Goal: Task Accomplishment & Management: Complete application form

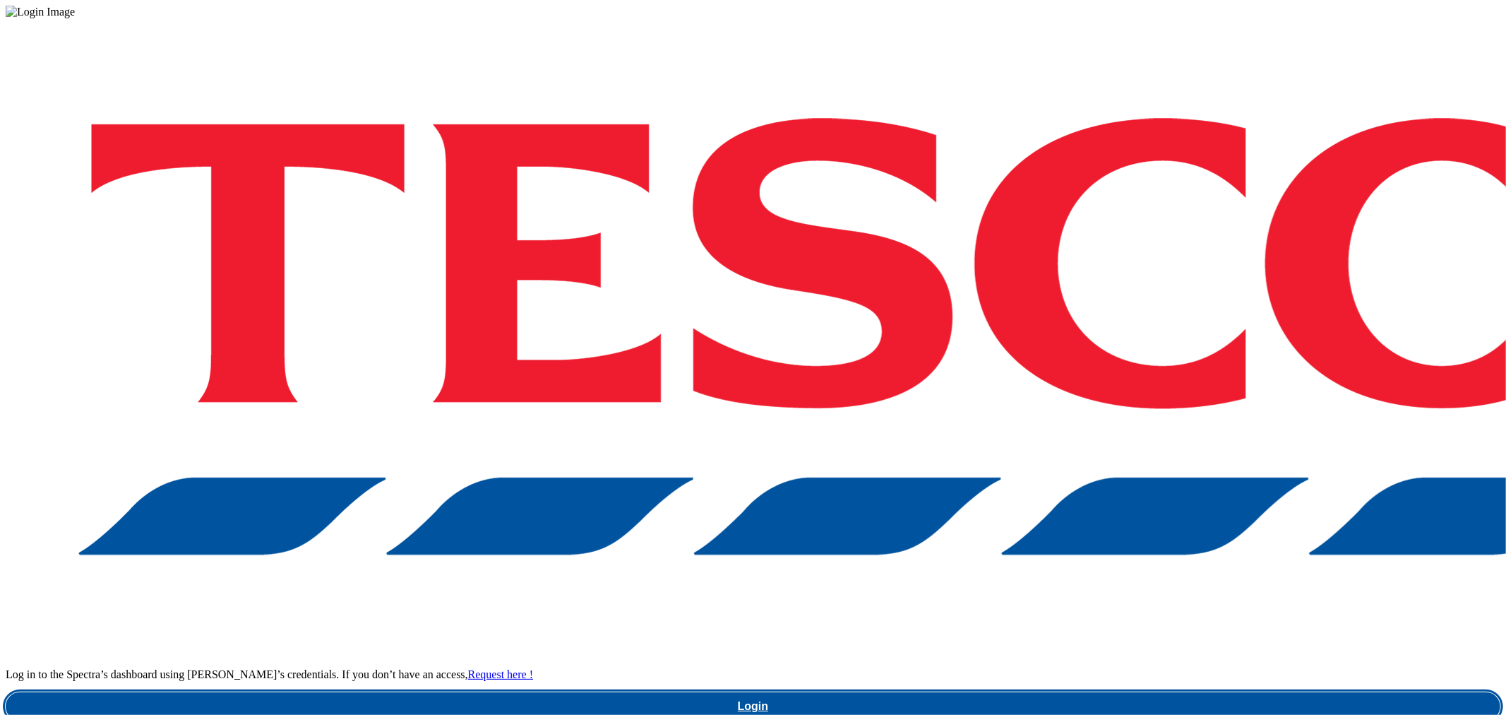
click at [1154, 692] on link "Login" at bounding box center [753, 706] width 1495 height 28
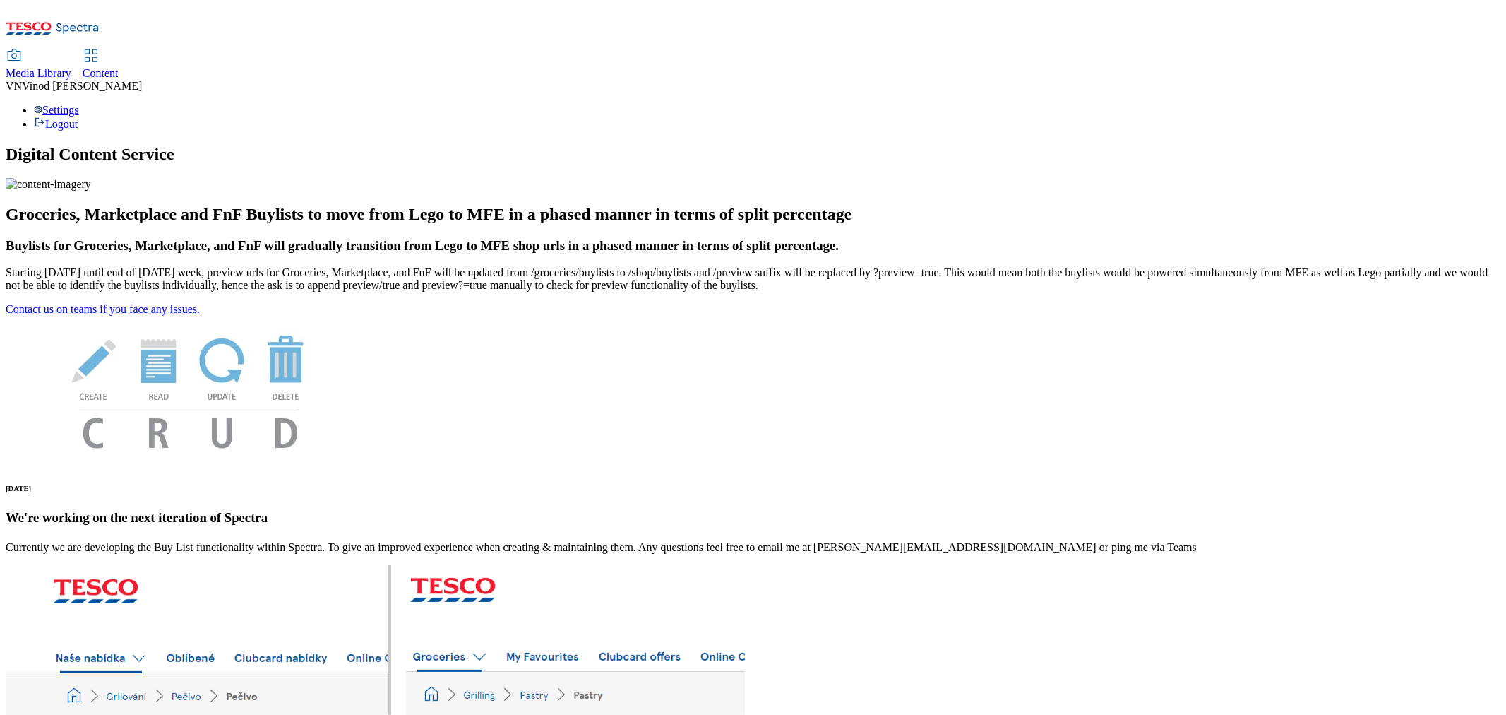
click at [119, 67] on span "Content" at bounding box center [101, 73] width 36 height 12
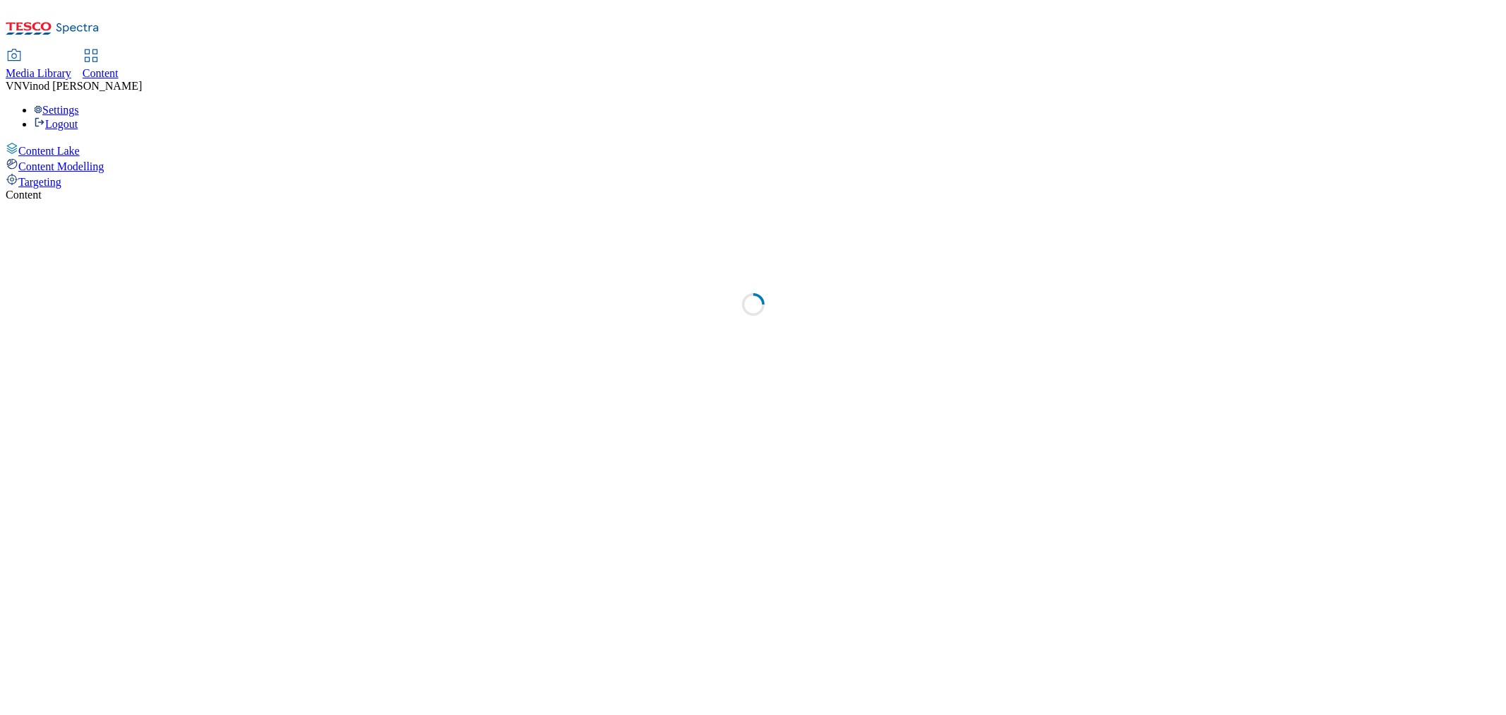
select select "ghs-uk"
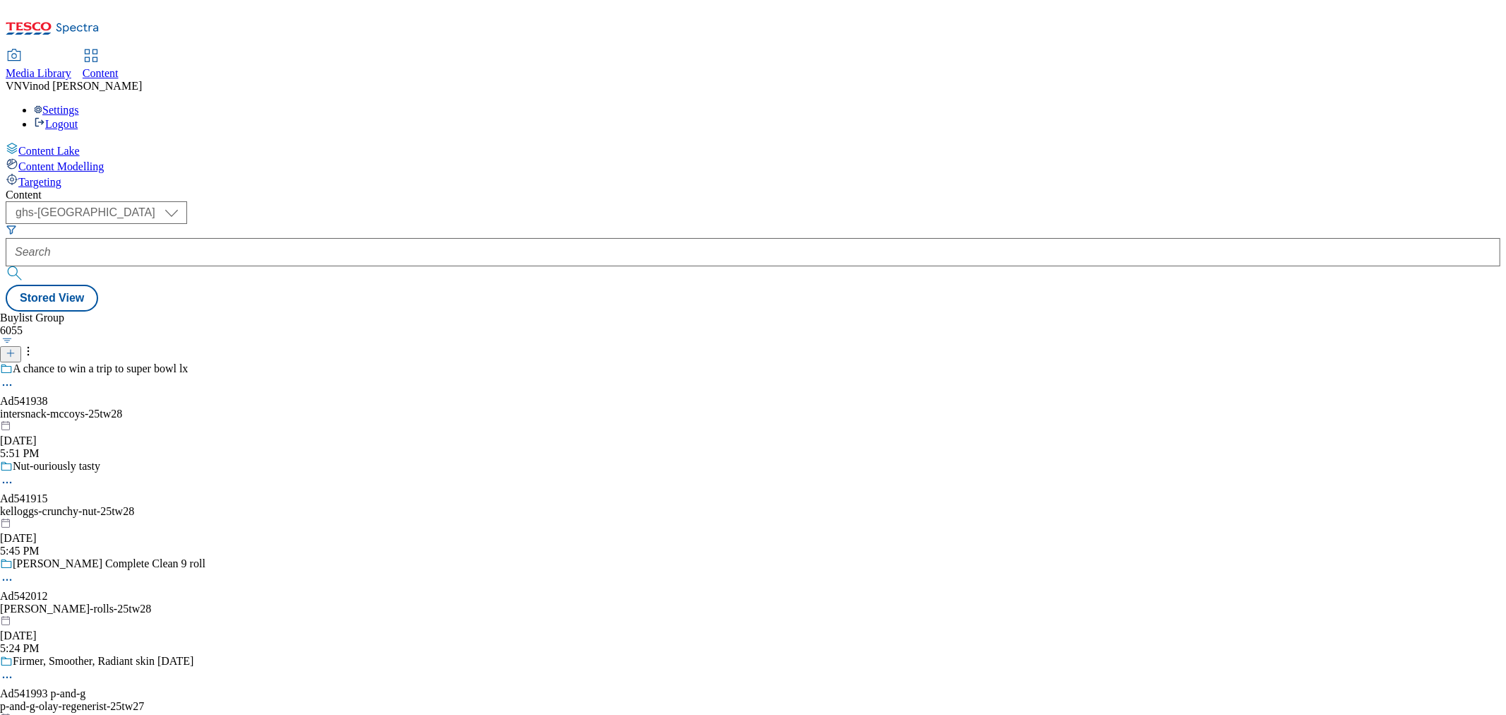
click at [16, 348] on icon at bounding box center [11, 353] width 10 height 10
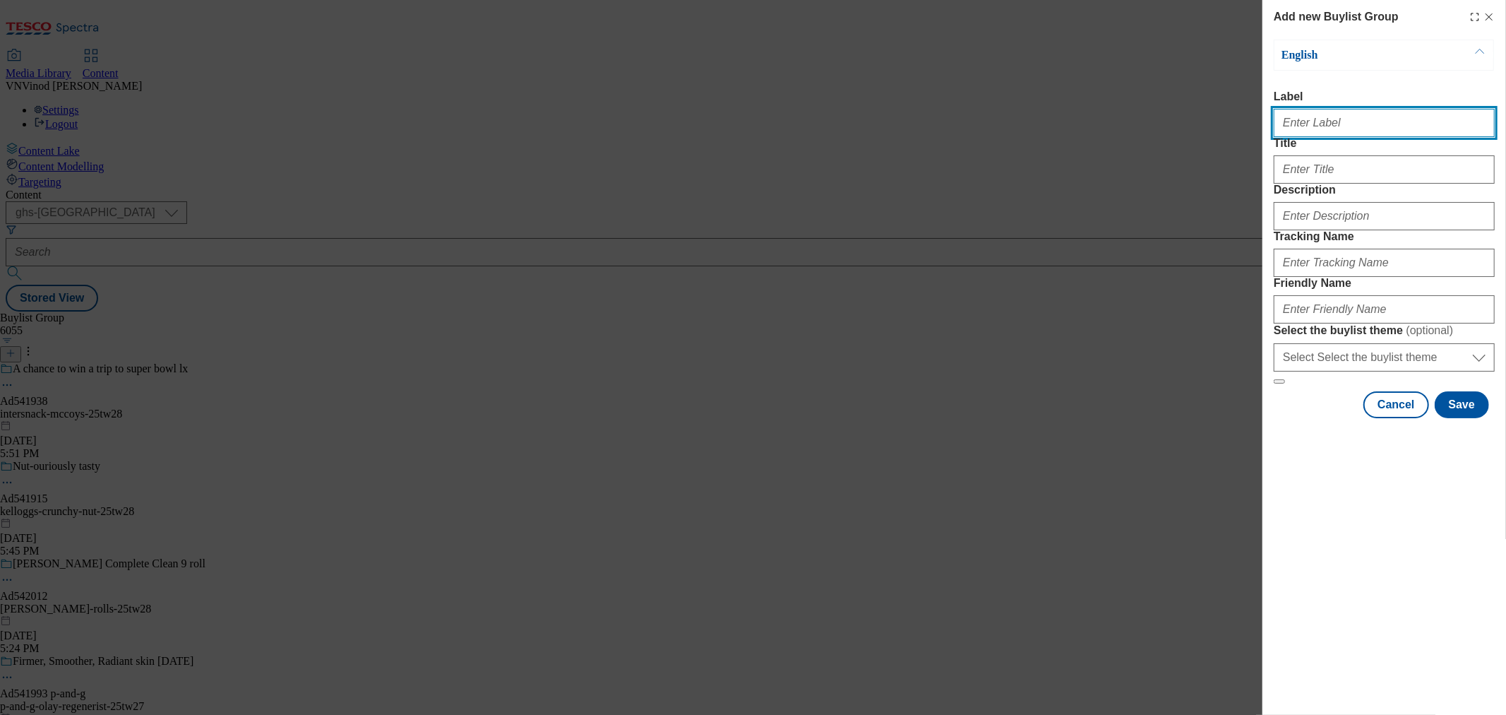
click at [1370, 132] on input "Label" at bounding box center [1384, 123] width 221 height 28
paste input "541916"
paste input "Kelloggs"
click at [1319, 124] on input "Ad541916 Kelloggs" at bounding box center [1384, 123] width 221 height 28
type input "Ad541916 kelloggs"
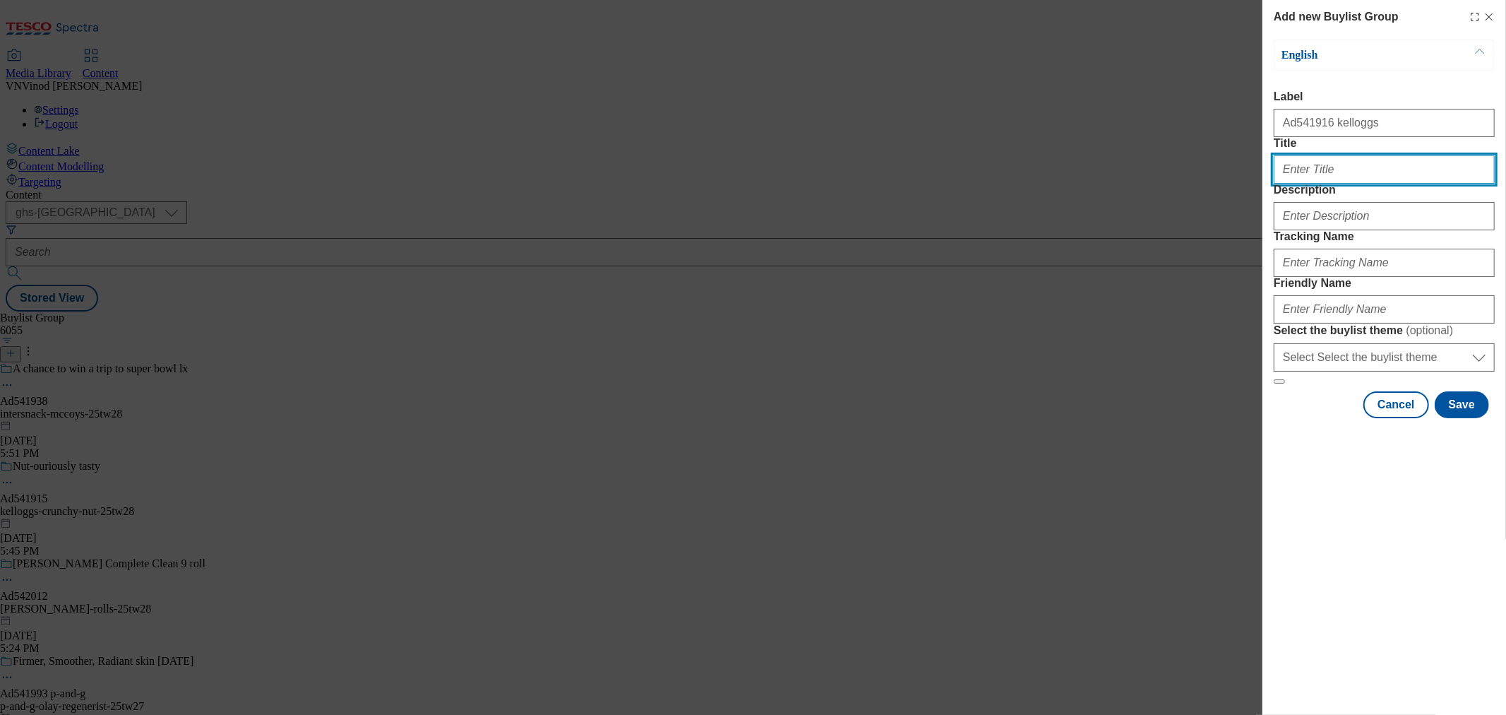
click at [1345, 184] on input "Title" at bounding box center [1384, 169] width 221 height 28
paste input "Fancy a weekend treat?"
type input "Fancy a weekend treat?"
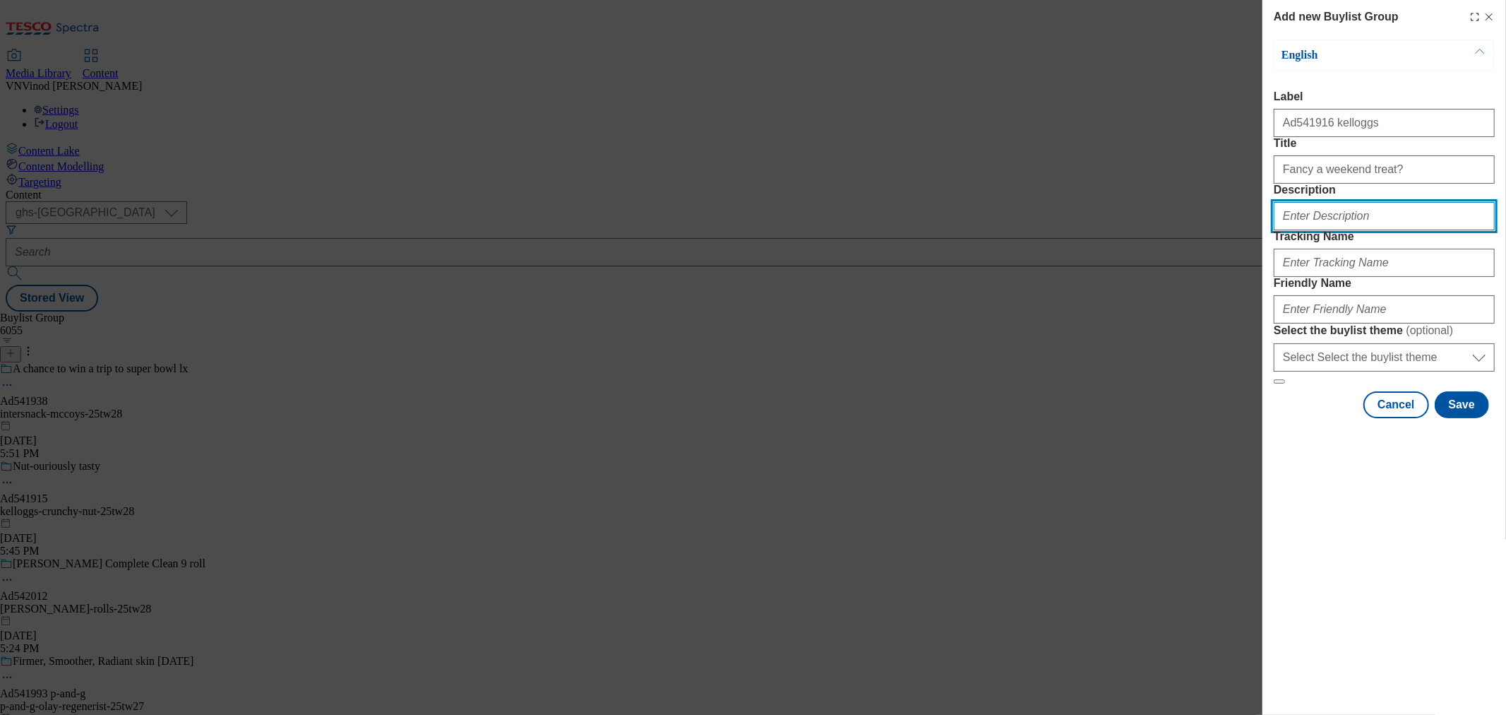
click at [1337, 230] on input "Description" at bounding box center [1384, 216] width 221 height 28
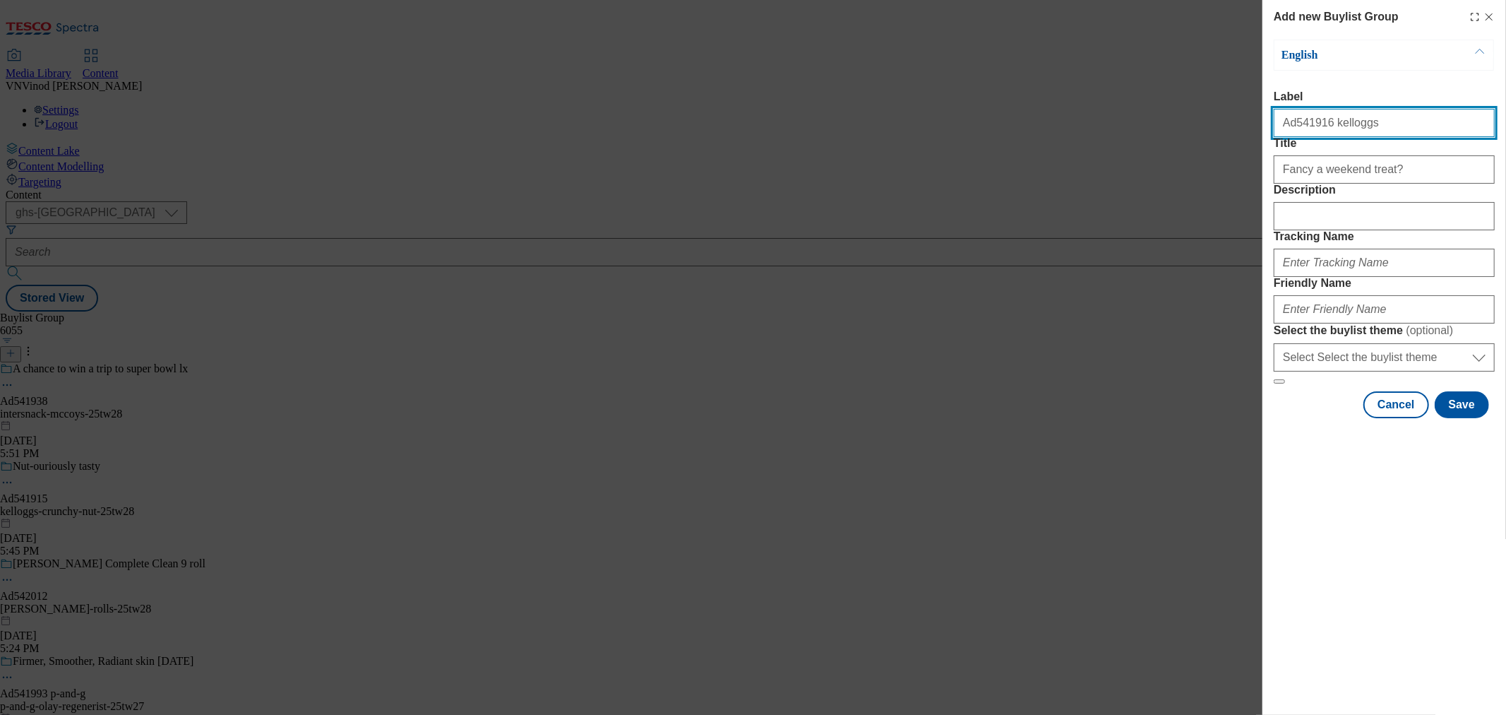
click at [1305, 135] on input "Ad541916 kelloggs" at bounding box center [1384, 123] width 221 height 28
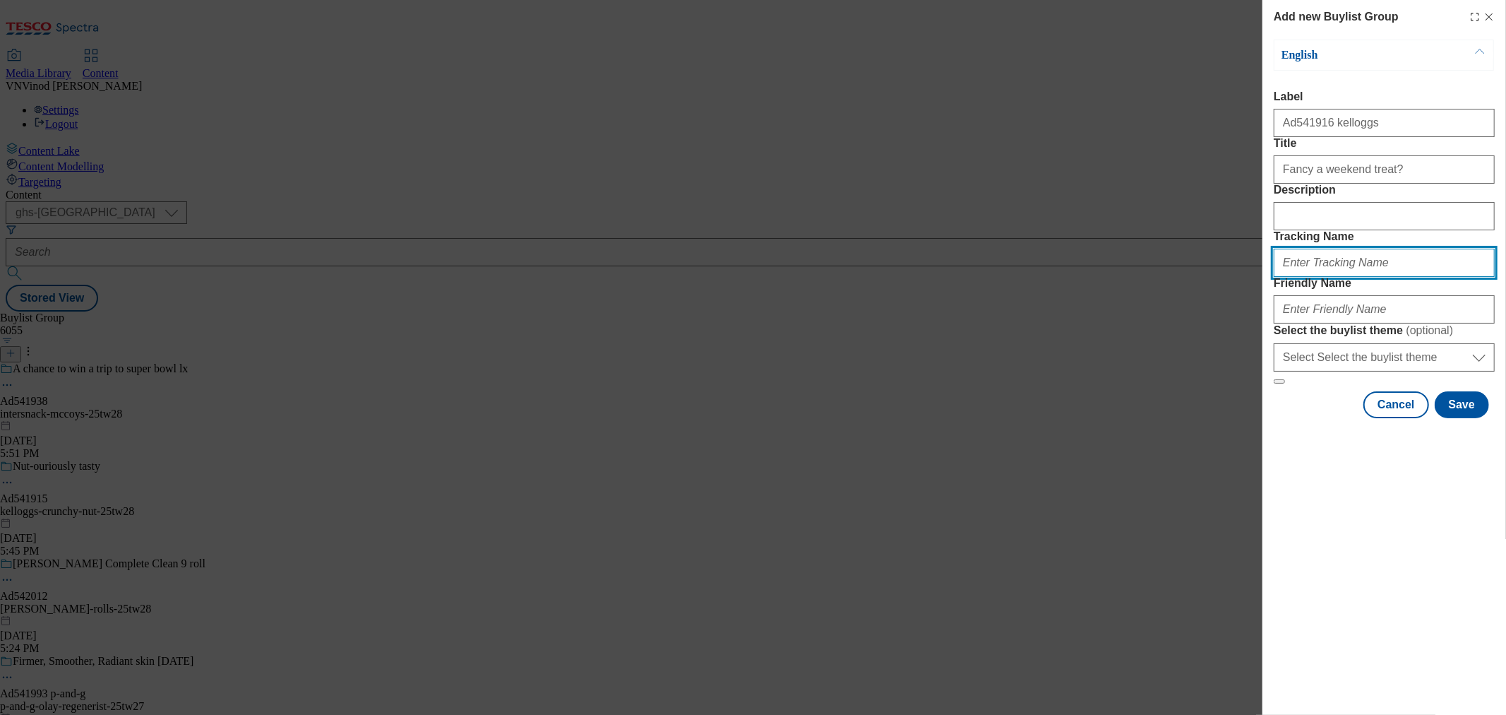
click at [1315, 277] on input "Tracking Name" at bounding box center [1384, 263] width 221 height 28
paste input "Ad541916"
click at [1311, 277] on input "DH_ADAd541916" at bounding box center [1384, 263] width 221 height 28
type input "DH_AD541916"
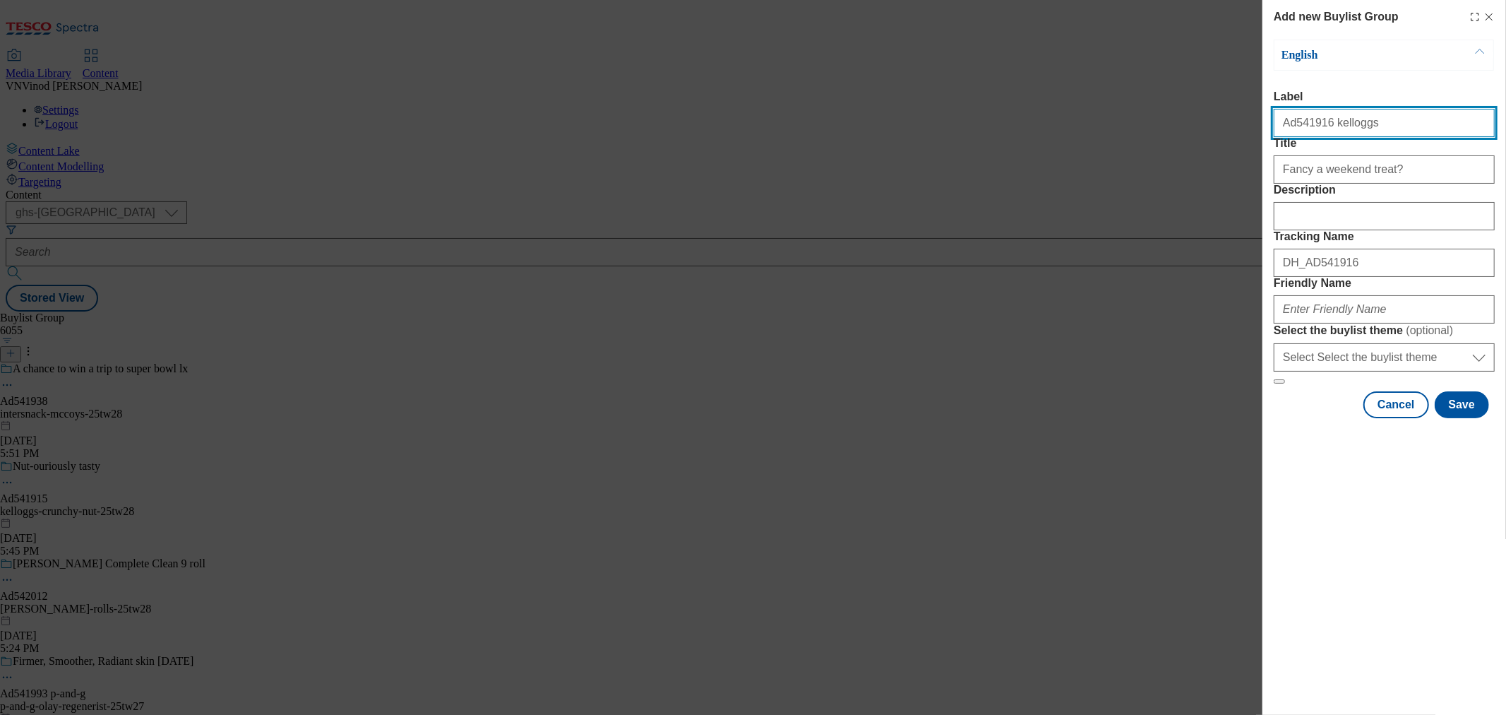
click at [1331, 129] on input "Ad541916 kelloggs" at bounding box center [1384, 123] width 221 height 28
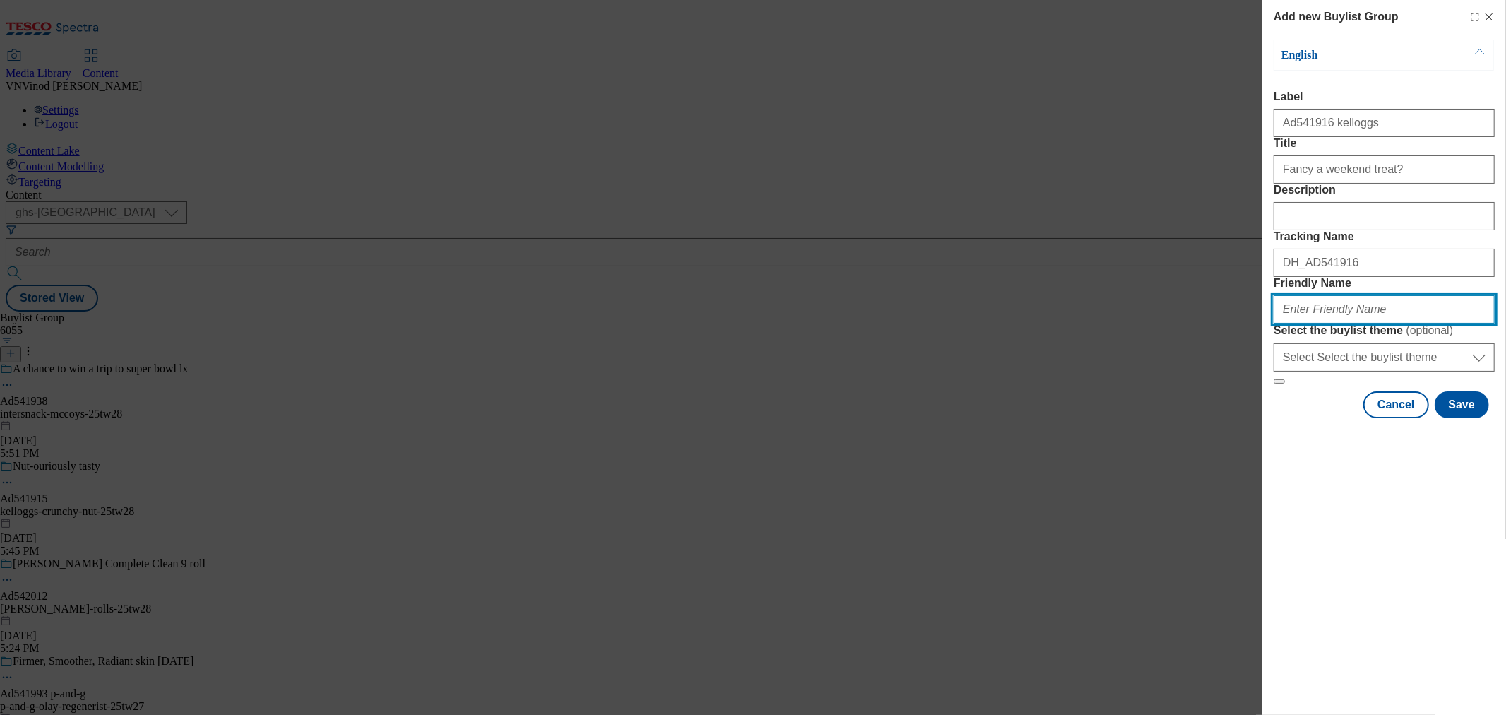
click at [1326, 323] on input "Friendly Name" at bounding box center [1384, 309] width 221 height 28
paste input "kelloggs"
paste input "crunchynut"
drag, startPoint x: 1420, startPoint y: 408, endPoint x: 1050, endPoint y: 408, distance: 369.4
click at [1050, 408] on div "Add new Buylist Group English Label Ad541916 kelloggs Title Fancy a weekend tre…" at bounding box center [753, 357] width 1506 height 715
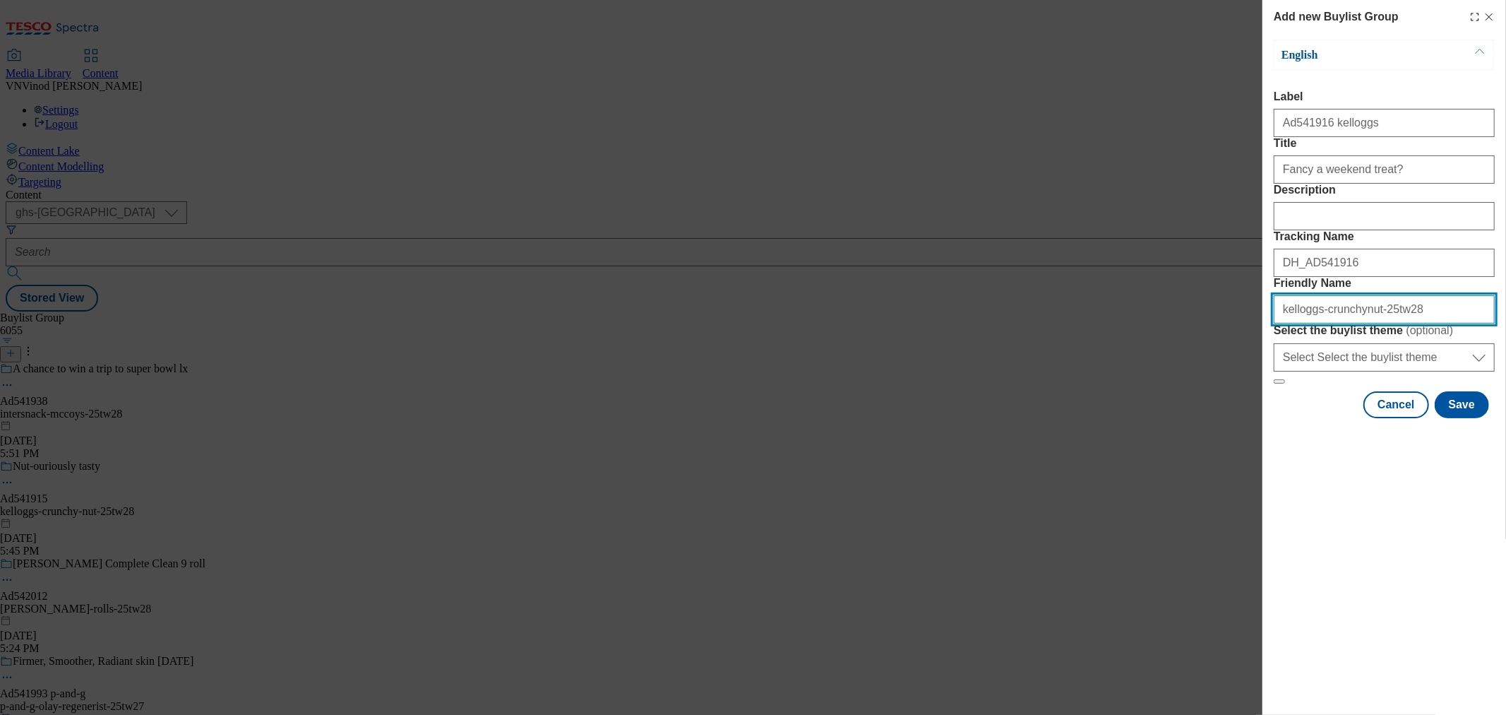
click at [1345, 323] on input "kelloggs-crunchynut-25tw28" at bounding box center [1384, 309] width 221 height 28
drag, startPoint x: 1415, startPoint y: 408, endPoint x: 996, endPoint y: 408, distance: 418.8
click at [1017, 408] on div "Add new Buylist Group English Label Ad541916 kelloggs Title Fancy a weekend tre…" at bounding box center [753, 357] width 1506 height 715
type input "kelloggs-crunchy-nut-25tw28"
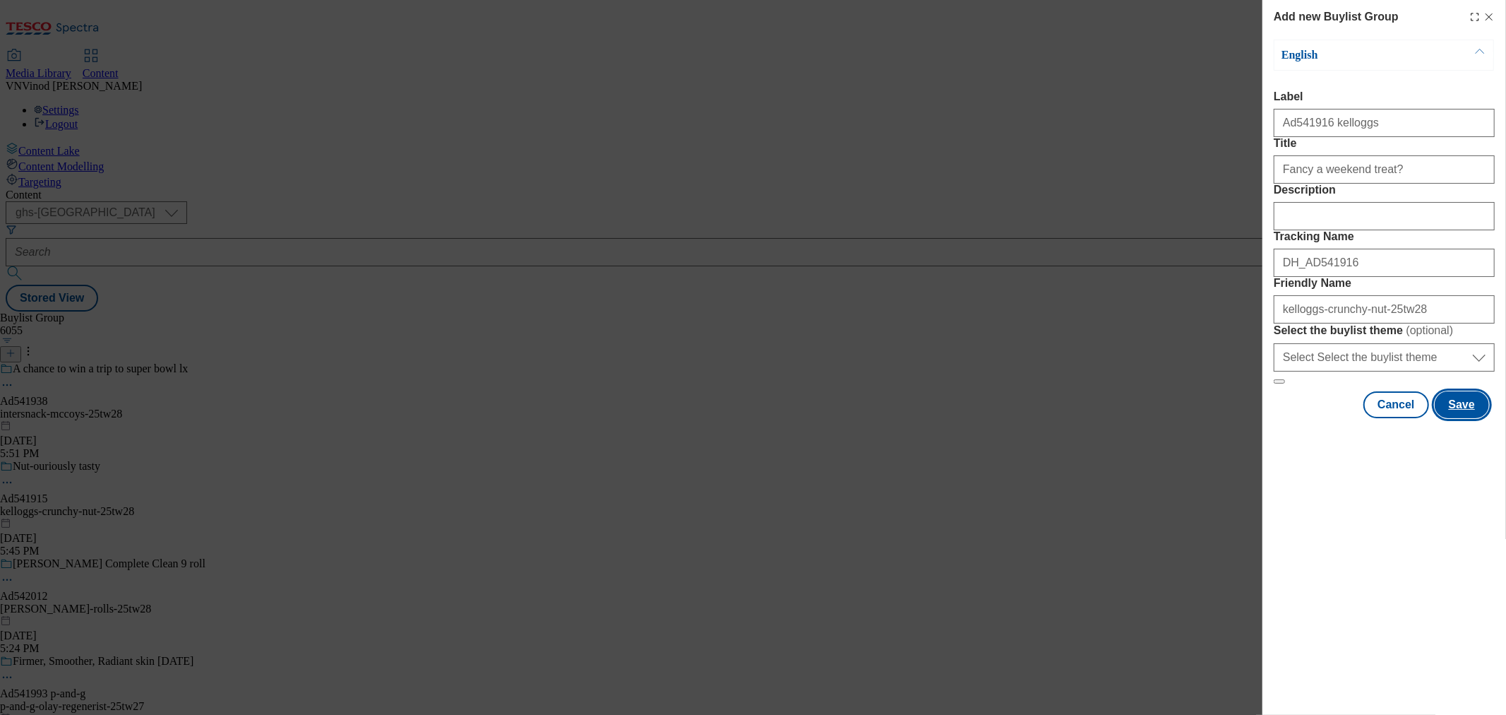
click at [1465, 418] on button "Save" at bounding box center [1462, 404] width 54 height 27
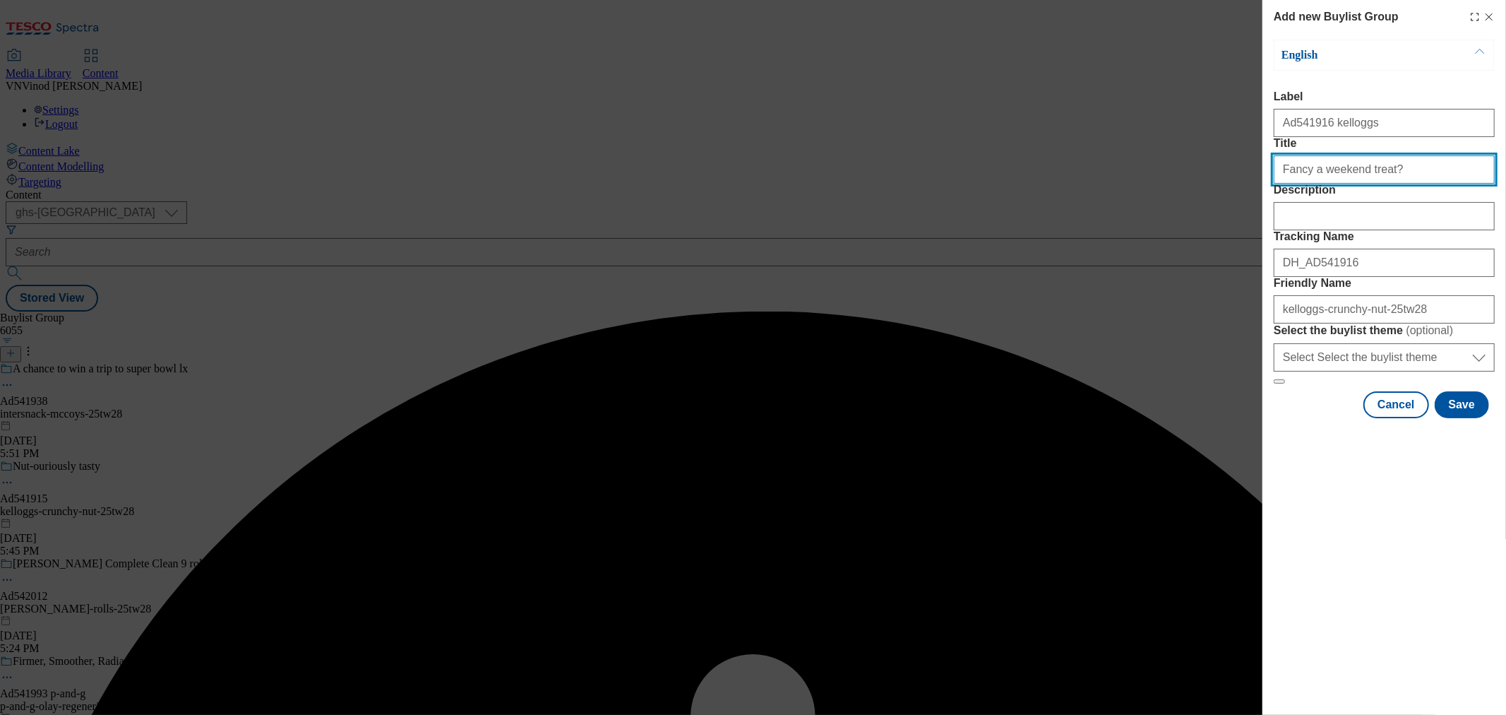
click at [1381, 184] on input "Fancy a weekend treat?" at bounding box center [1384, 169] width 221 height 28
type input "Fancy a weekend treat?"
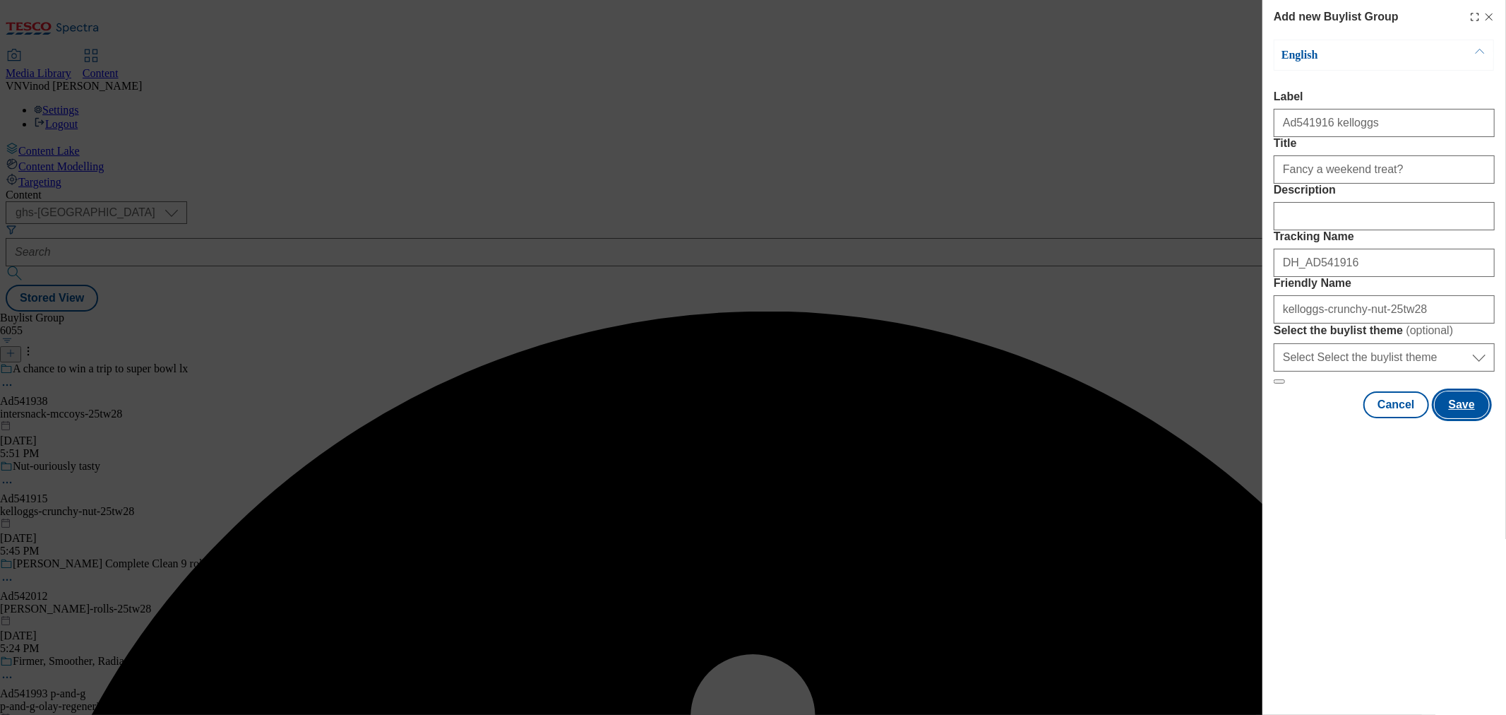
click at [1464, 418] on button "Save" at bounding box center [1462, 404] width 54 height 27
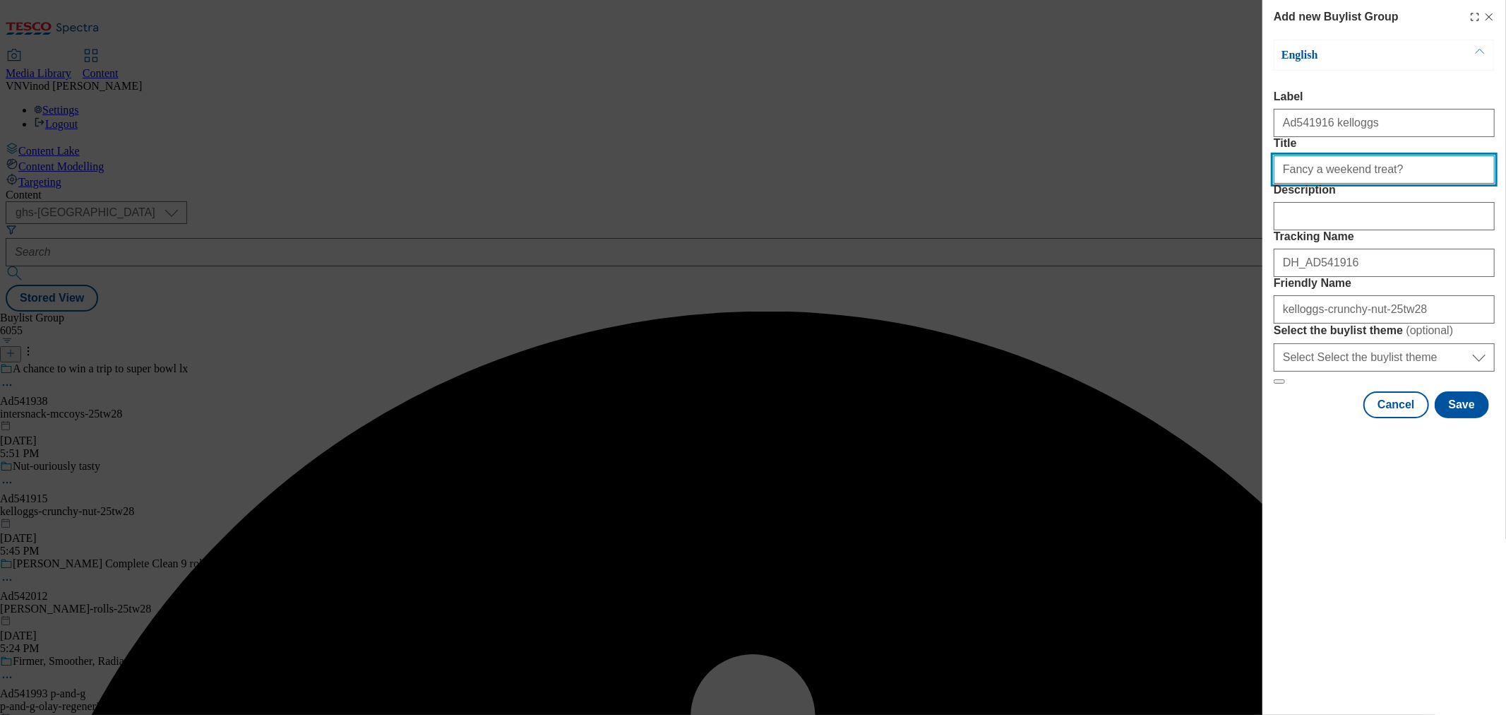
click at [1396, 184] on input "Fancy a weekend treat?" at bounding box center [1384, 169] width 221 height 28
type input "Fancy a weekend treat?"
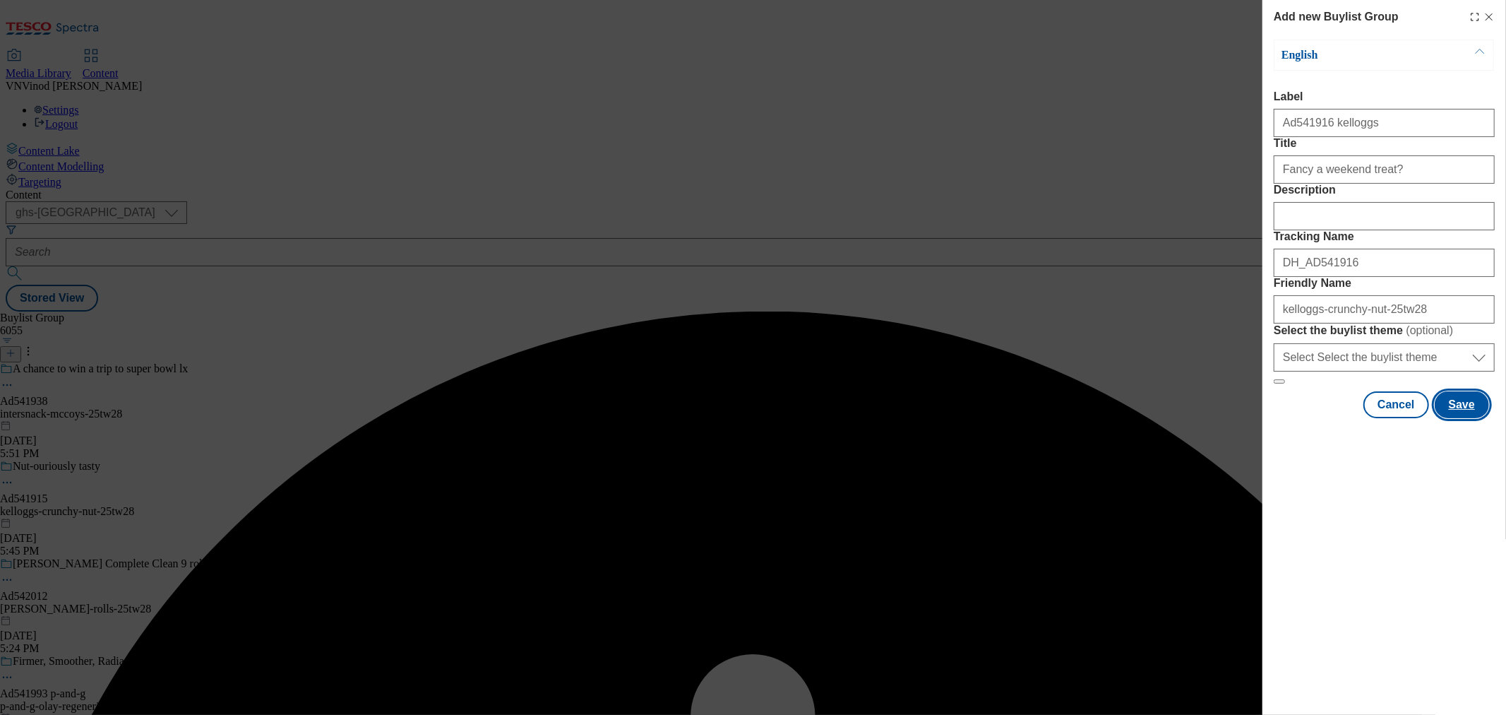
click at [1469, 418] on button "Save" at bounding box center [1462, 404] width 54 height 27
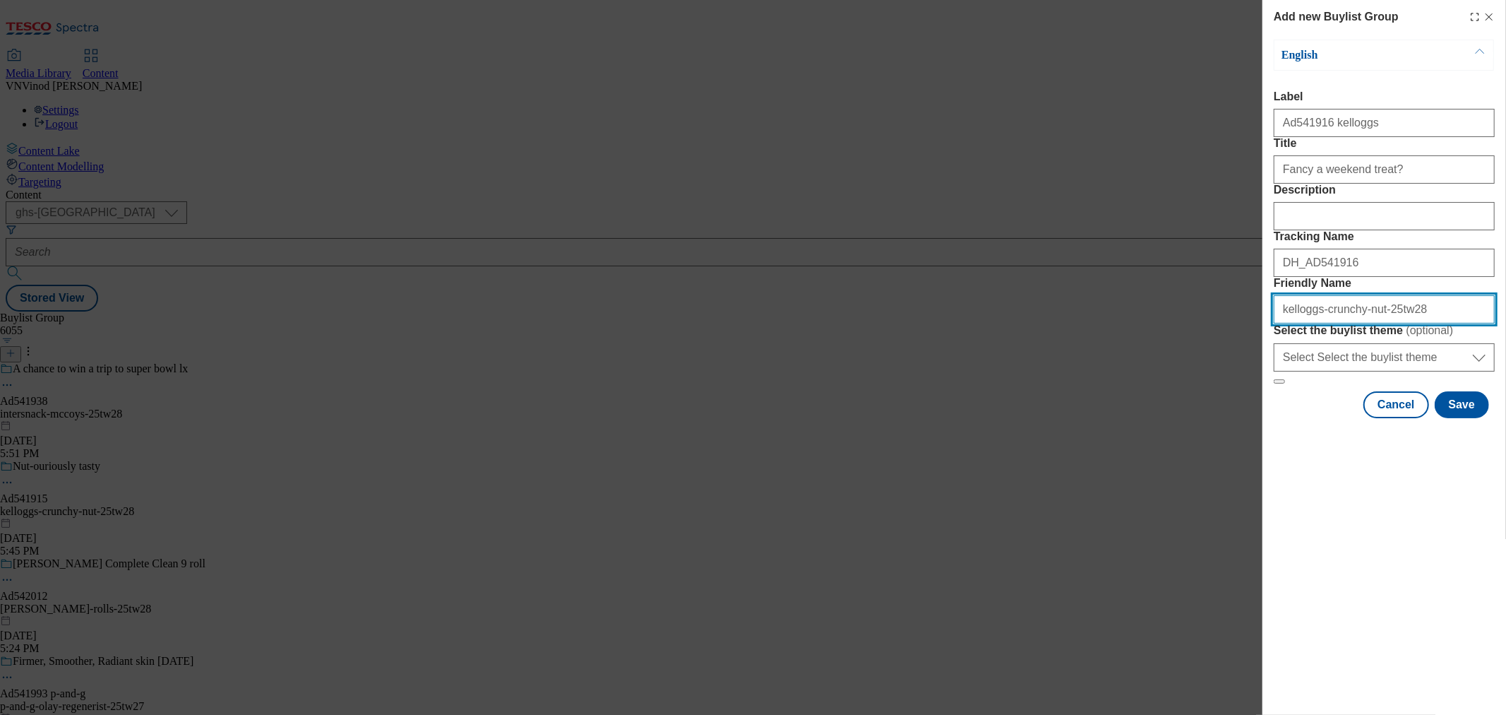
click at [1350, 323] on input "kelloggs-crunchy-nut-25tw28" at bounding box center [1384, 309] width 221 height 28
drag, startPoint x: 1394, startPoint y: 413, endPoint x: 798, endPoint y: 400, distance: 596.2
click at [814, 400] on div "Add new Buylist Group English Label Ad541916 kelloggs Title Fancy a weekend tre…" at bounding box center [753, 357] width 1506 height 715
type input "kelloggs-crunchy-25tw28"
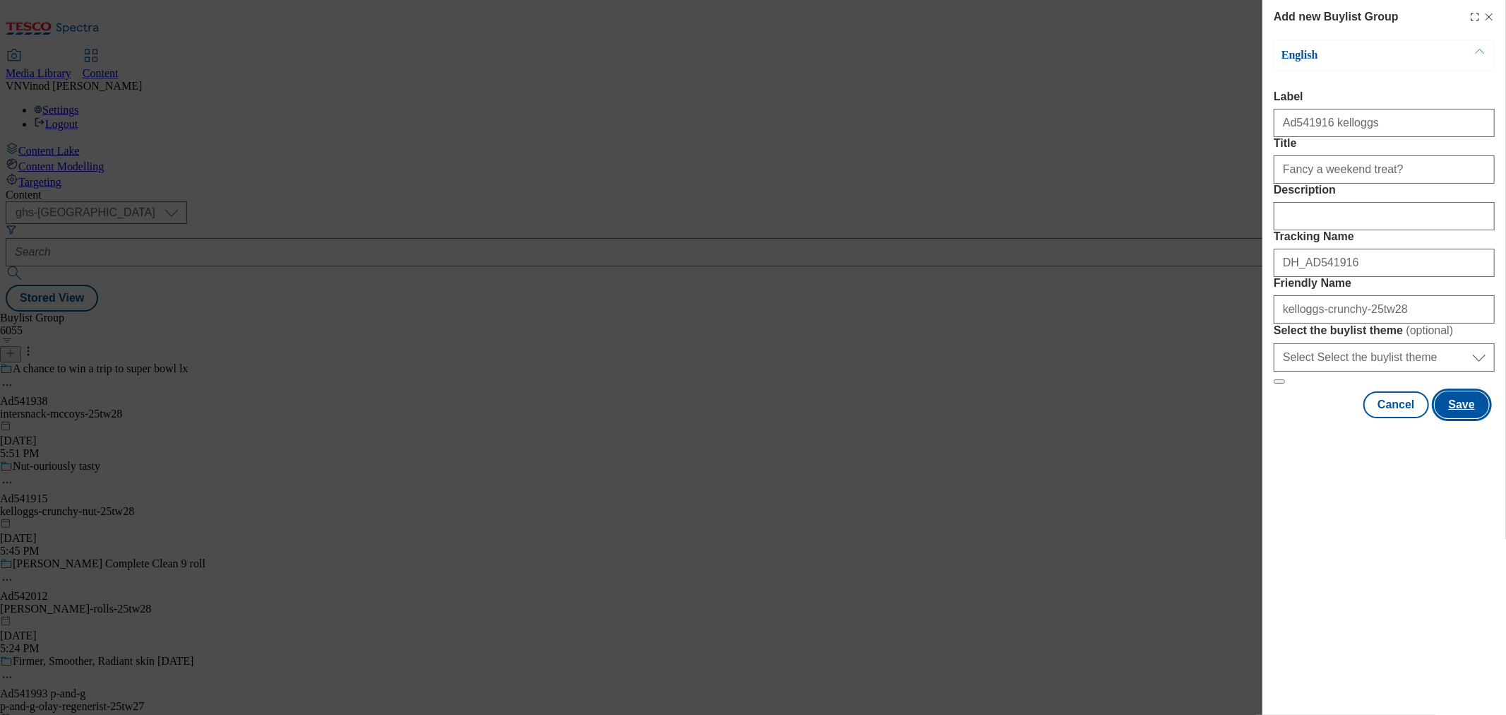
click at [1454, 418] on button "Save" at bounding box center [1462, 404] width 54 height 27
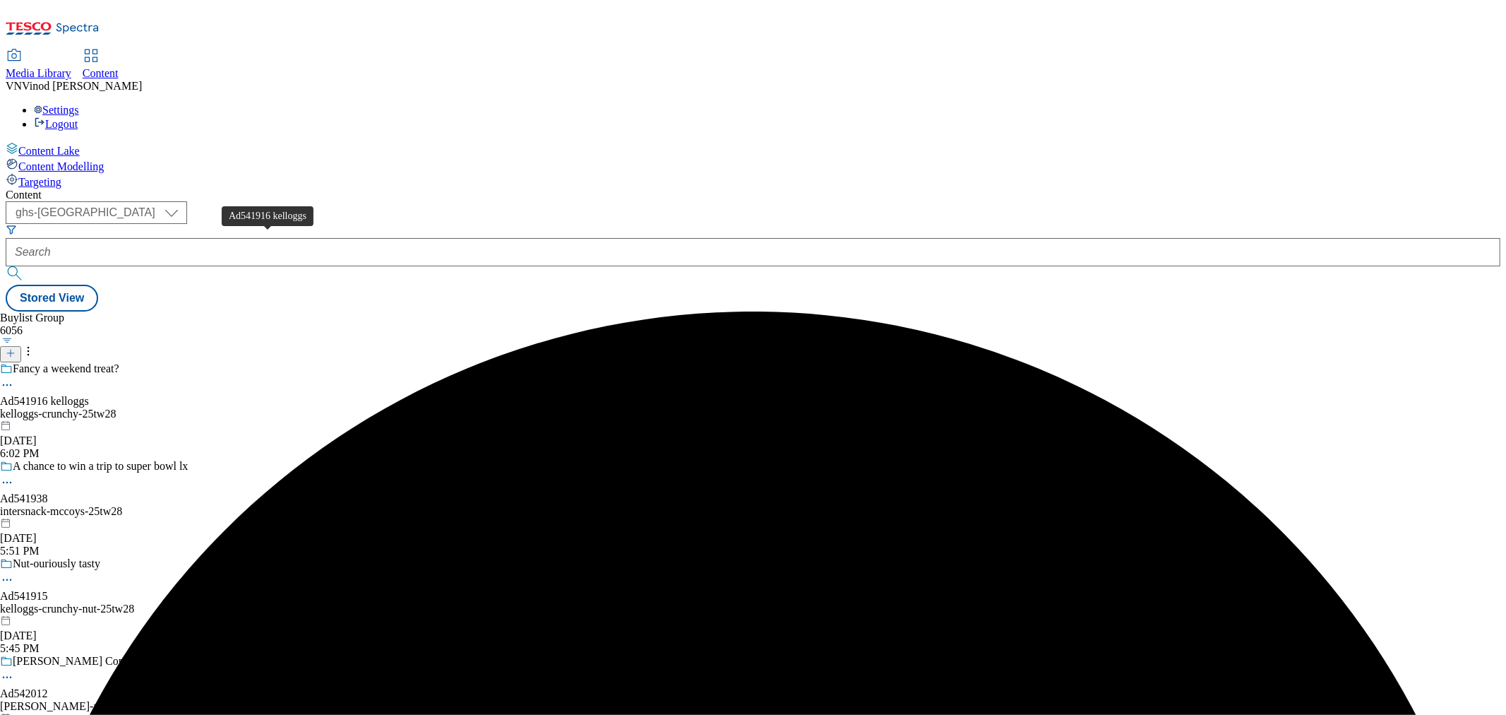
click at [89, 395] on div "Ad541916 kelloggs" at bounding box center [44, 401] width 89 height 13
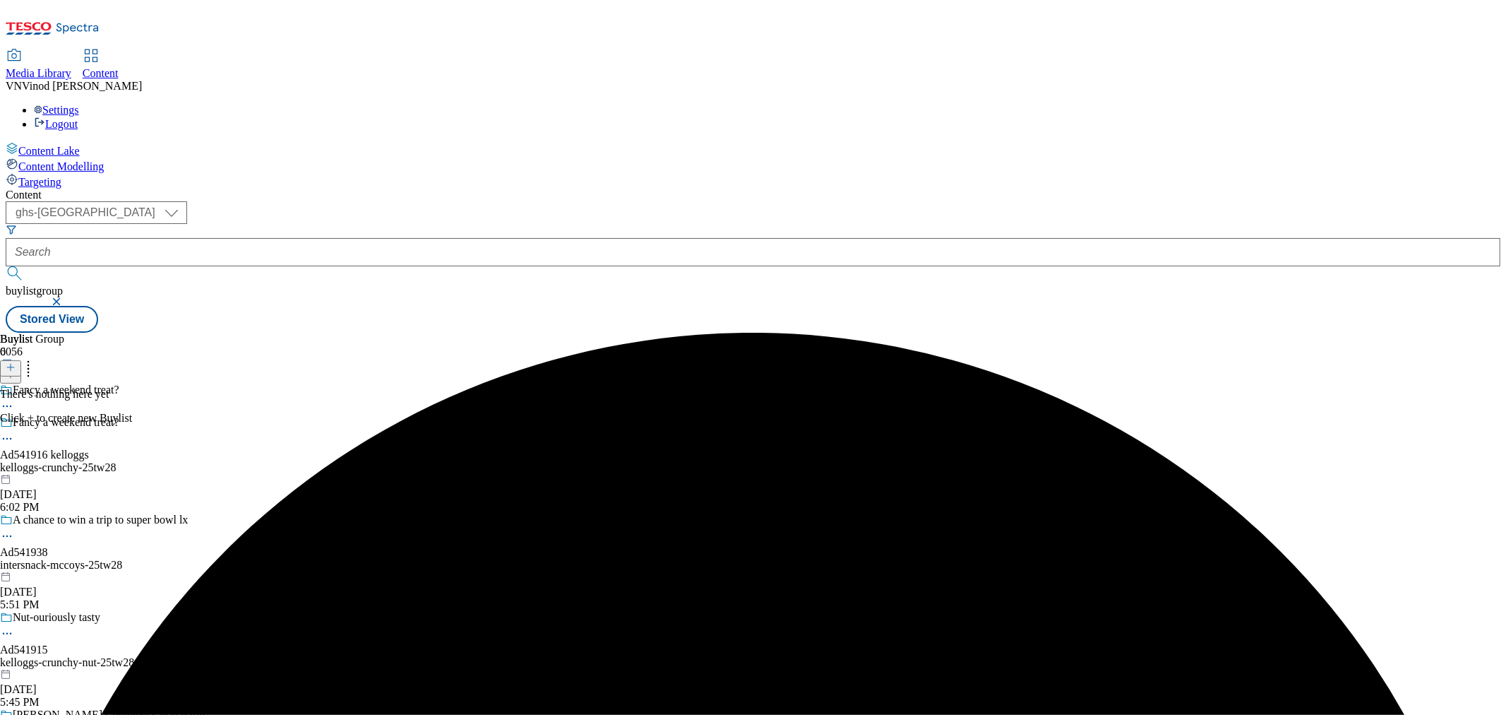
click at [16, 362] on icon at bounding box center [11, 367] width 10 height 10
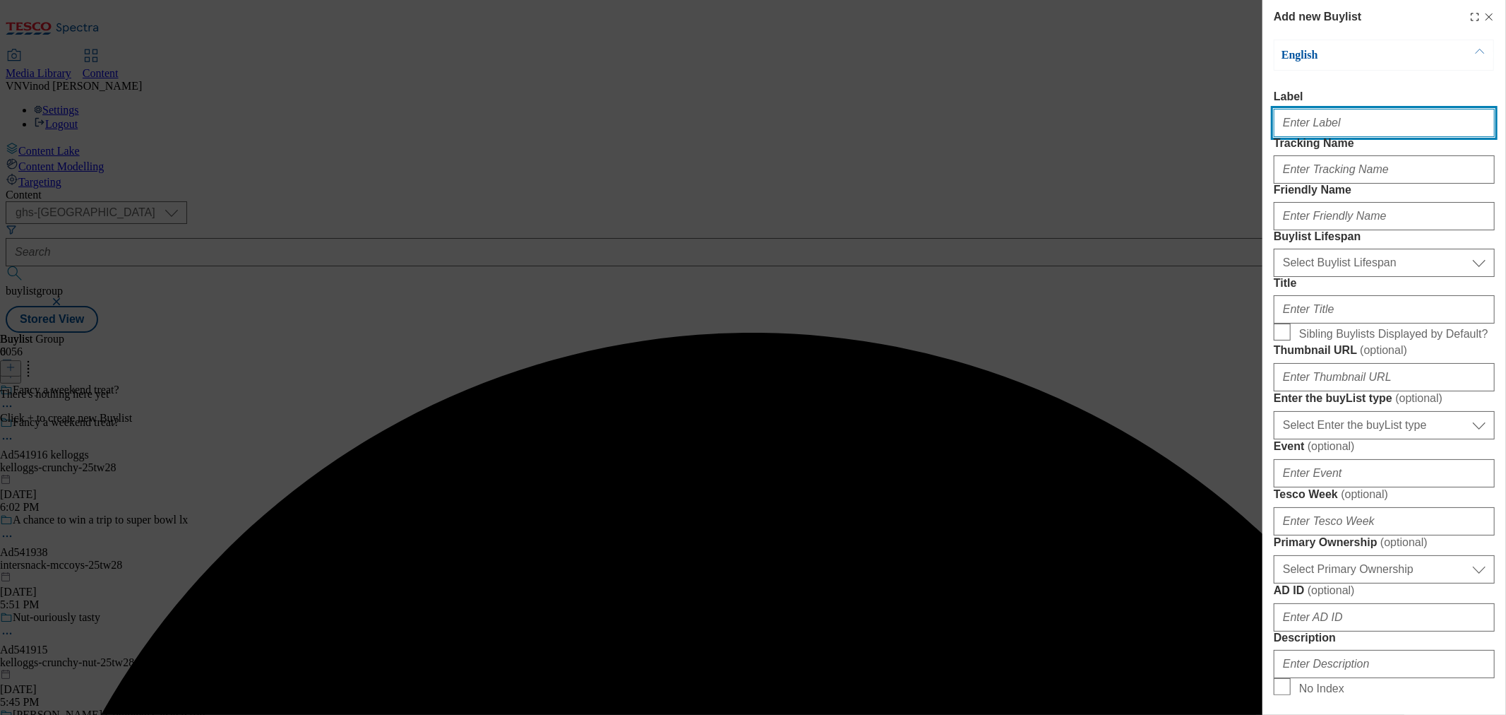
click at [1337, 132] on input "Label" at bounding box center [1384, 123] width 221 height 28
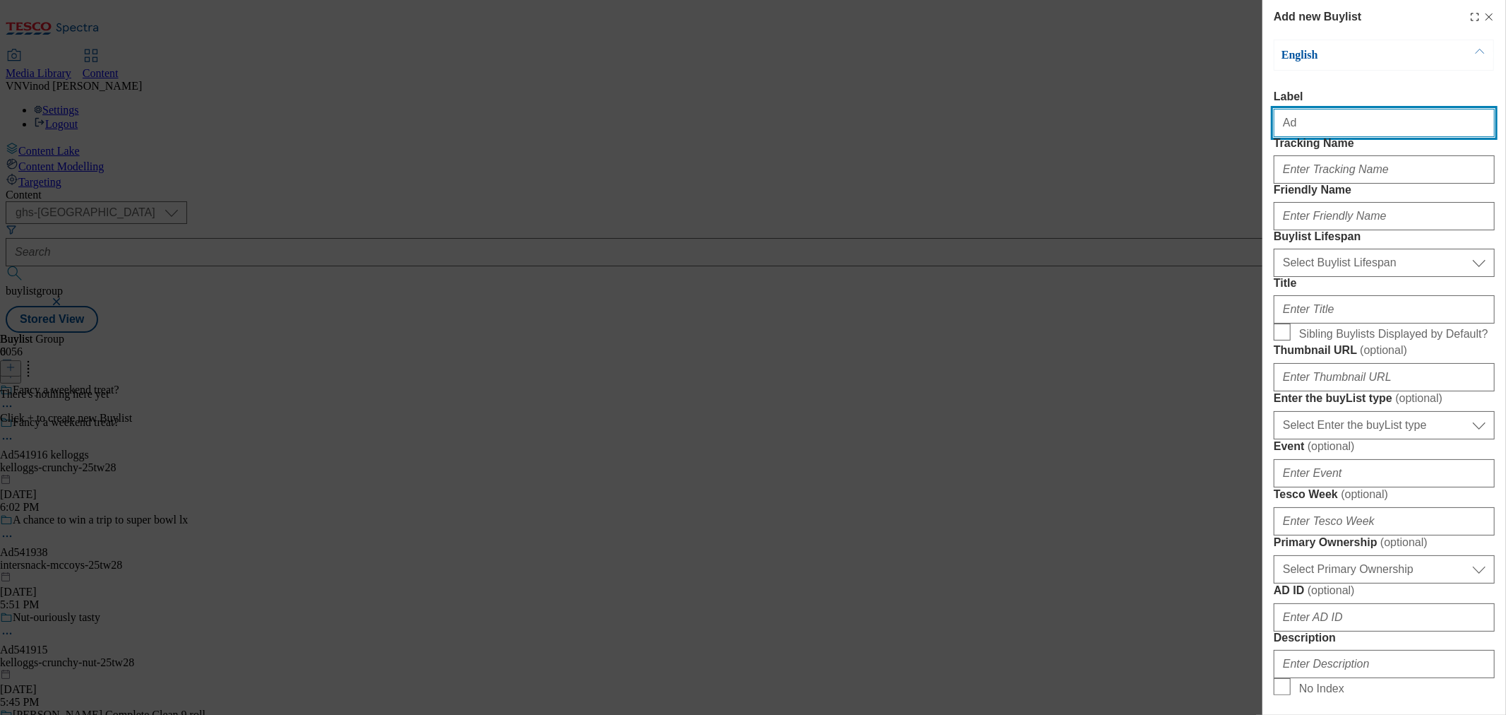
paste input "541916"
type input "Ad541916"
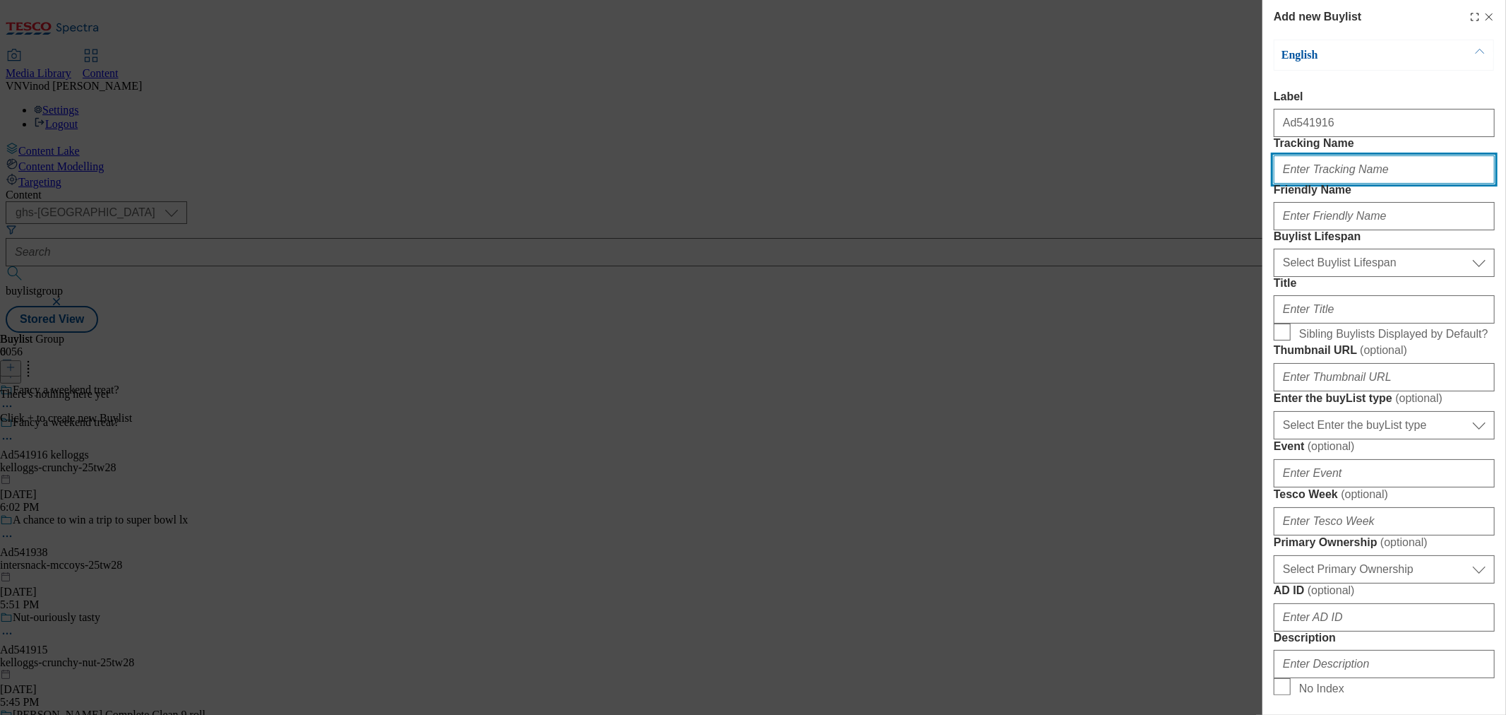
click at [1339, 184] on input "Tracking Name" at bounding box center [1384, 169] width 221 height 28
paste input "541916"
type input "DH_AD541916"
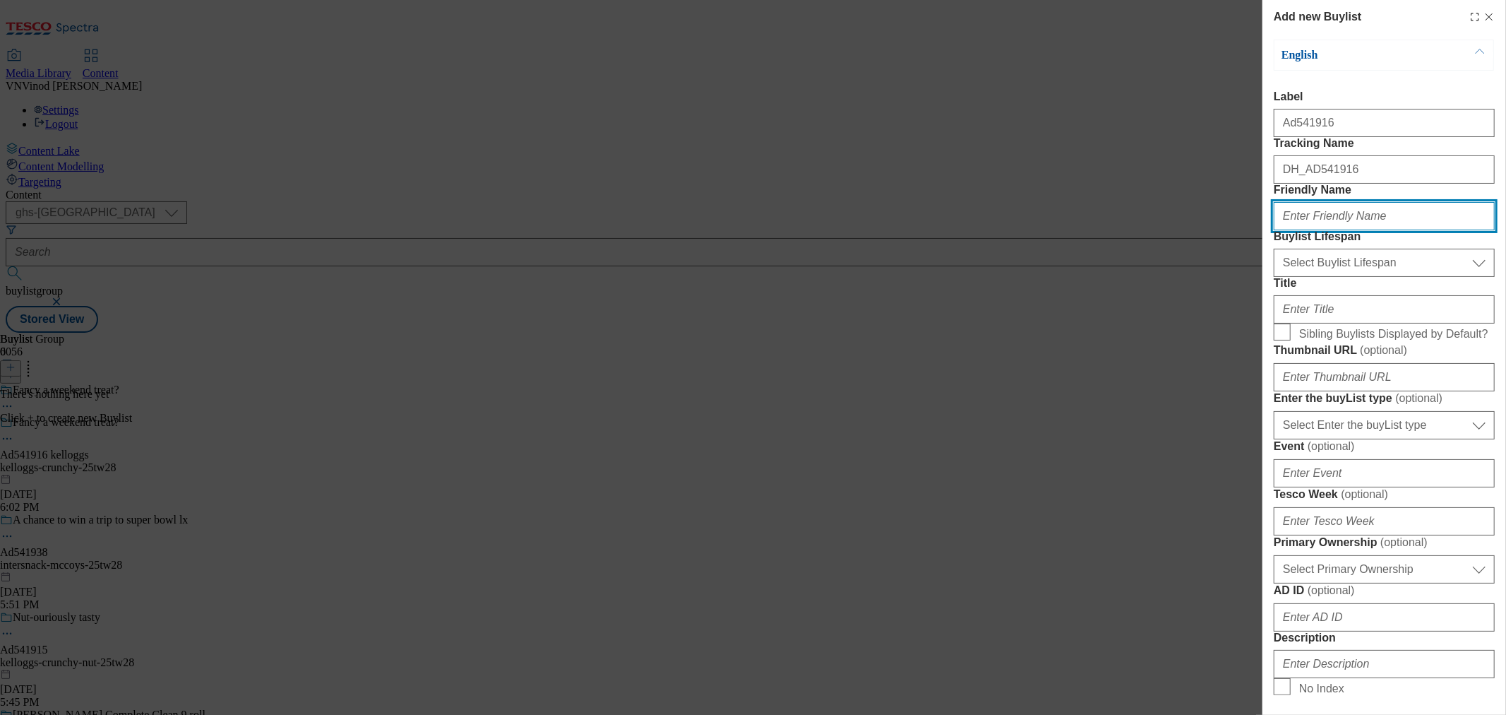
click at [1336, 230] on input "Friendly Name" at bounding box center [1384, 216] width 221 height 28
paste input "kelloggs"
type input "kelloggs"
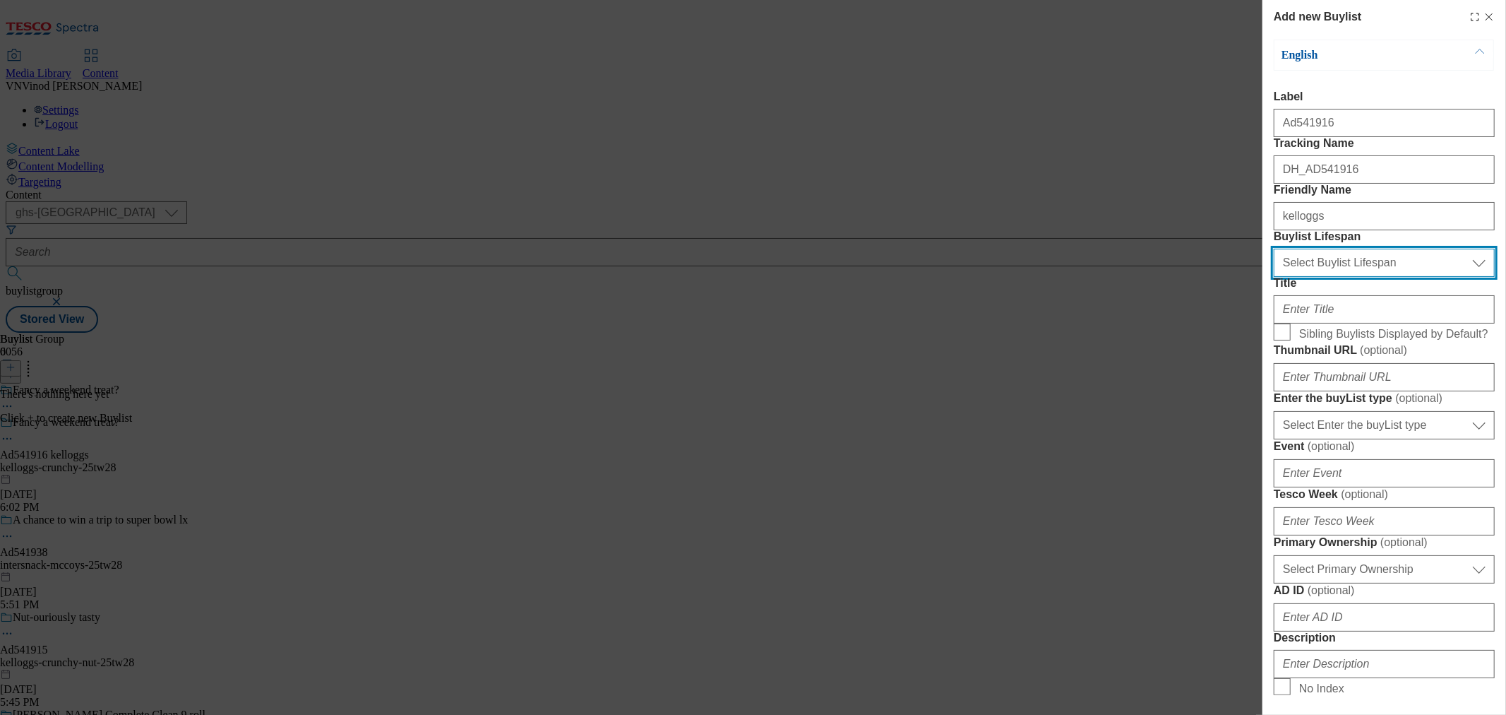
click at [1345, 277] on select "Select Buylist Lifespan evergreen seasonal tactical" at bounding box center [1384, 263] width 221 height 28
select select "tactical"
click at [1274, 277] on select "Select Buylist Lifespan evergreen seasonal tactical" at bounding box center [1384, 263] width 221 height 28
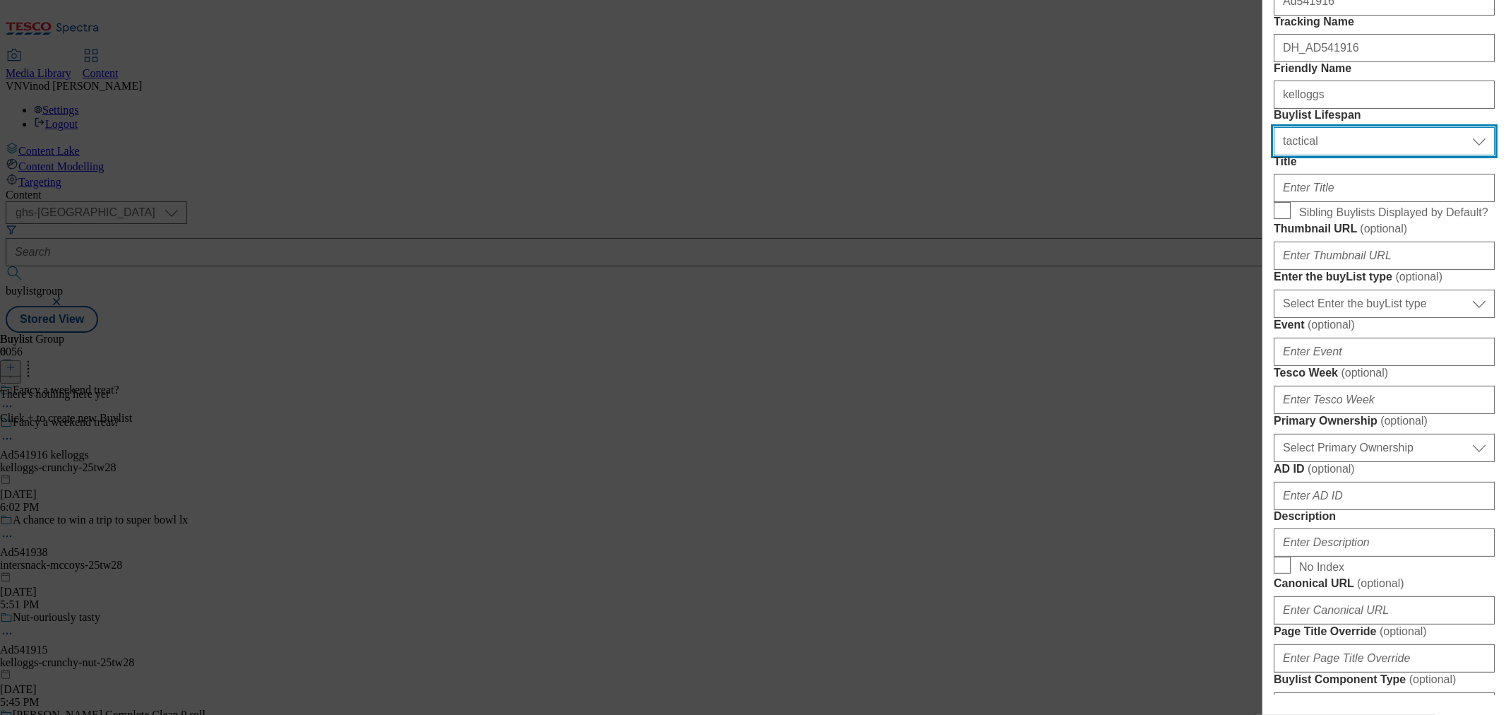
scroll to position [235, 0]
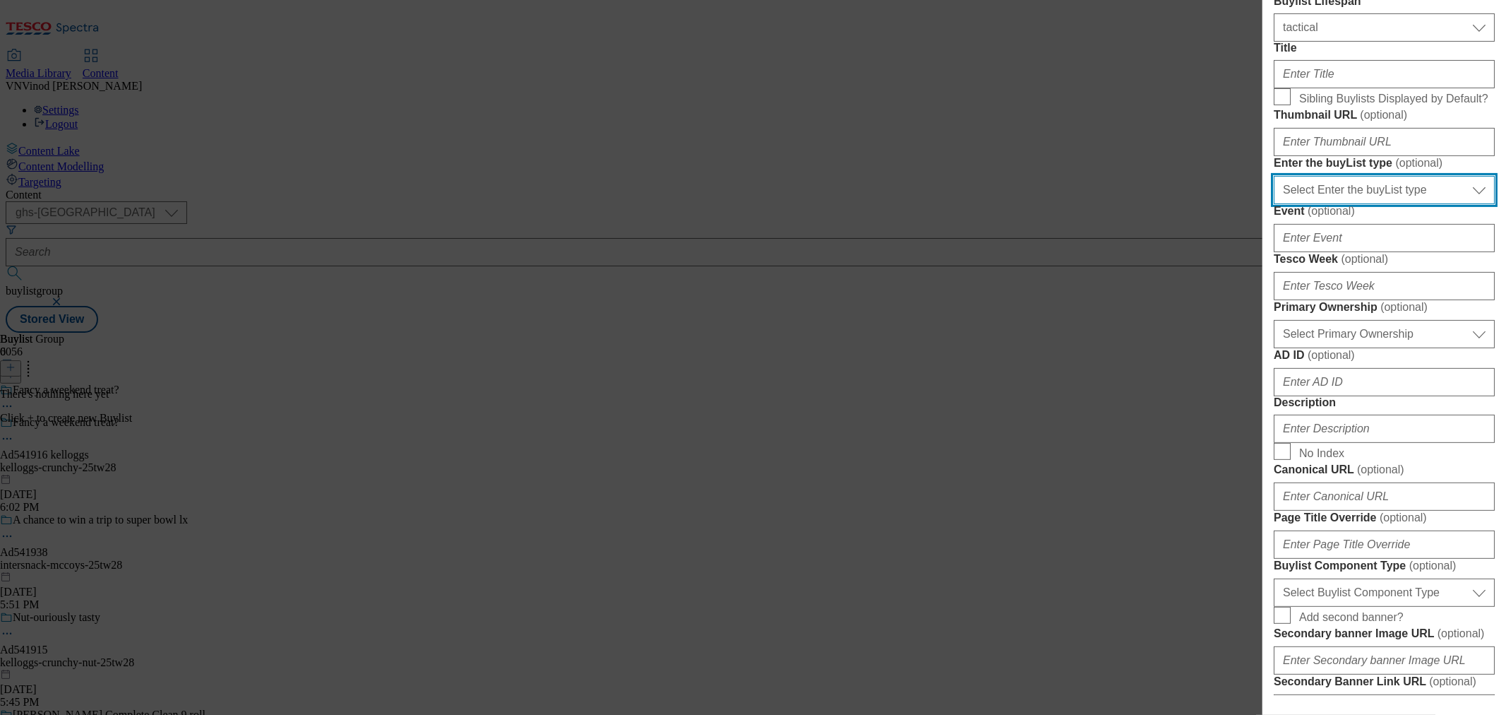
click at [1388, 204] on select "Select Enter the buyList type event supplier funded long term >4 weeks supplier…" at bounding box center [1384, 190] width 221 height 28
select select "supplier funded short term 1-3 weeks"
click at [1274, 204] on select "Select Enter the buyList type event supplier funded long term >4 weeks supplier…" at bounding box center [1384, 190] width 221 height 28
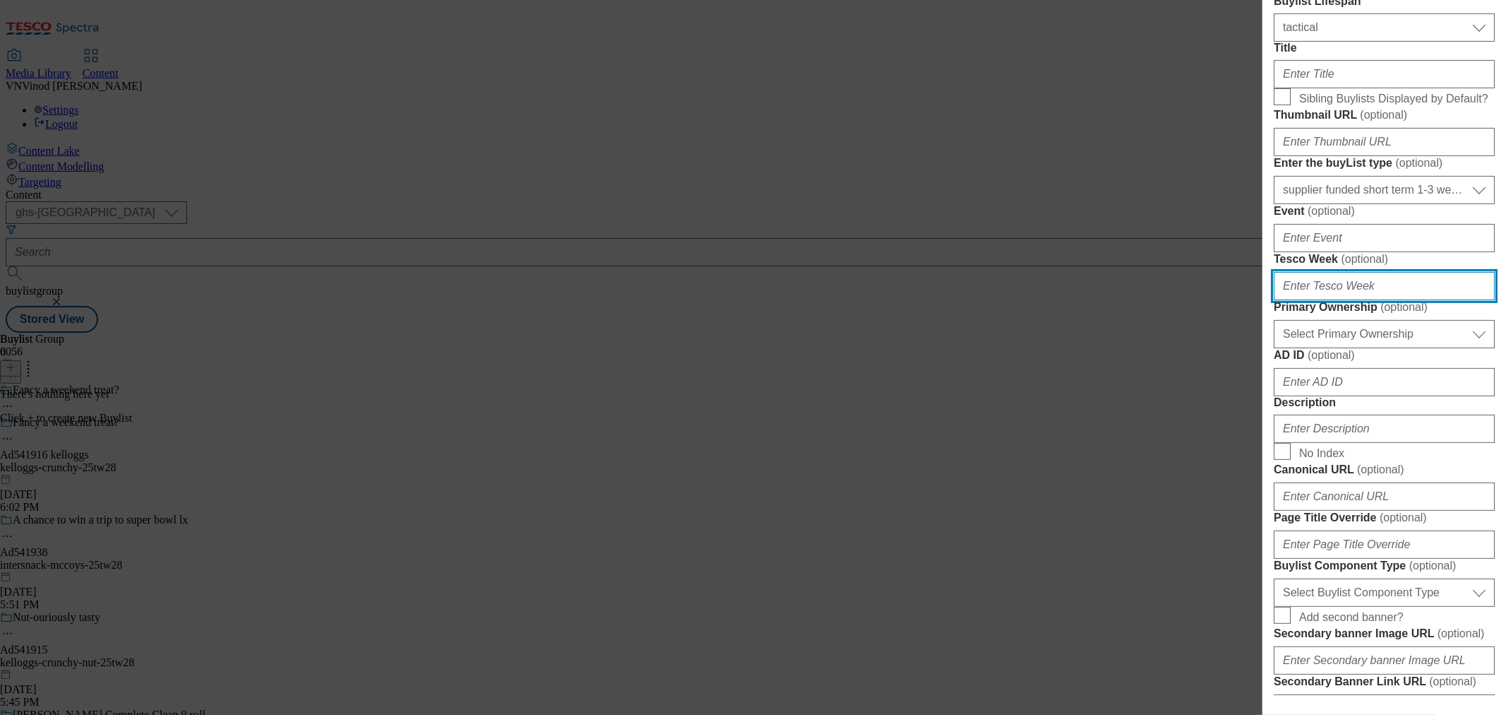
click at [1321, 300] on input "Tesco Week ( optional )" at bounding box center [1384, 286] width 221 height 28
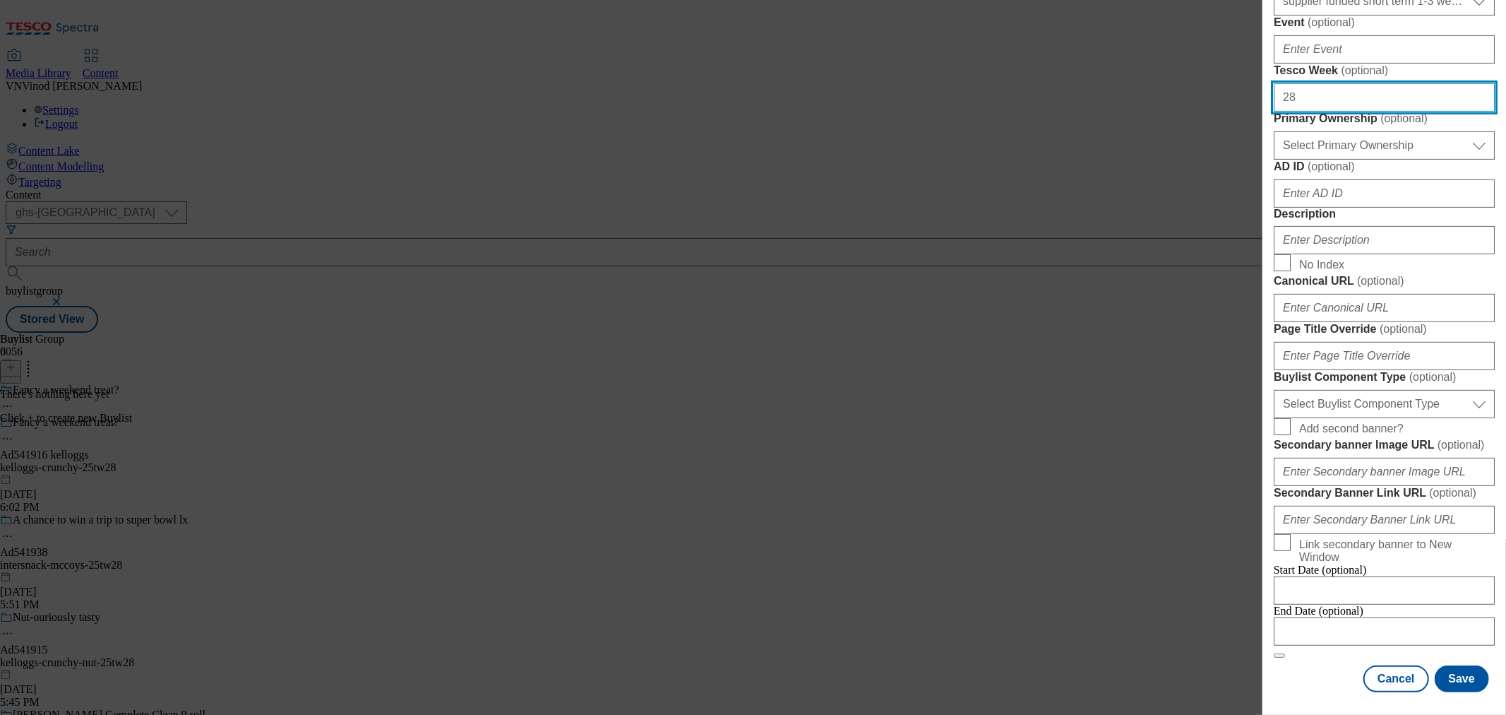
scroll to position [470, 0]
type input "28"
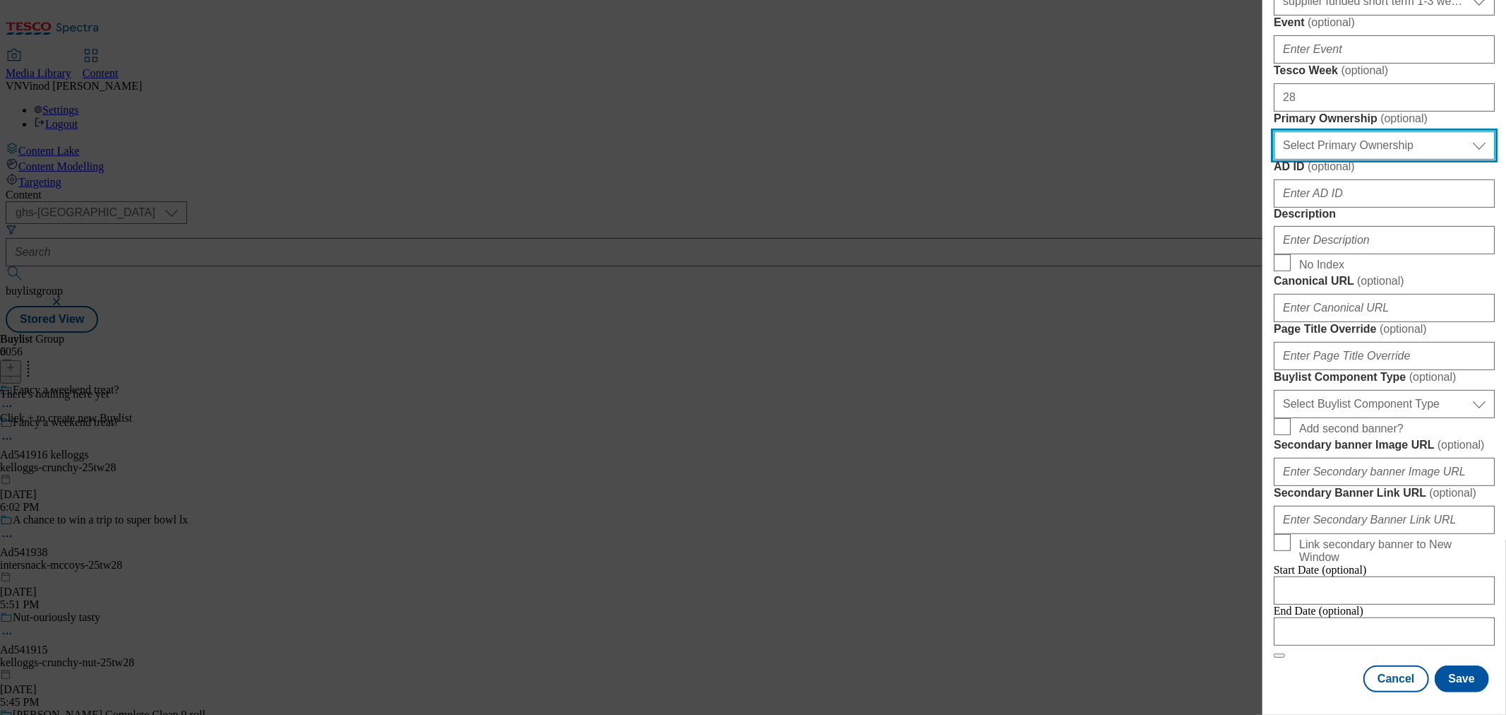
click at [1380, 160] on select "Select Primary Ownership tesco dunnhumby" at bounding box center [1384, 145] width 221 height 28
select select "dunnhumby"
click at [1274, 160] on select "Select Primary Ownership tesco dunnhumby" at bounding box center [1384, 145] width 221 height 28
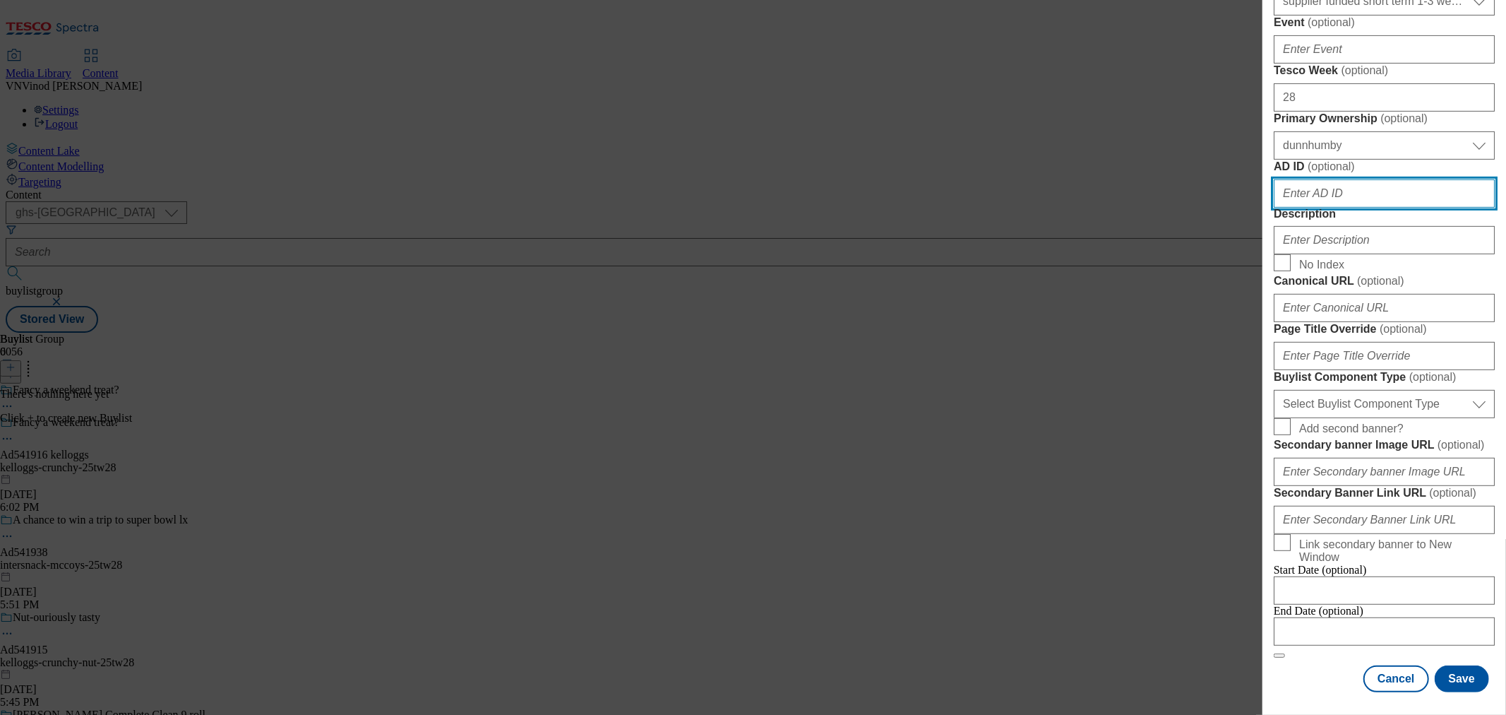
click at [1333, 208] on input "AD ID ( optional )" at bounding box center [1384, 193] width 221 height 28
paste input "541916"
type input "541916"
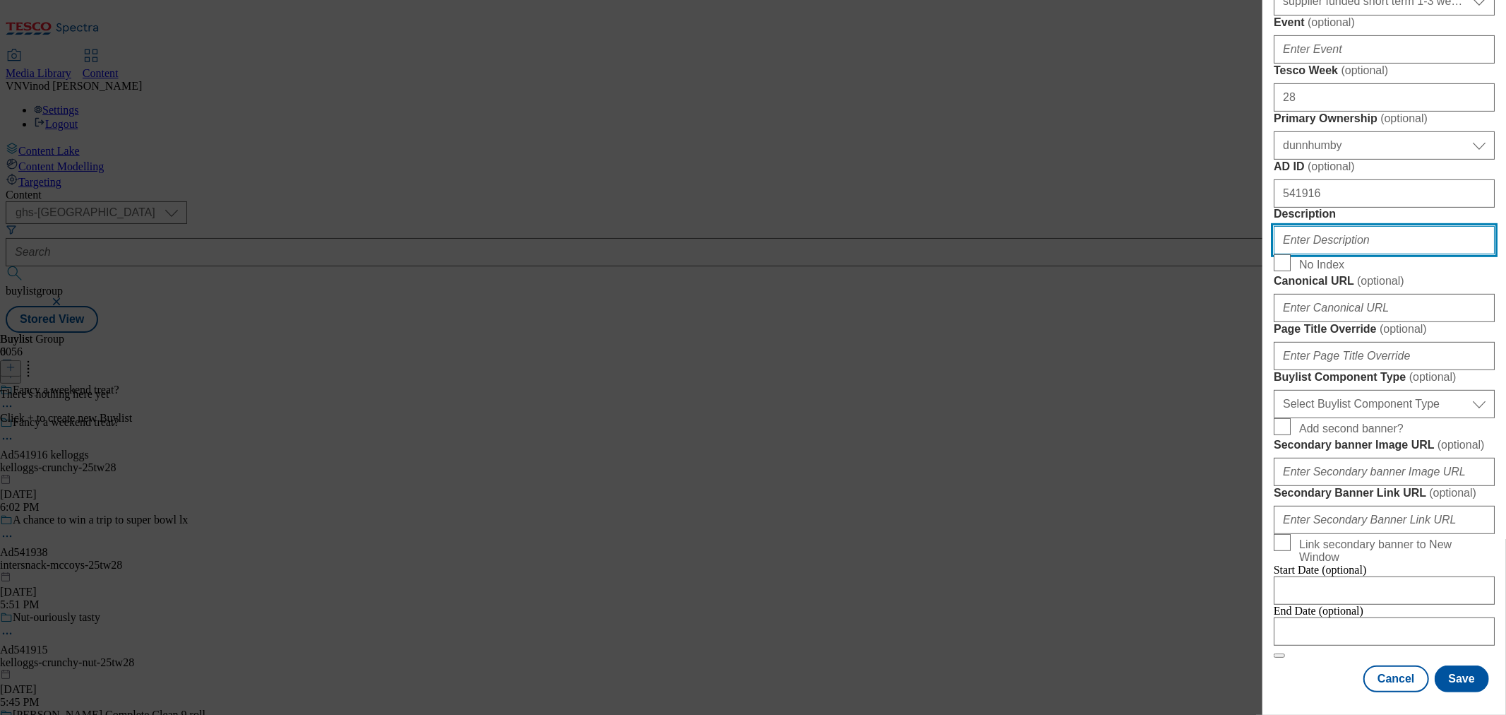
click at [1336, 254] on input "Description" at bounding box center [1384, 240] width 221 height 28
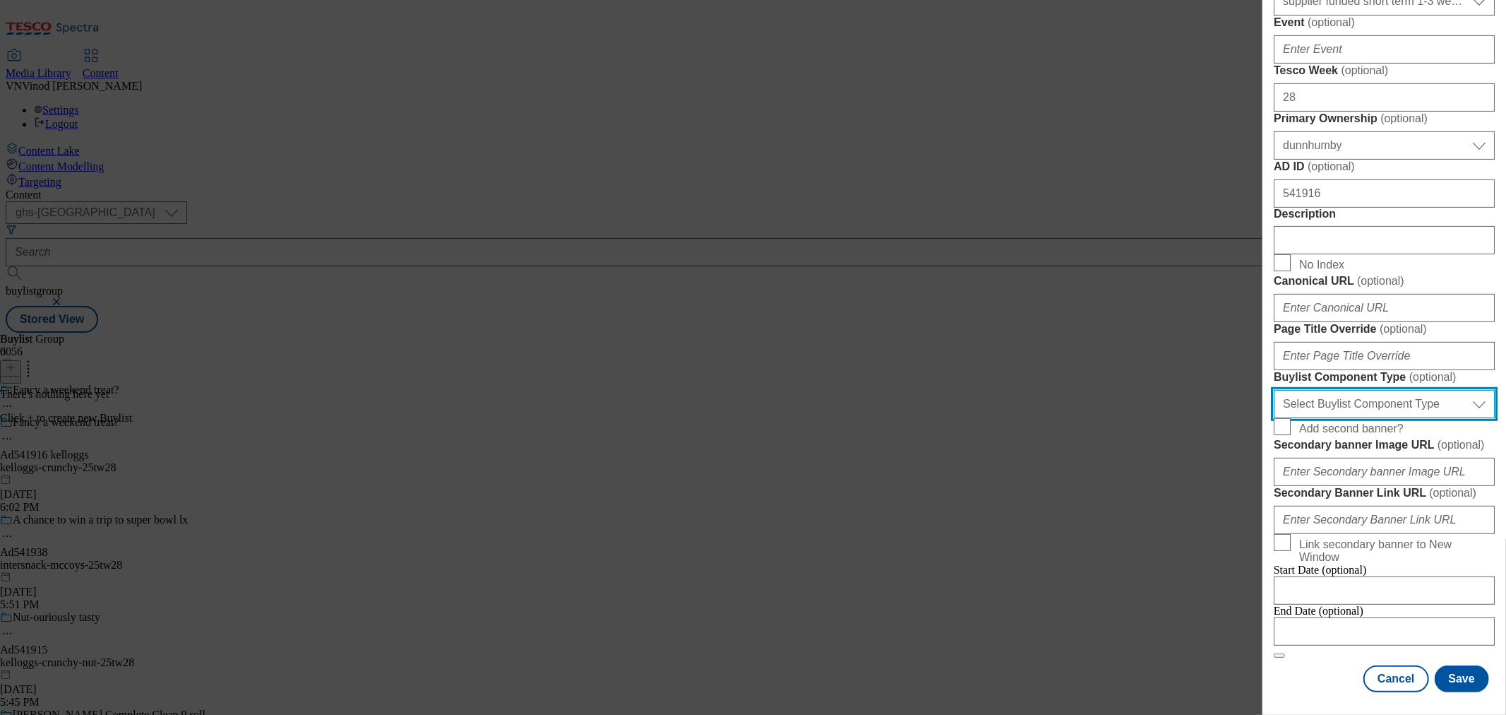
click at [1390, 418] on select "Select Buylist Component Type Banner Competition Header Meal" at bounding box center [1384, 404] width 221 height 28
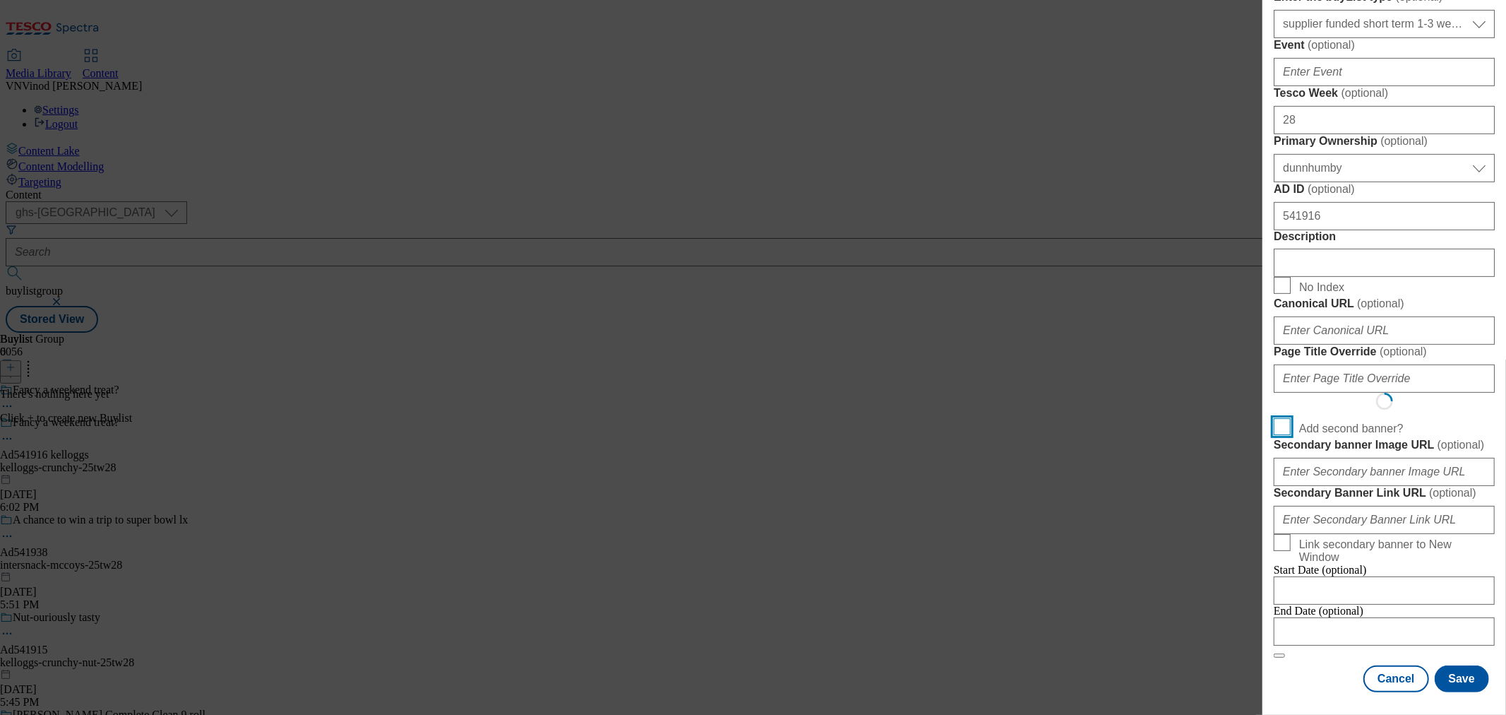
scroll to position [902, 0]
select select "Banner"
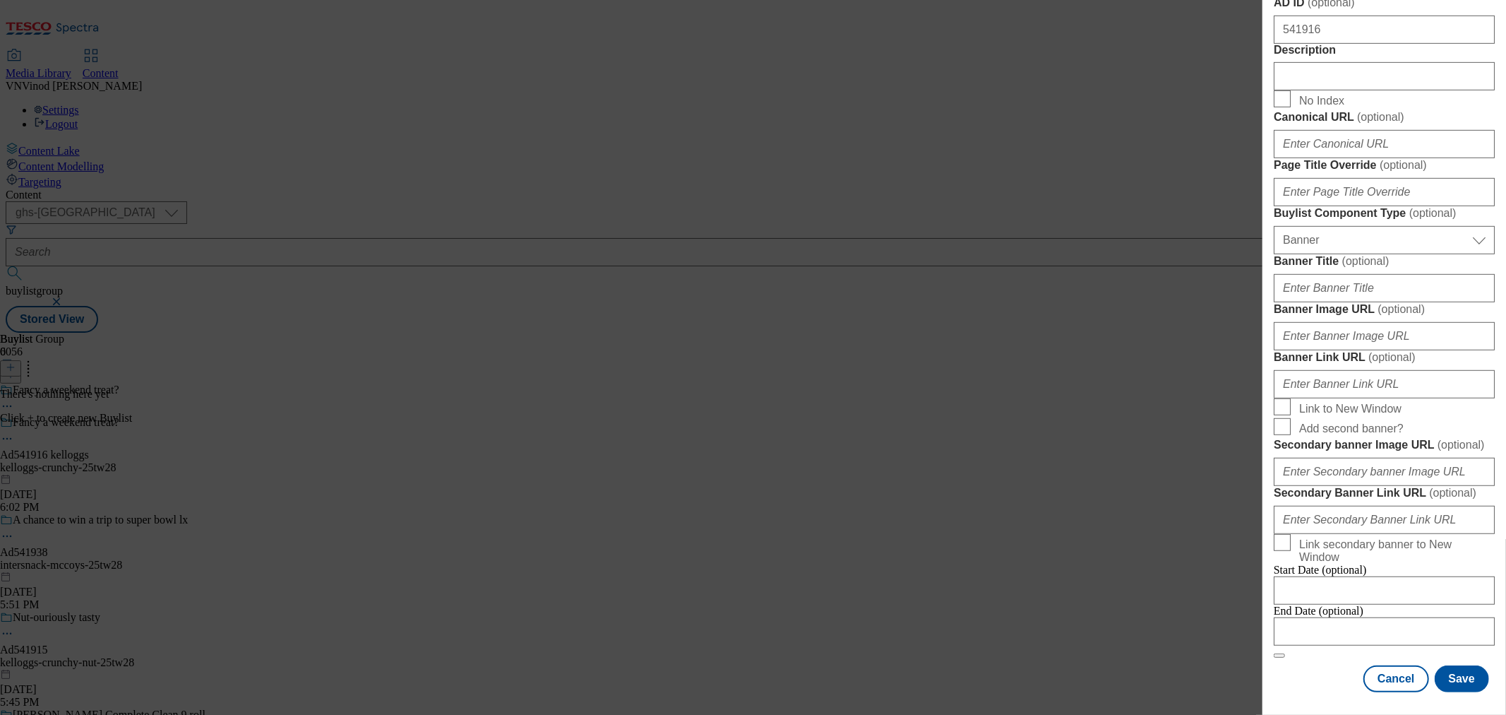
scroll to position [1201, 0]
click at [1371, 617] on input "Modal" at bounding box center [1384, 631] width 221 height 28
select select "2025"
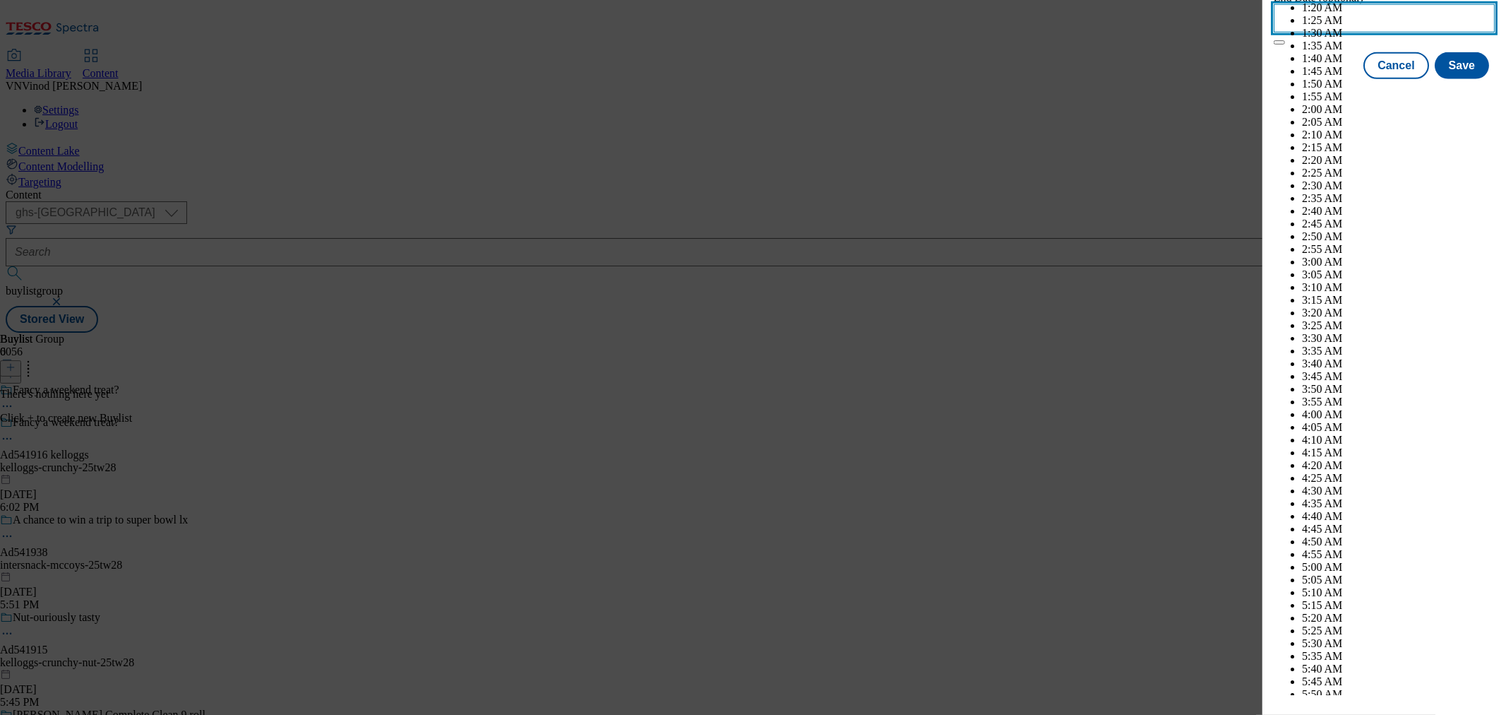
scroll to position [5651, 0]
select select "November"
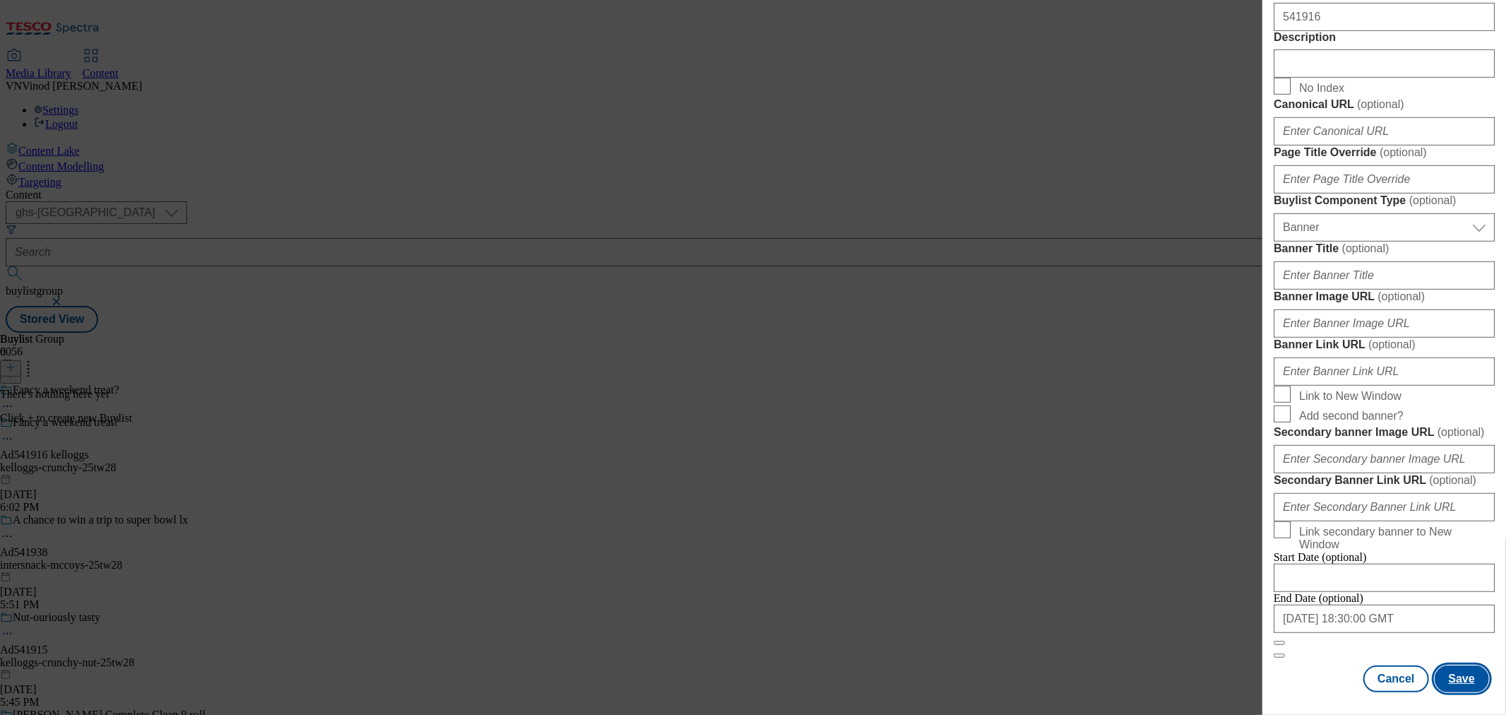
click at [1453, 672] on button "Save" at bounding box center [1462, 678] width 54 height 27
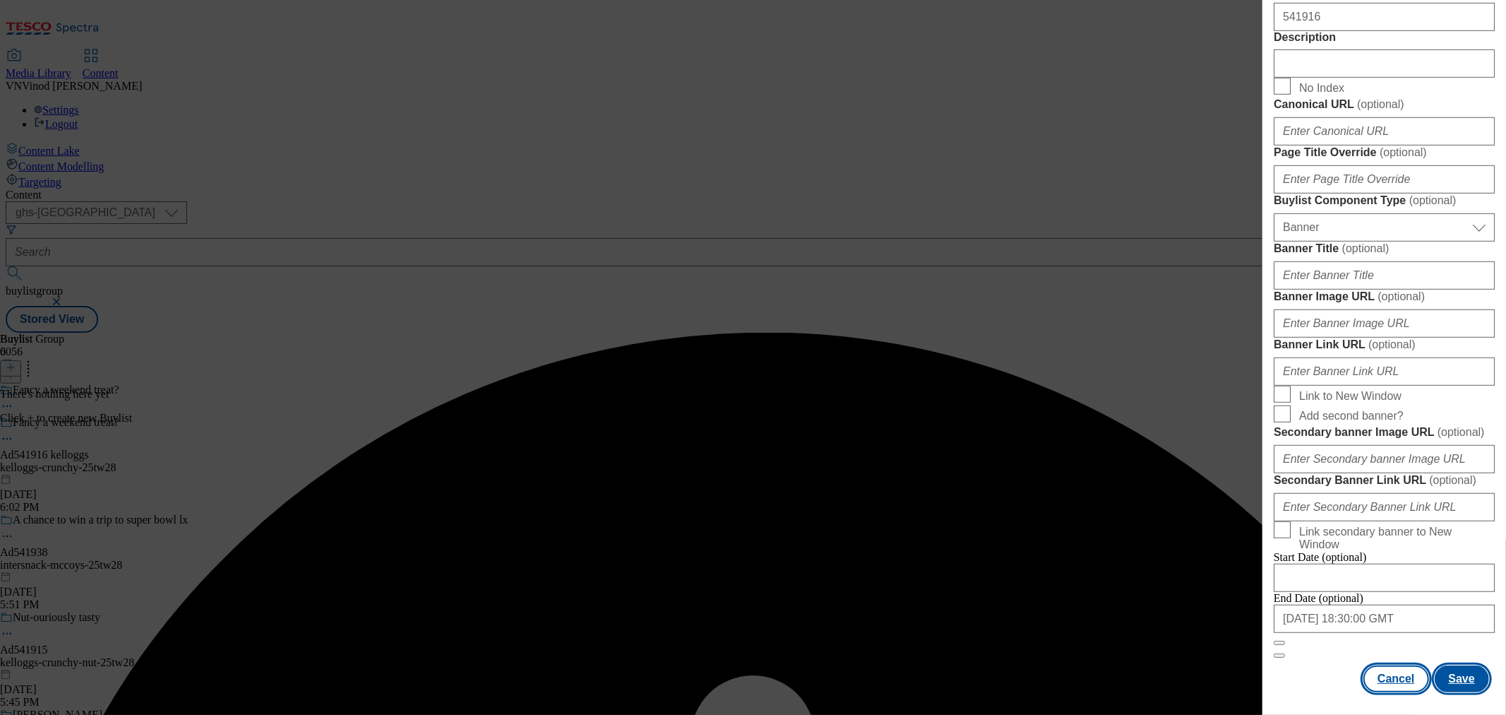
scroll to position [1218, 0]
click at [1446, 674] on button "Save" at bounding box center [1462, 678] width 54 height 27
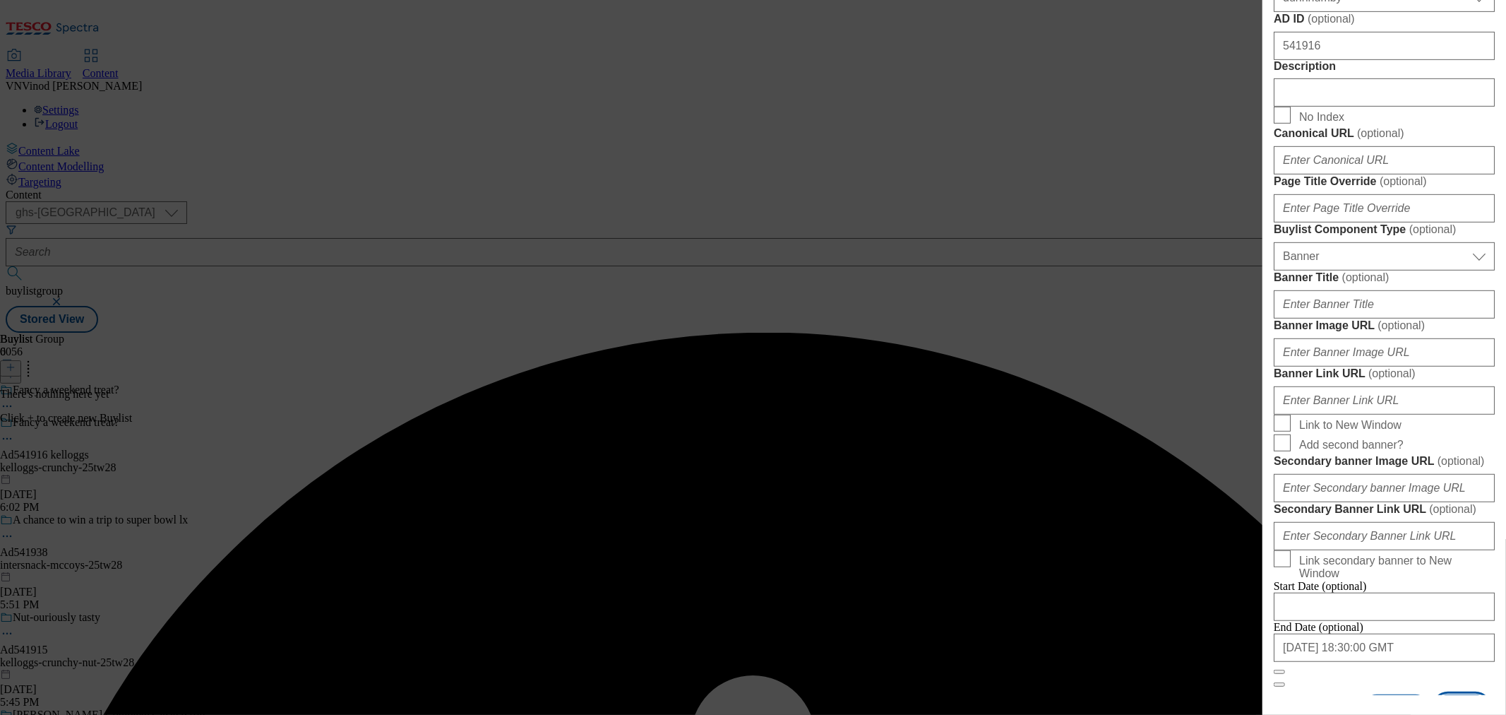
scroll to position [120, 0]
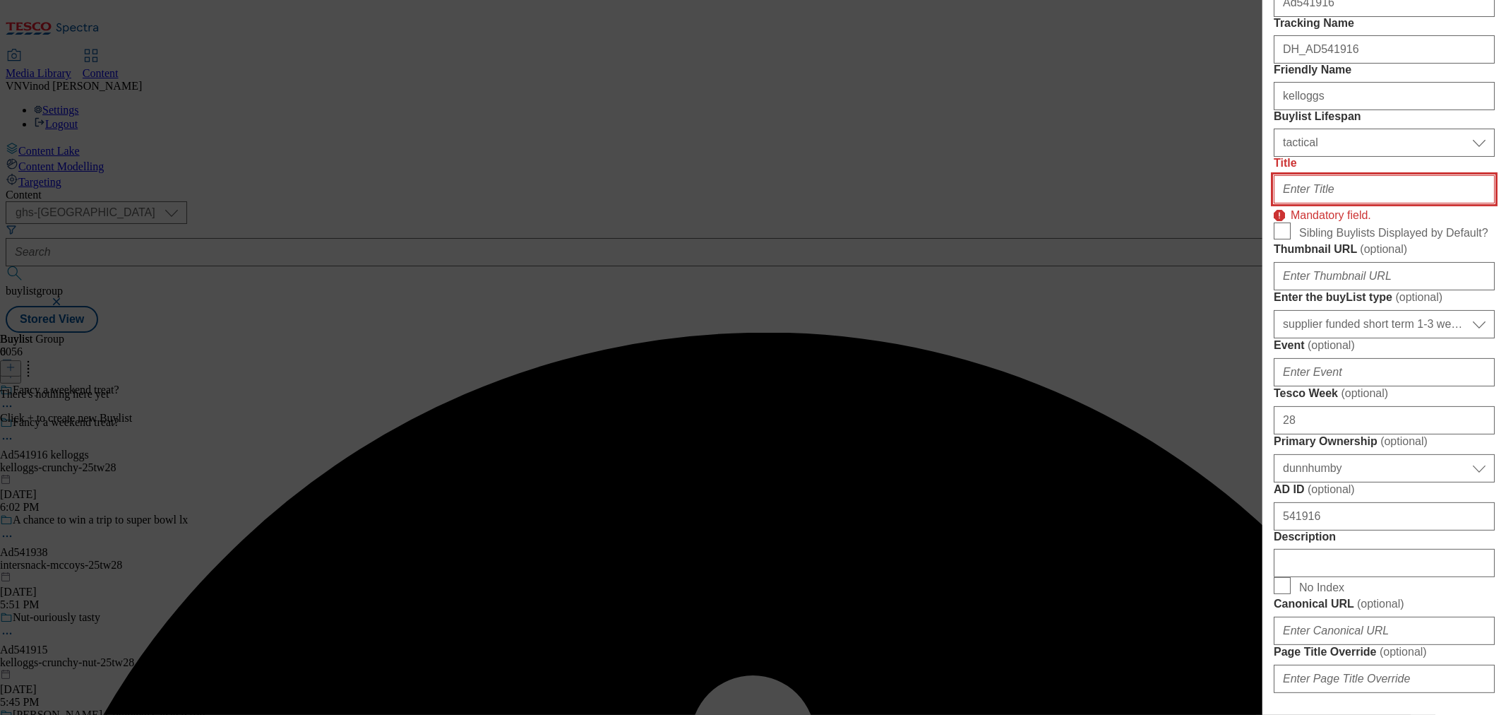
click at [1355, 203] on input "Title" at bounding box center [1384, 189] width 221 height 28
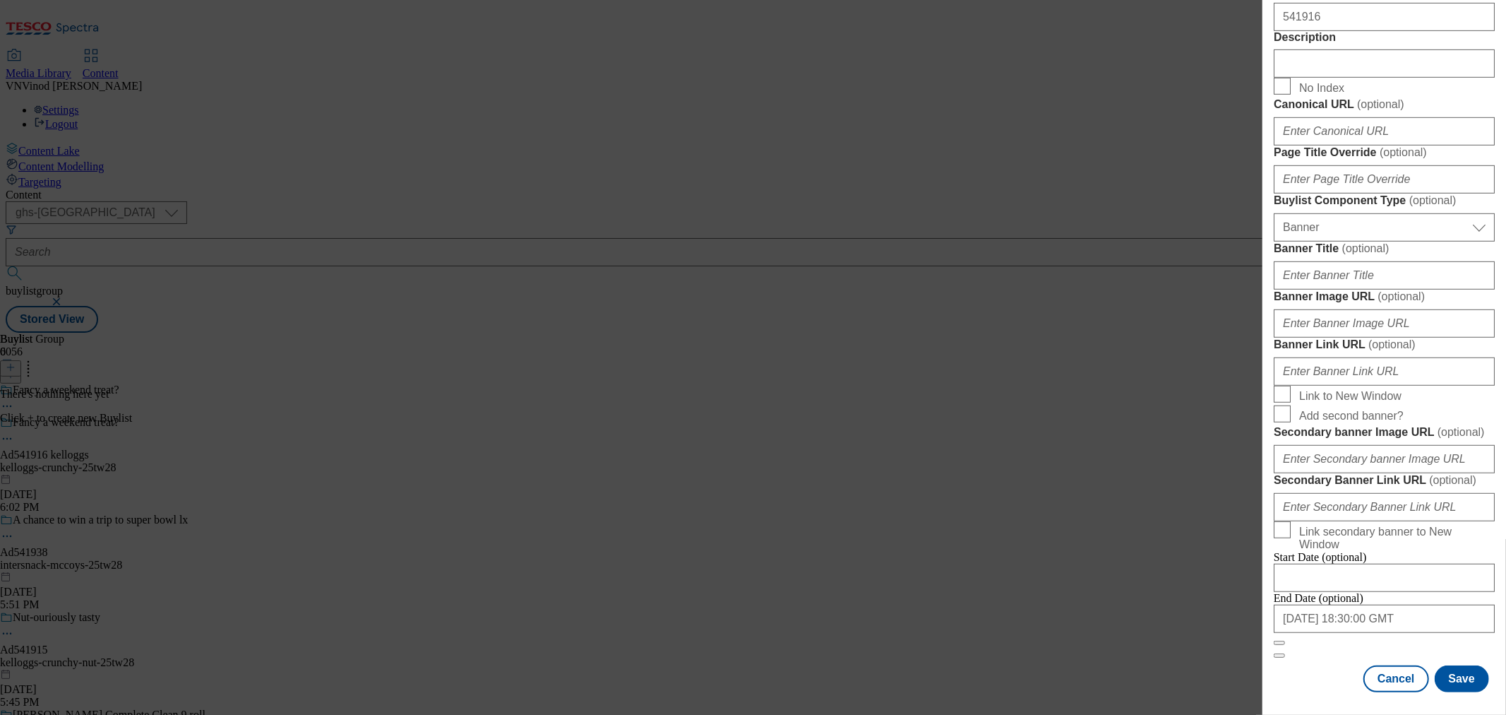
scroll to position [1201, 0]
click at [1461, 666] on button "Save" at bounding box center [1462, 678] width 54 height 27
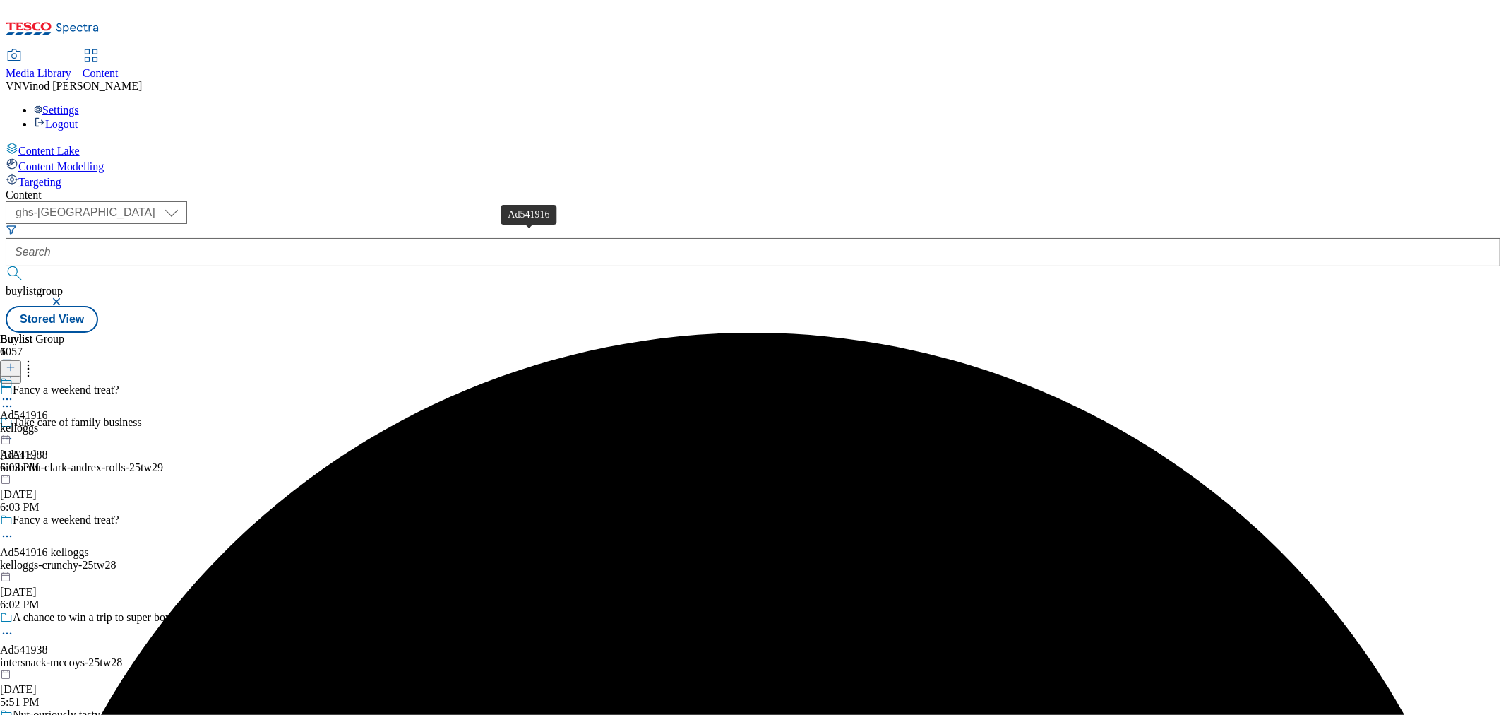
click at [48, 409] on div "Ad541916" at bounding box center [24, 415] width 48 height 13
click at [16, 362] on icon at bounding box center [11, 367] width 10 height 10
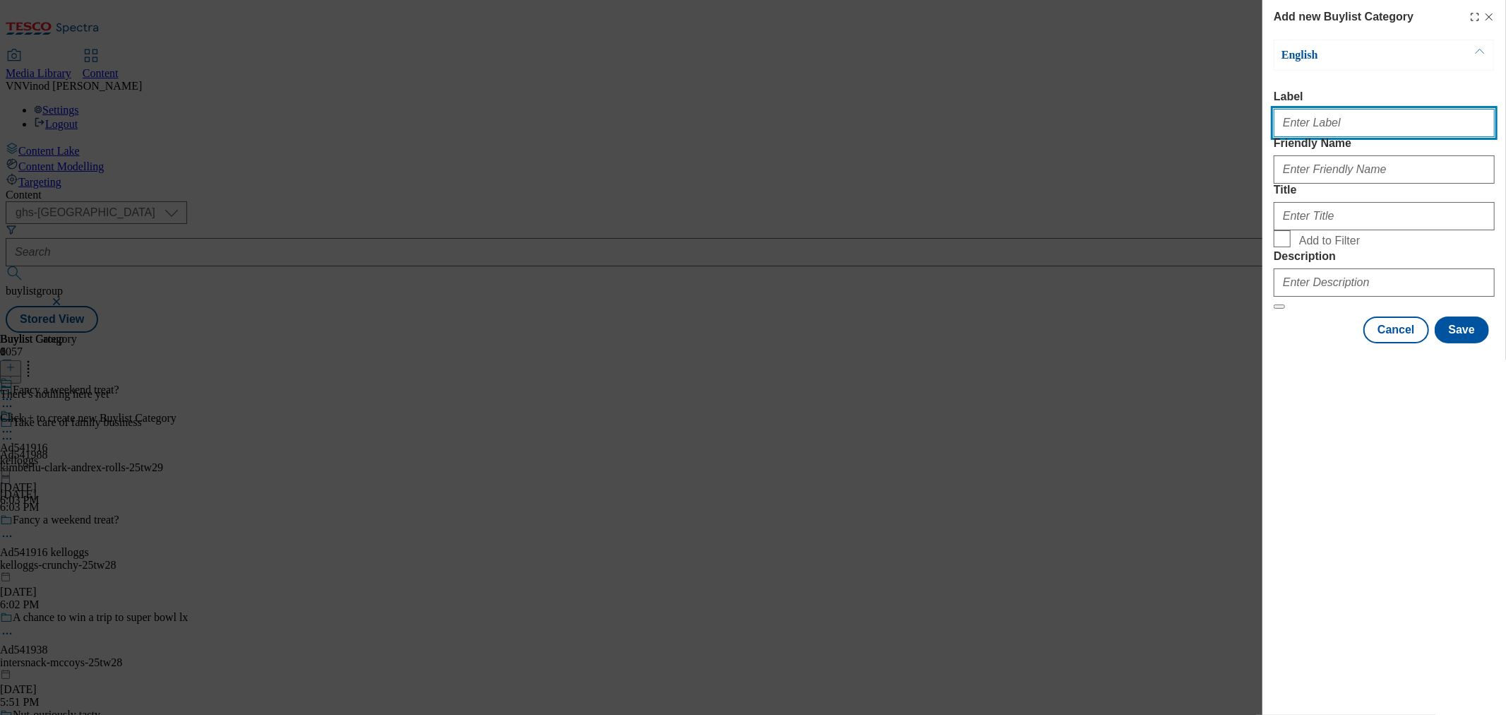
click at [1350, 131] on input "Label" at bounding box center [1384, 123] width 221 height 28
paste input "541916"
type input "Ad541916"
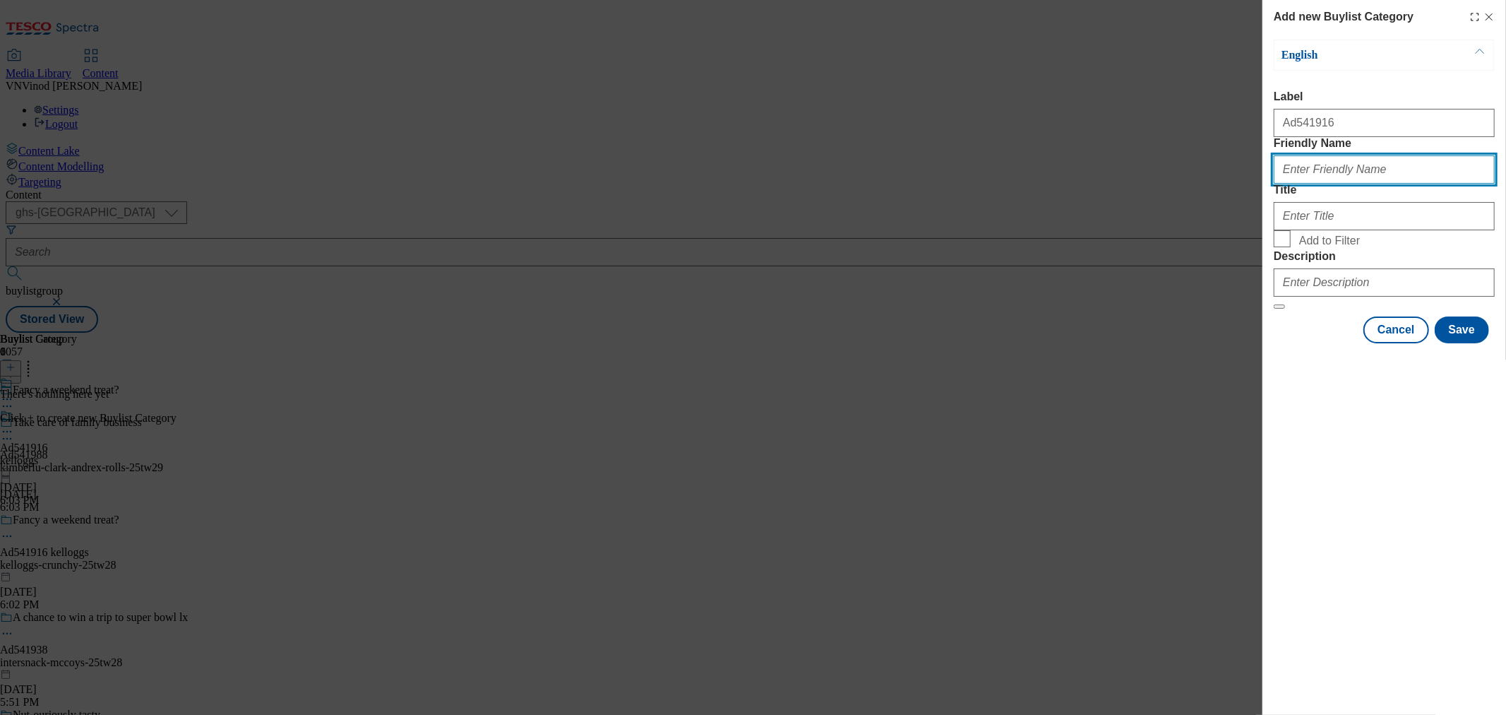
click at [1338, 184] on input "Friendly Name" at bounding box center [1384, 169] width 221 height 28
paste input "kelloggs-crunchy"
type input "kelloggs-crunchy"
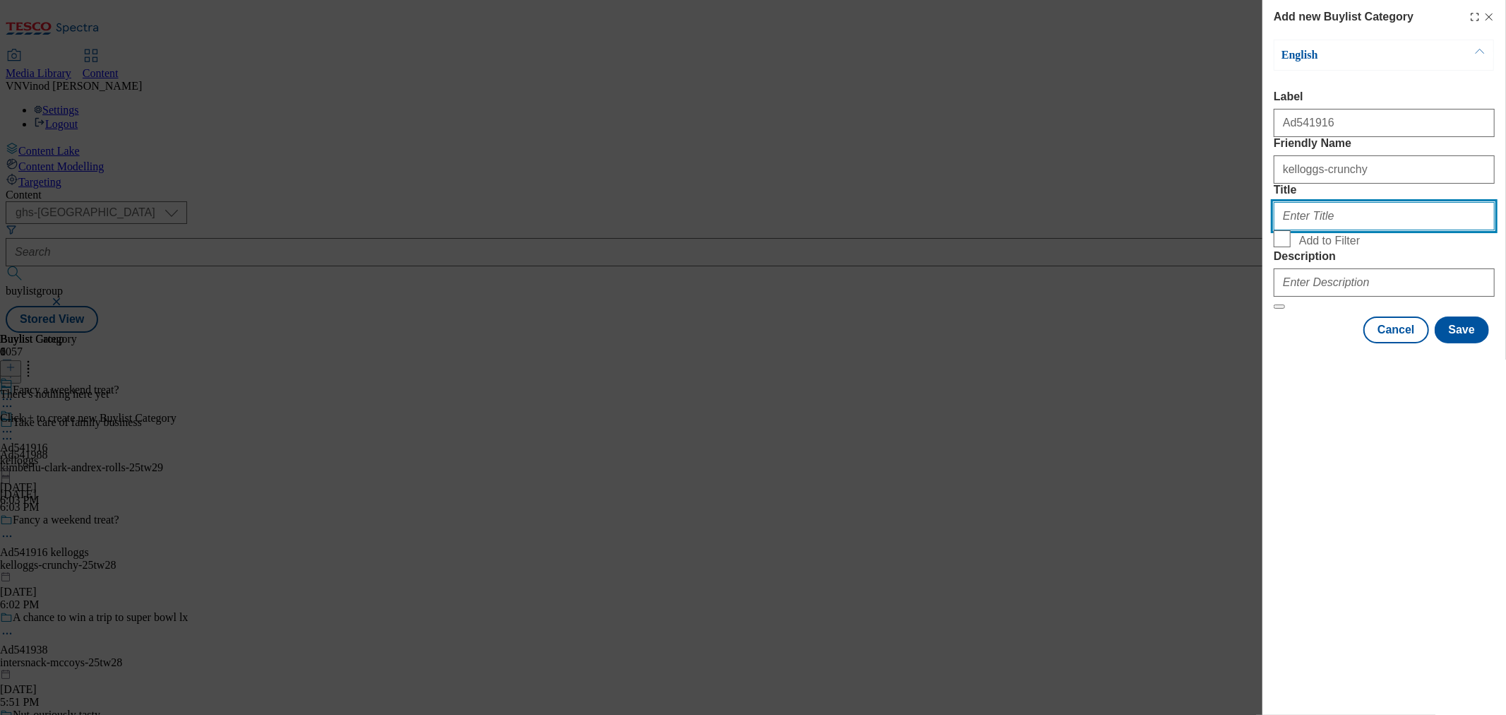
click at [1338, 230] on input "Title" at bounding box center [1384, 216] width 221 height 28
paste input "Kelloggs"
type input "Kelloggs"
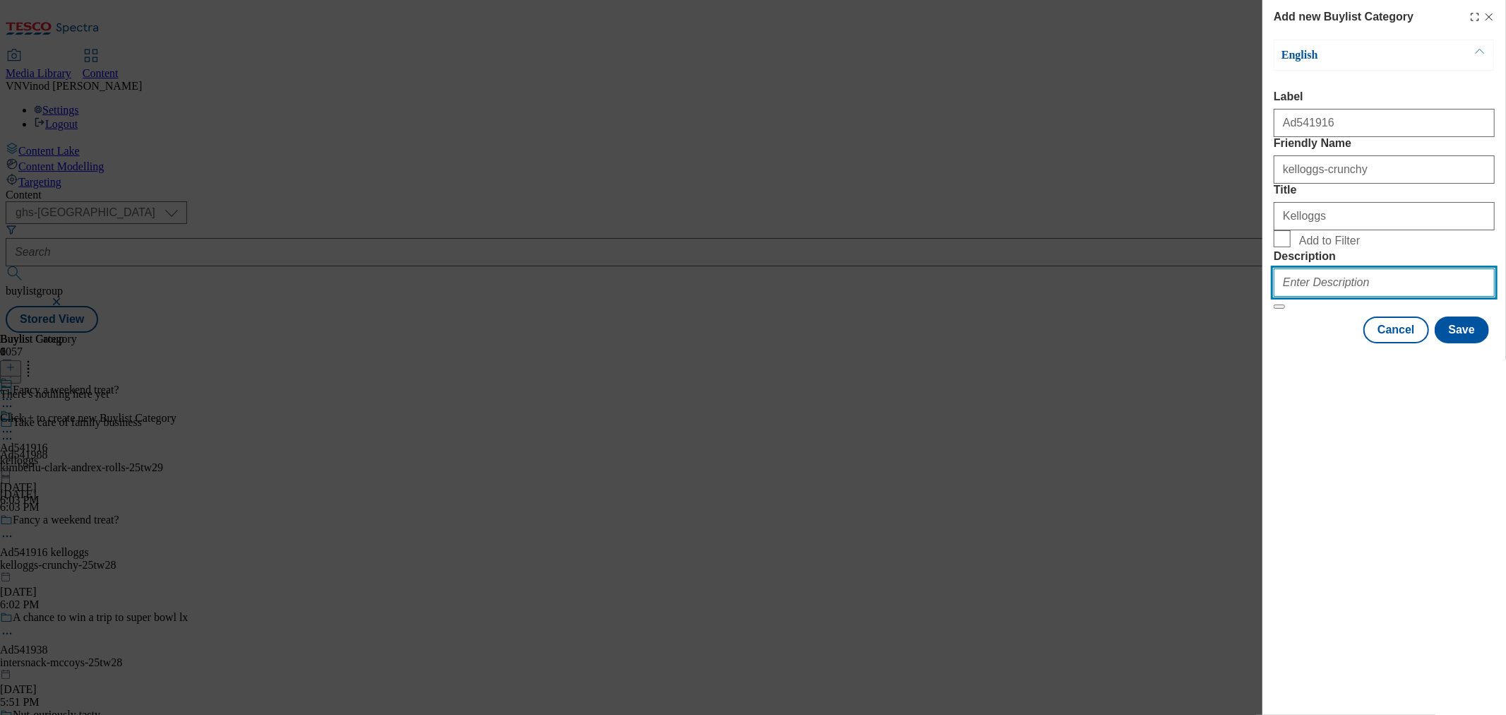
drag, startPoint x: 1332, startPoint y: 382, endPoint x: 1350, endPoint y: 396, distance: 23.2
click at [1332, 297] on input "Description" at bounding box center [1384, 282] width 221 height 28
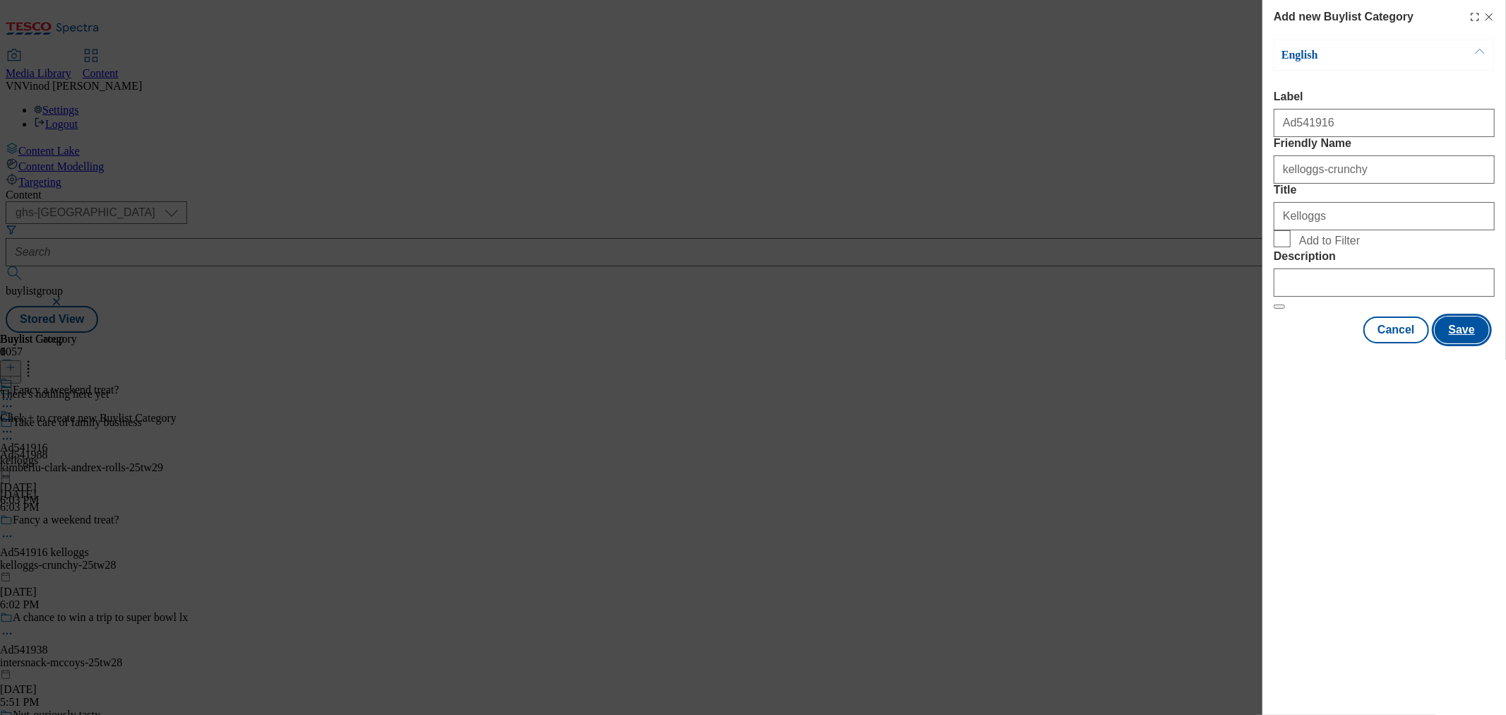
click at [1466, 343] on button "Save" at bounding box center [1462, 329] width 54 height 27
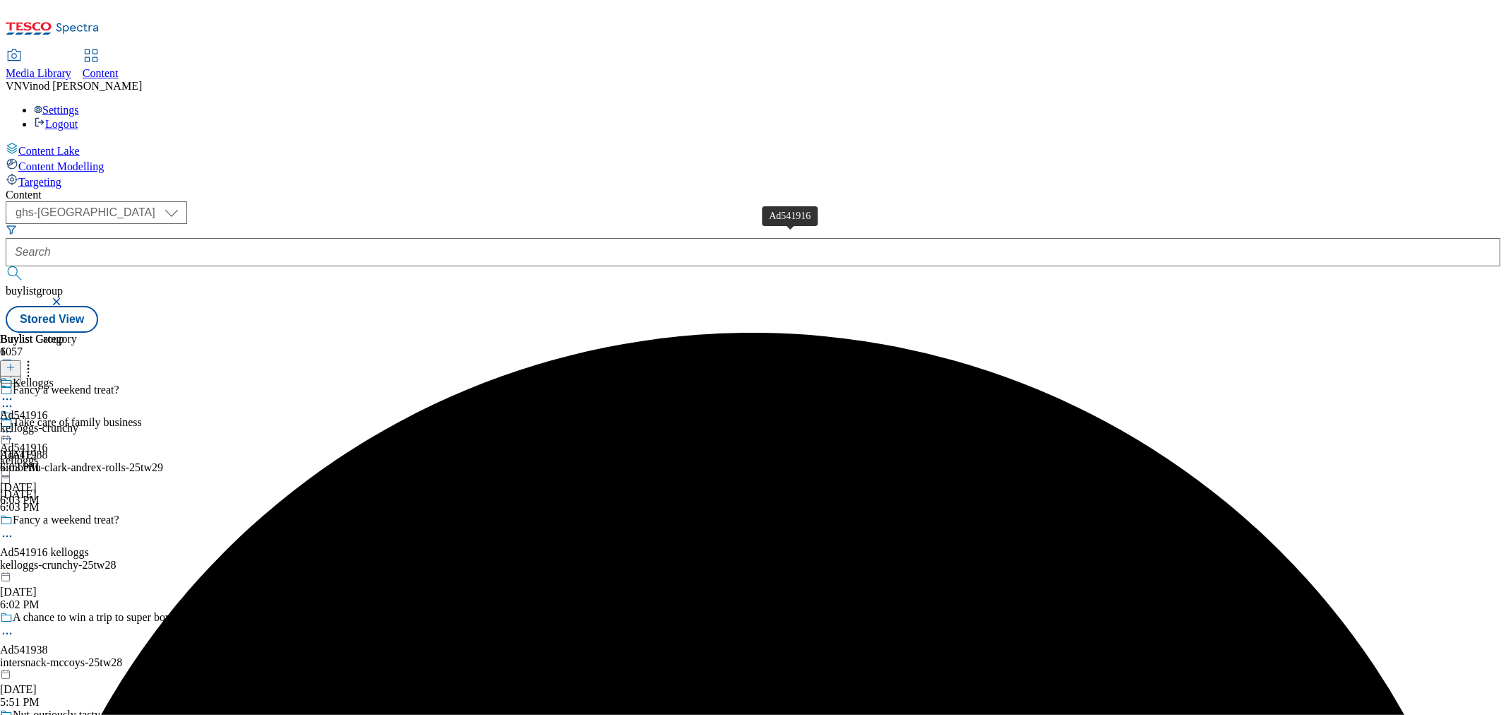
click at [48, 409] on div "Ad541916" at bounding box center [24, 415] width 48 height 13
click at [11, 364] on line at bounding box center [11, 367] width 0 height 7
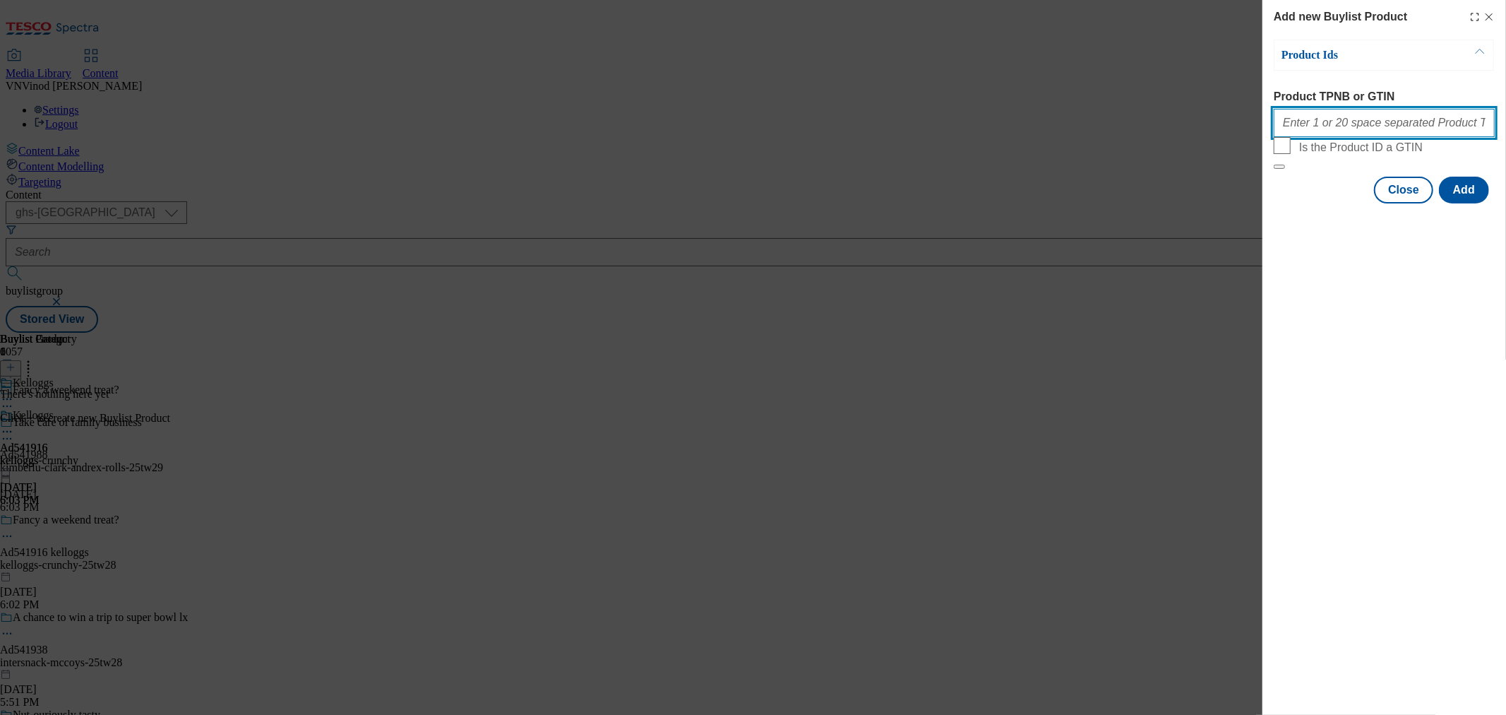
click at [1365, 124] on input "Product TPNB or GTIN" at bounding box center [1384, 123] width 221 height 28
paste input "93155049 65021331 86475579 90989311 91769772 73291355 84643637 73291378 9243829…"
type input "93155049 65021331 86475579 90989311 91769772 73291355 84643637 73291378 9243829…"
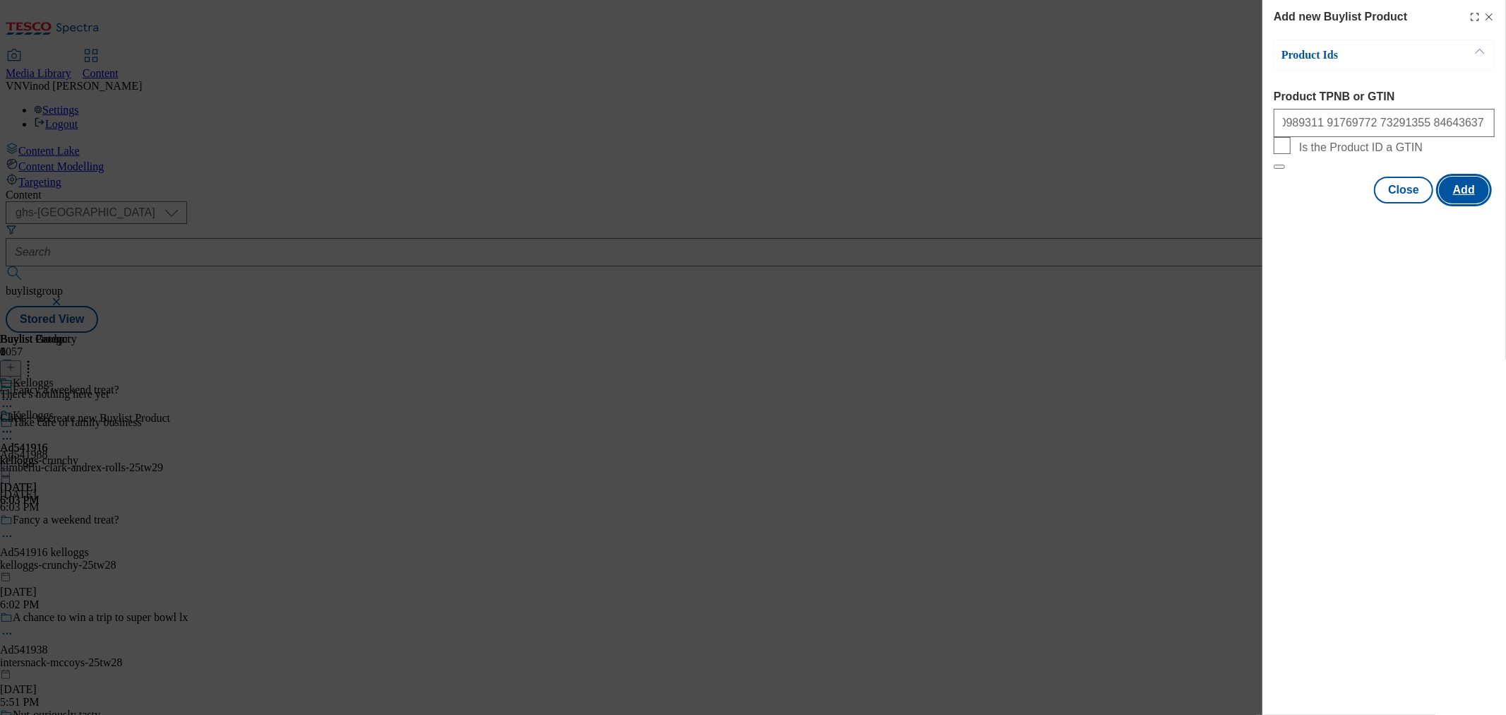
click at [1465, 203] on button "Add" at bounding box center [1464, 190] width 50 height 27
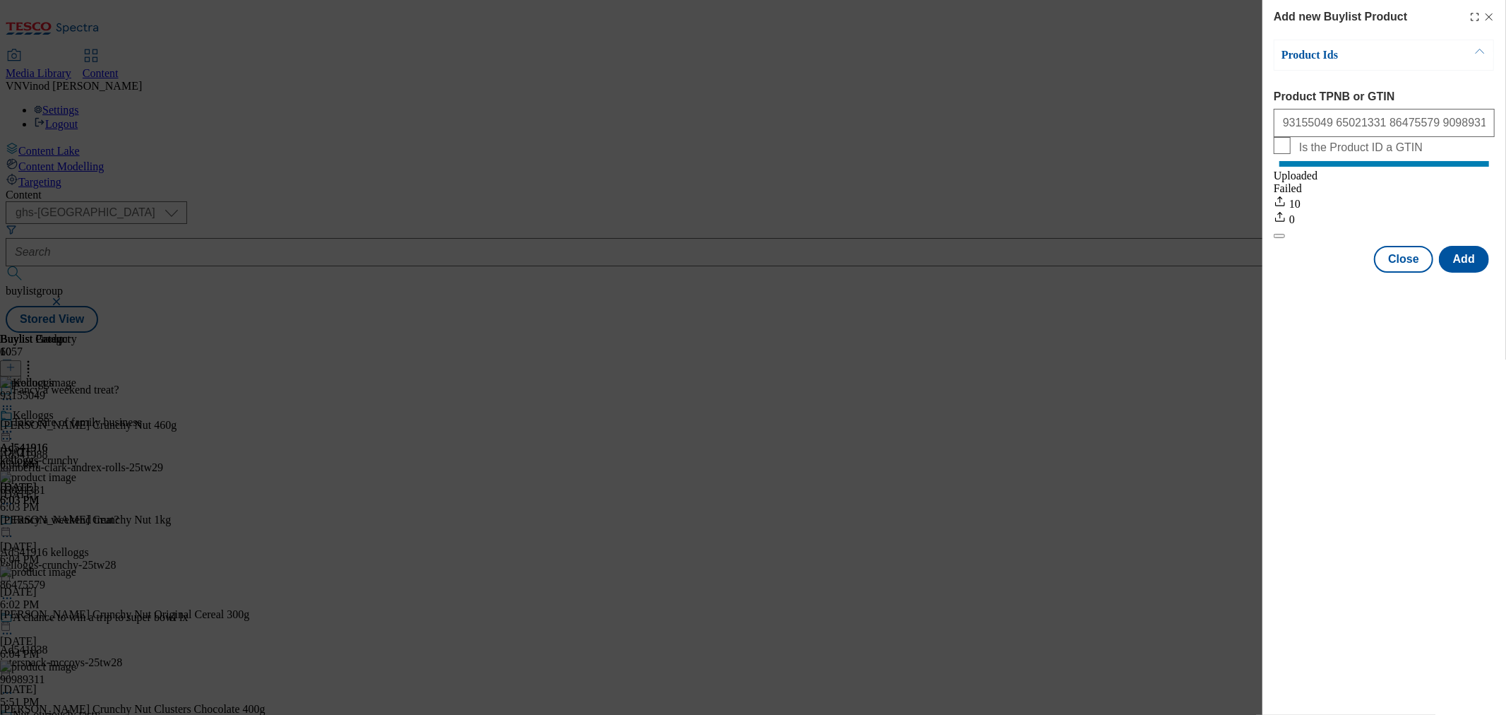
click at [1494, 16] on icon "Modal" at bounding box center [1489, 16] width 11 height 11
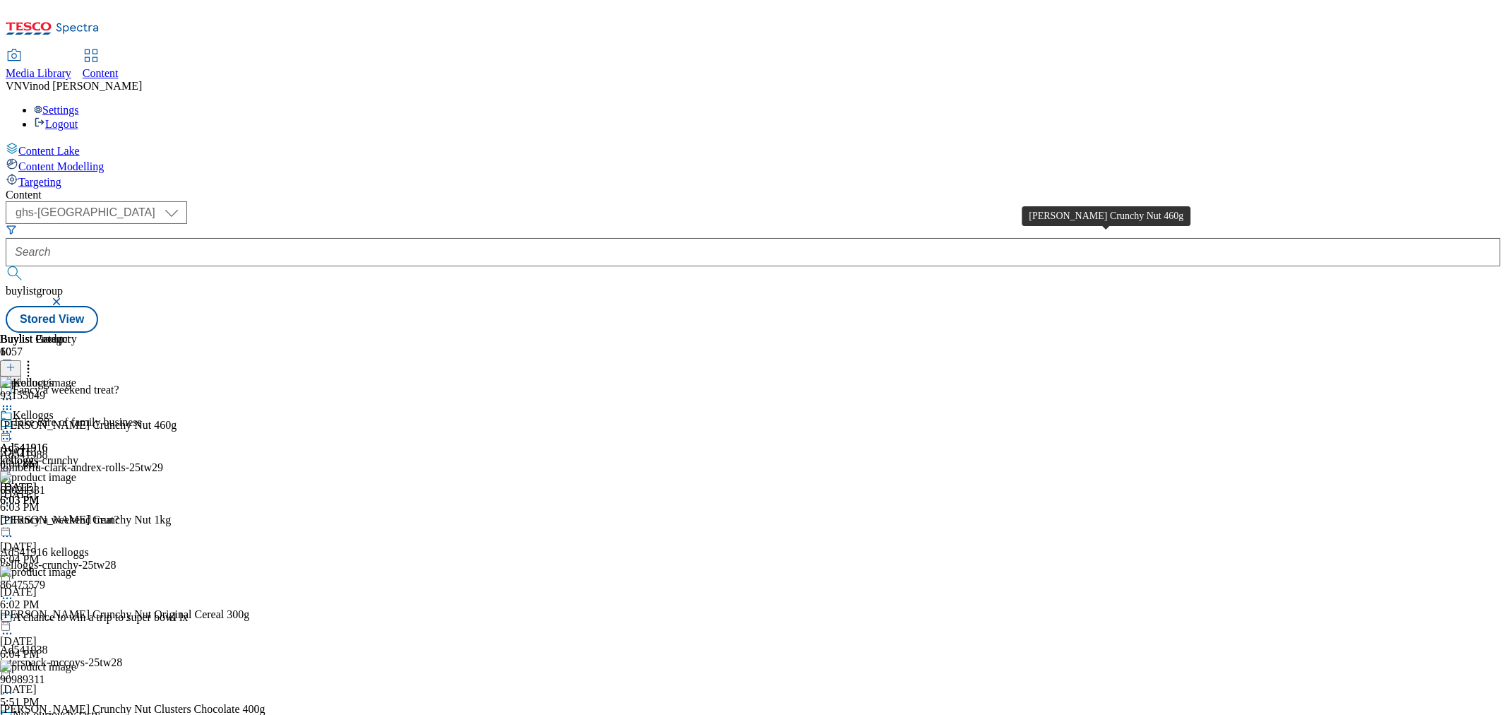
click at [177, 419] on div "Kellogg's Crunchy Nut 460g" at bounding box center [88, 425] width 177 height 13
copy div "Kellogg's Crunchy Nut 460g"
click at [14, 529] on icon at bounding box center [7, 536] width 14 height 14
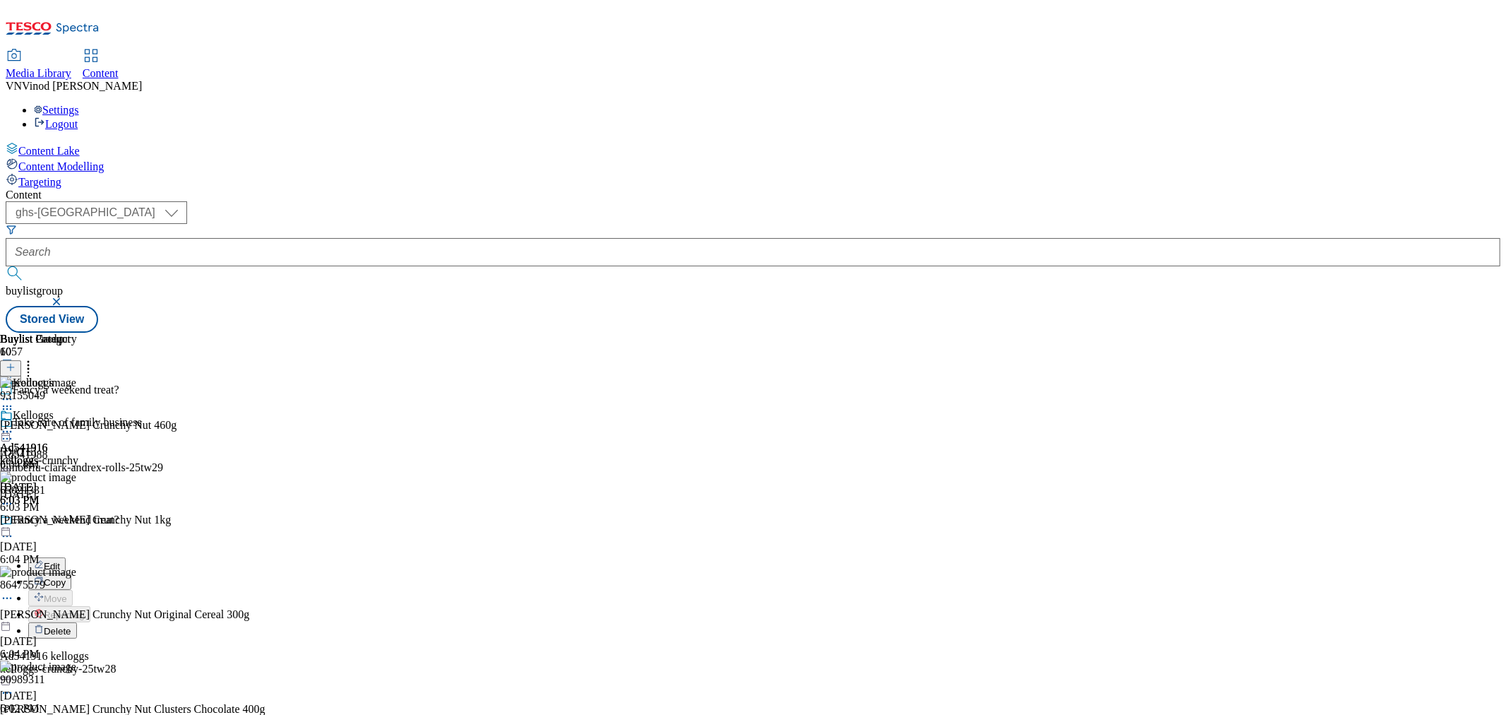
click at [66, 557] on button "Edit" at bounding box center [46, 565] width 37 height 16
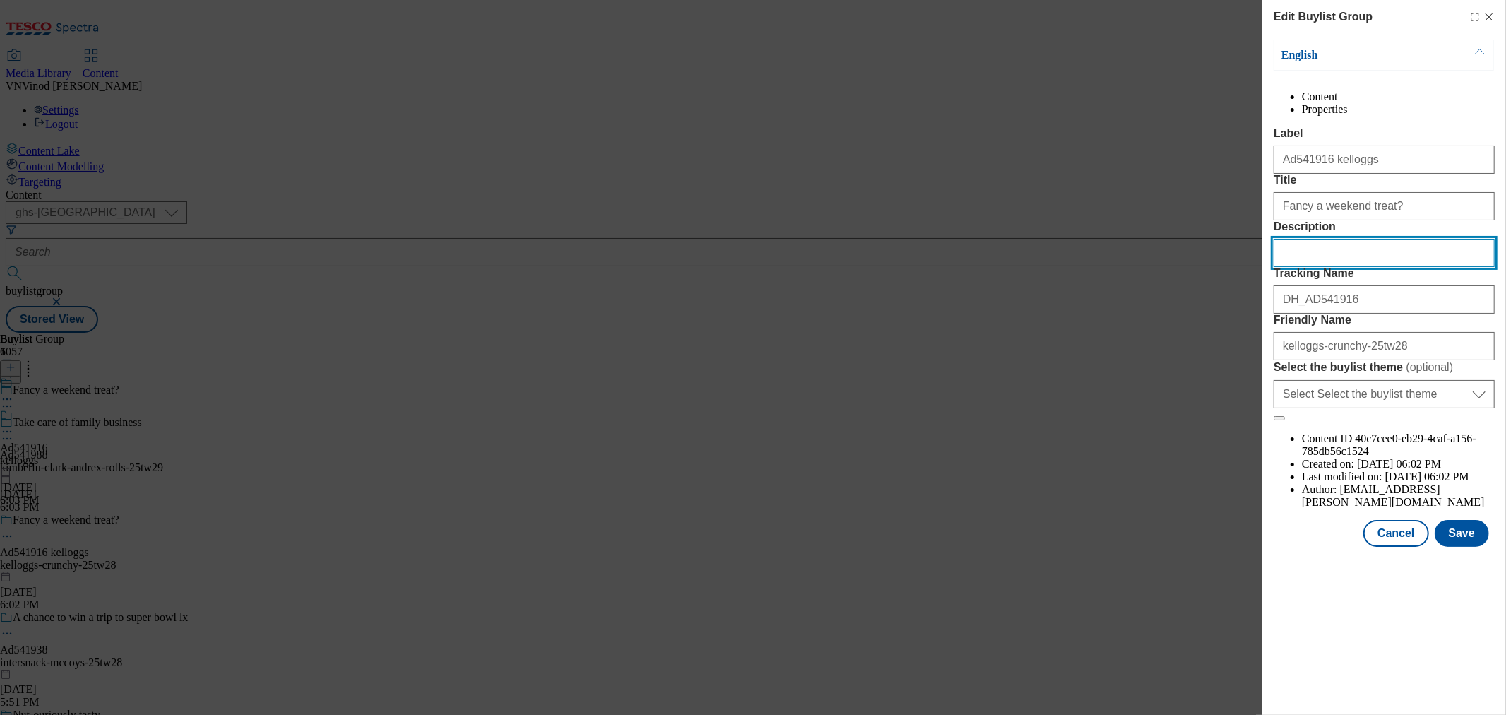
click at [1344, 267] on input "Description" at bounding box center [1384, 253] width 221 height 28
paste input "Kellogg's Crunchy Nut 460g"
type input "Kellogg's Crunchy Nut 460g"
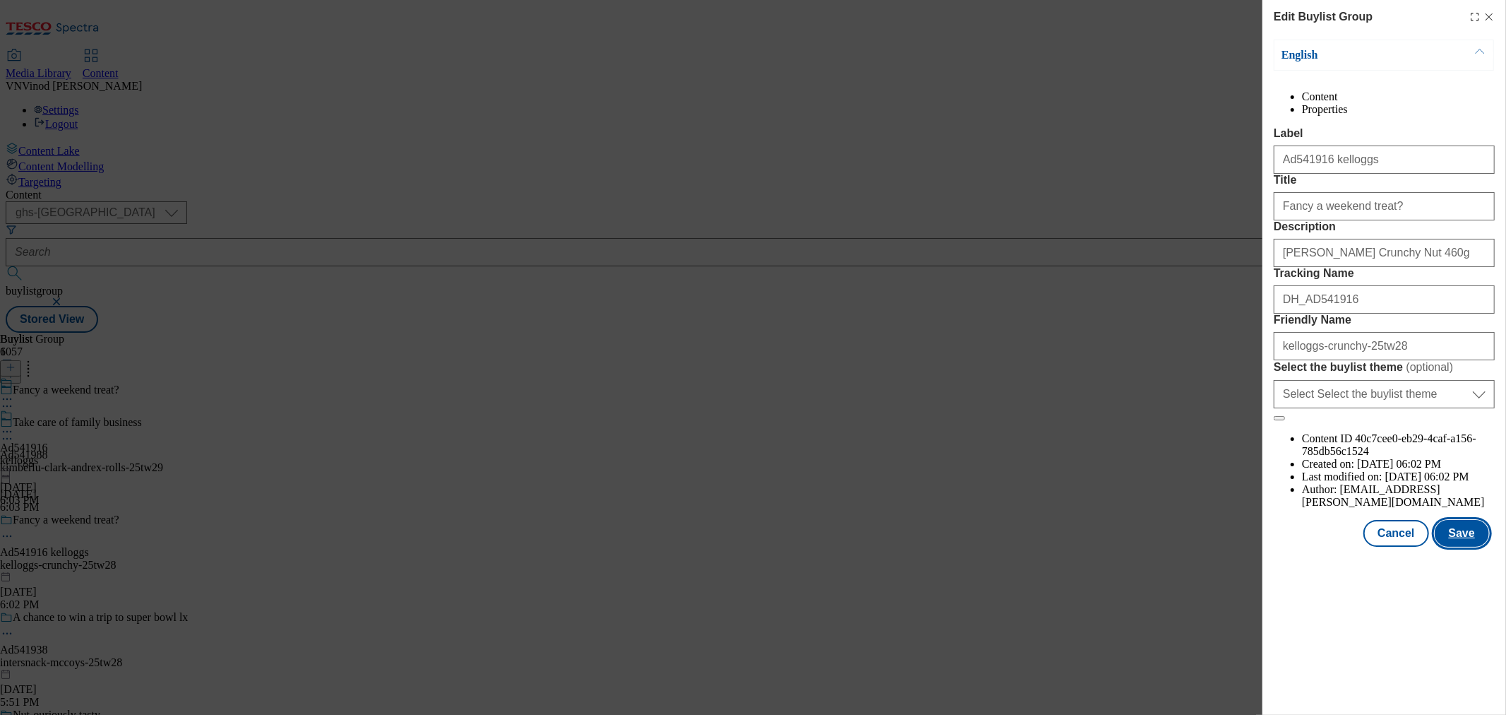
click at [1466, 547] on button "Save" at bounding box center [1462, 533] width 54 height 27
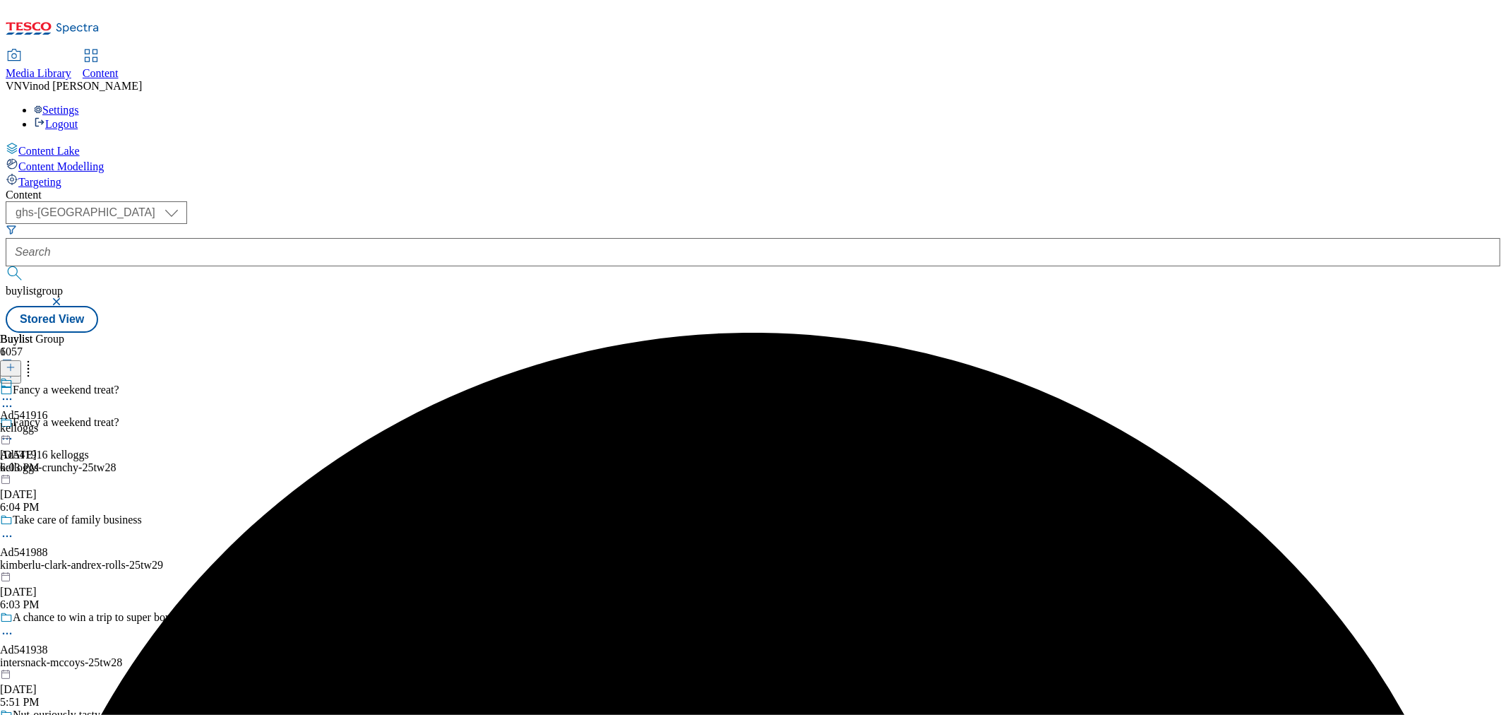
click at [14, 392] on icon at bounding box center [7, 399] width 14 height 14
click at [66, 420] on button "Edit" at bounding box center [46, 428] width 37 height 16
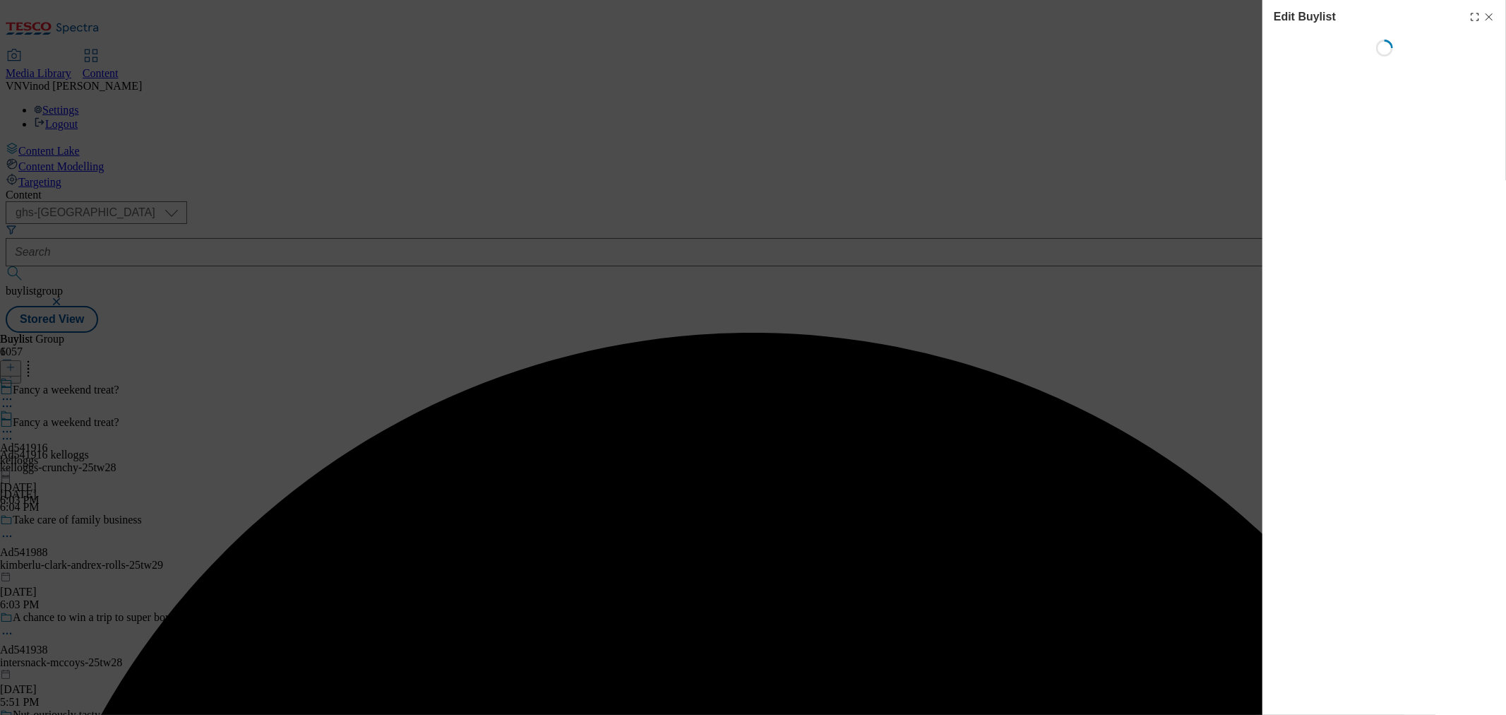
select select "tactical"
select select "supplier funded short term 1-3 weeks"
select select "dunnhumby"
select select "Banner"
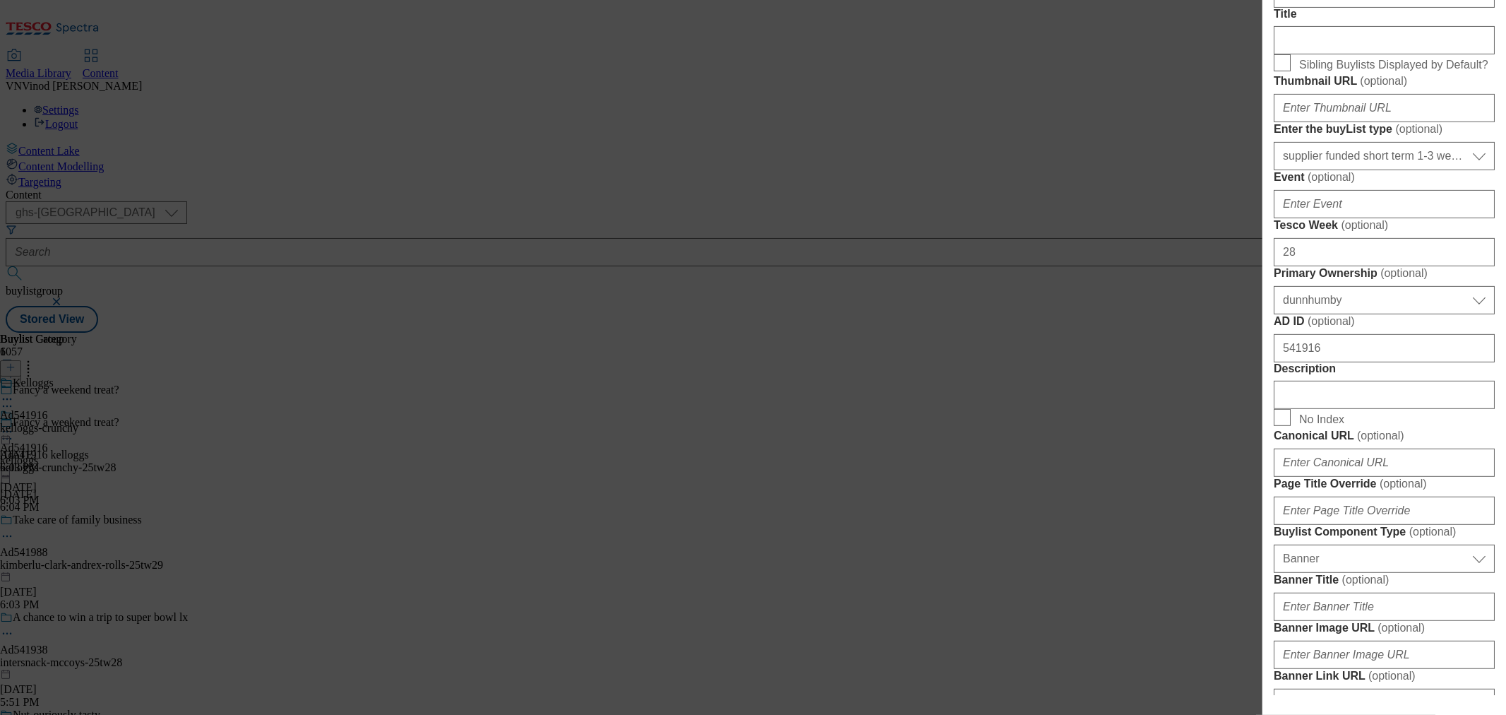
scroll to position [549, 0]
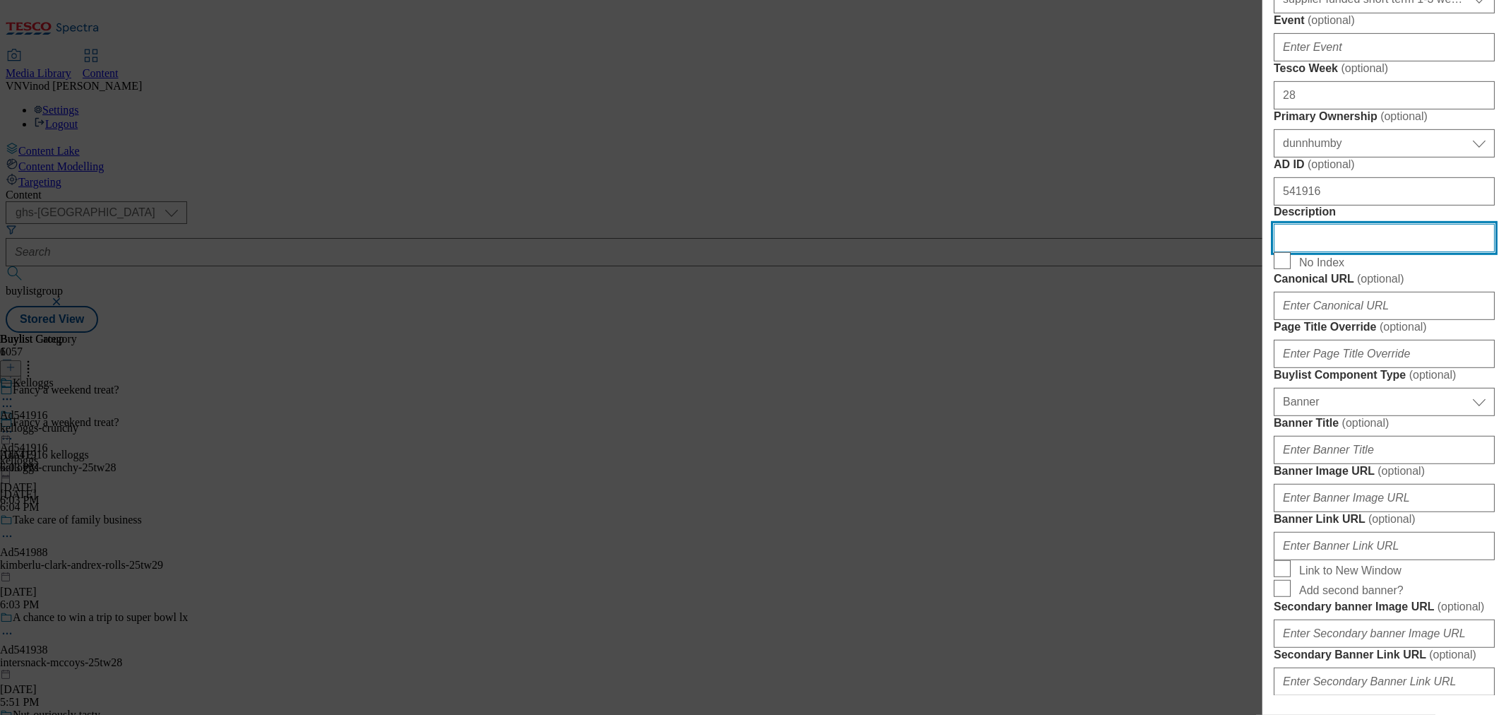
click at [1339, 252] on input "Description" at bounding box center [1384, 238] width 221 height 28
paste input "Kellogg's Crunchy Nut 460g"
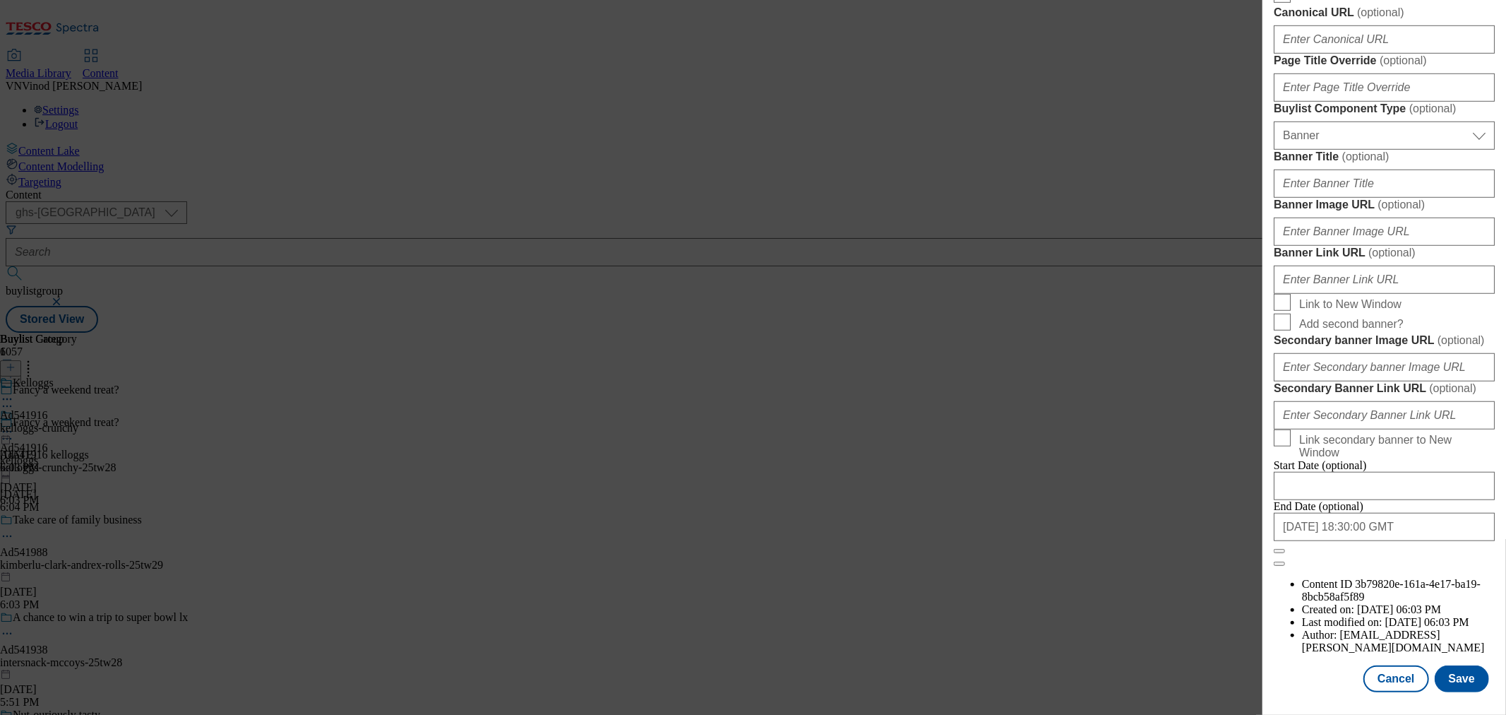
scroll to position [1349, 0]
type input "Kellogg's Crunchy Nut 460g"
click at [1458, 674] on button "Save" at bounding box center [1462, 678] width 54 height 27
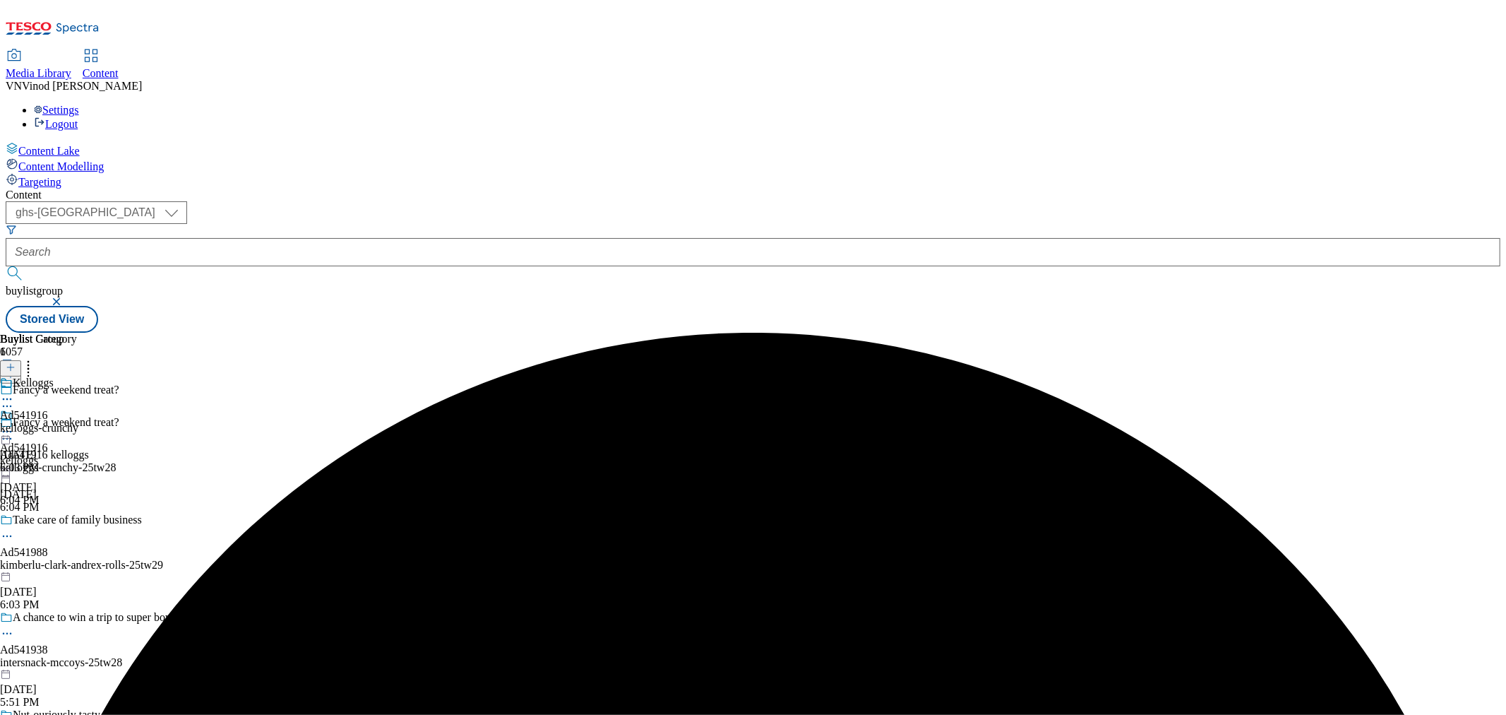
click at [14, 392] on icon at bounding box center [7, 399] width 14 height 14
click at [66, 420] on button "Edit" at bounding box center [46, 428] width 37 height 16
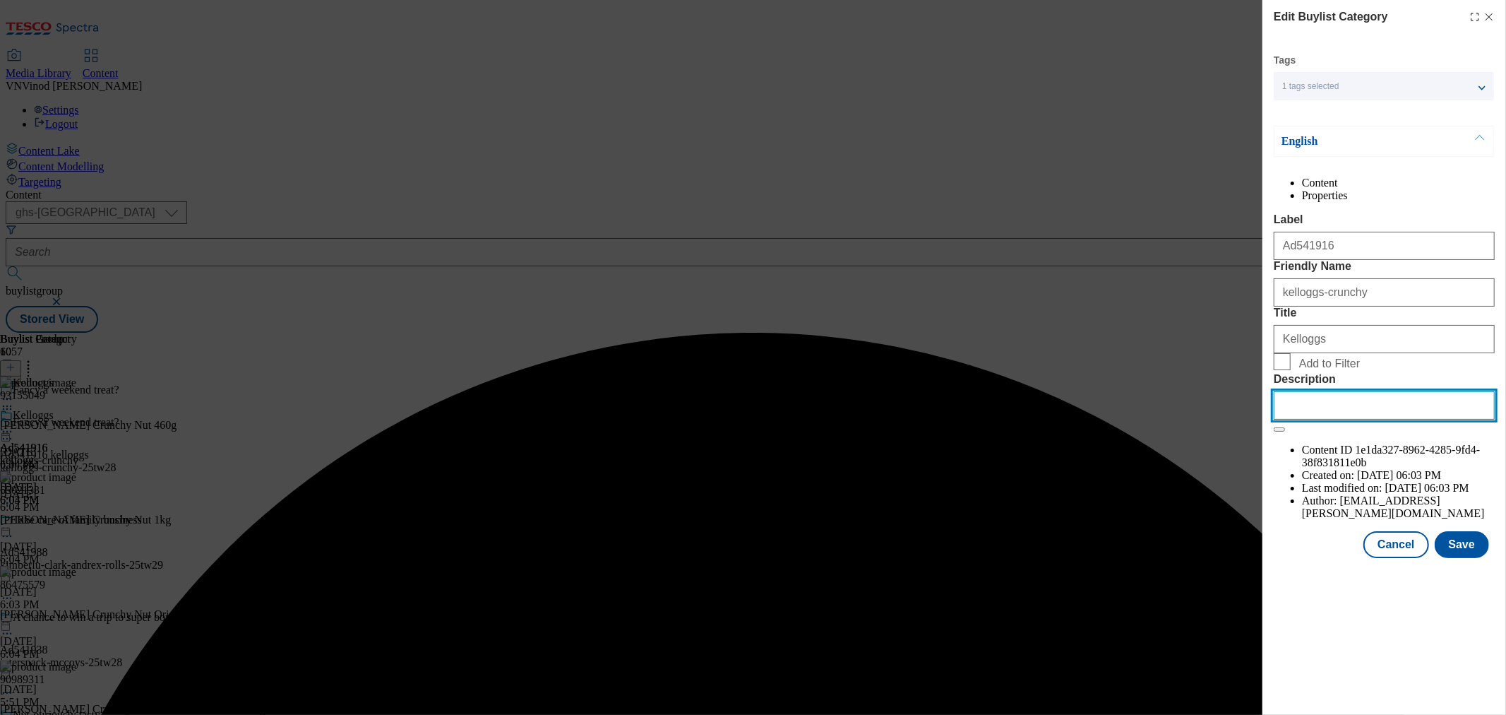
click at [1330, 420] on input "Description" at bounding box center [1384, 405] width 221 height 28
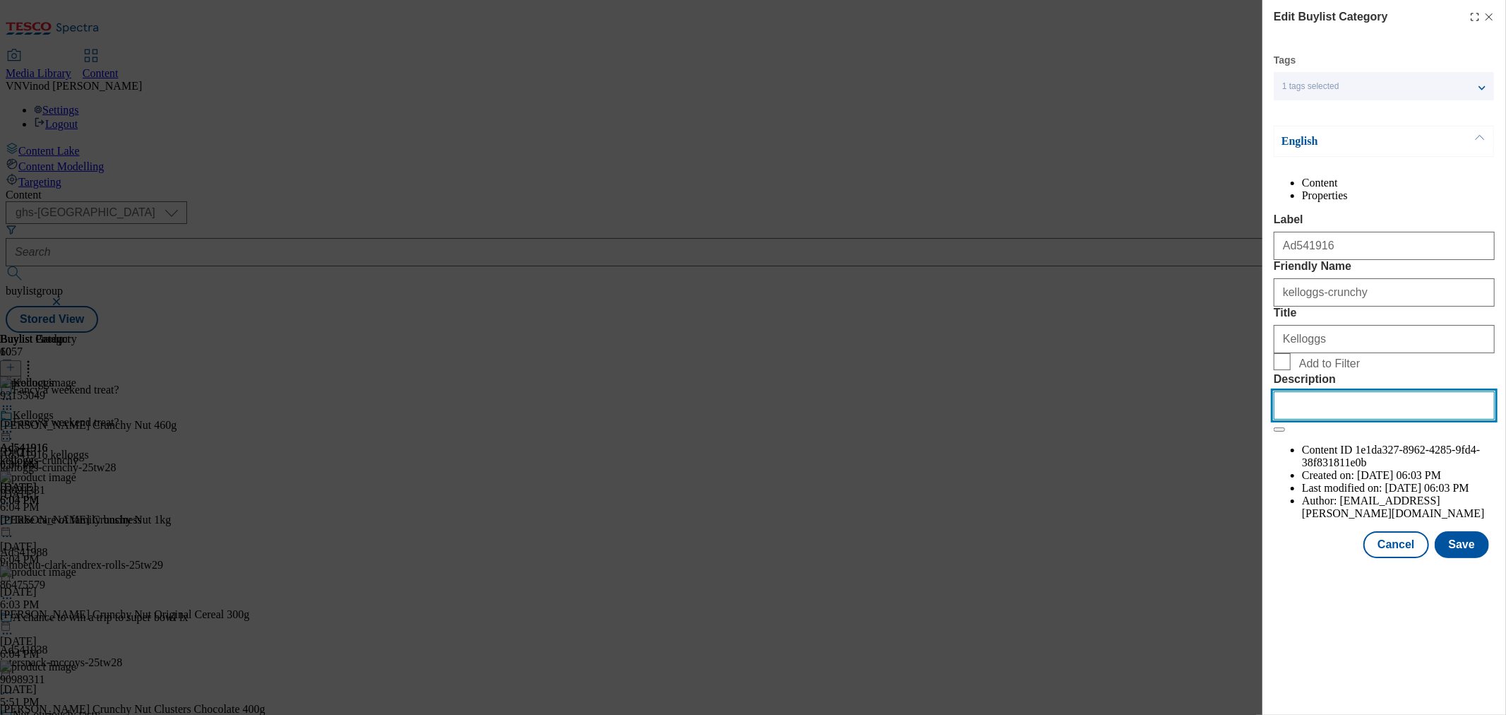
paste input "Kellogg's Crunchy Nut 460g"
type input "Kellogg's Crunchy Nut 460g"
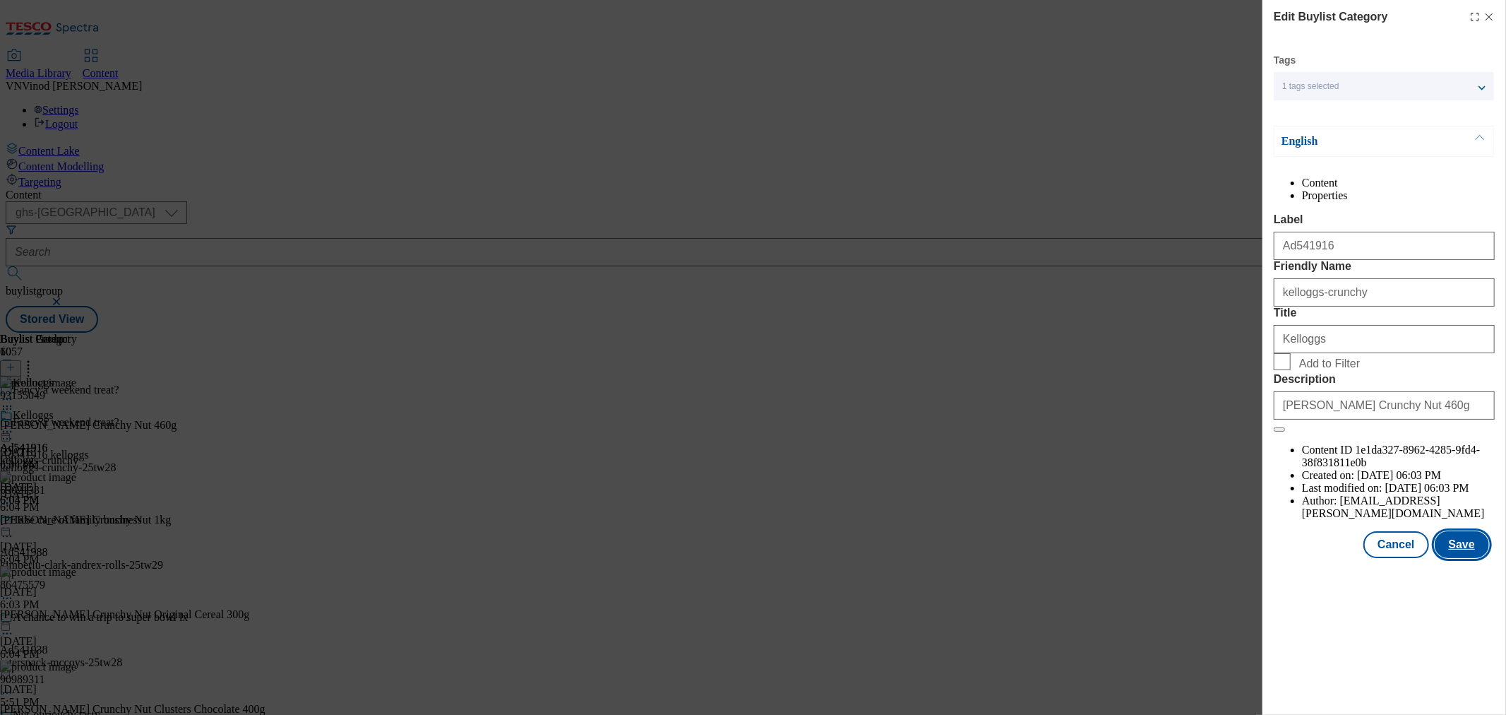
click at [1466, 558] on button "Save" at bounding box center [1462, 544] width 54 height 27
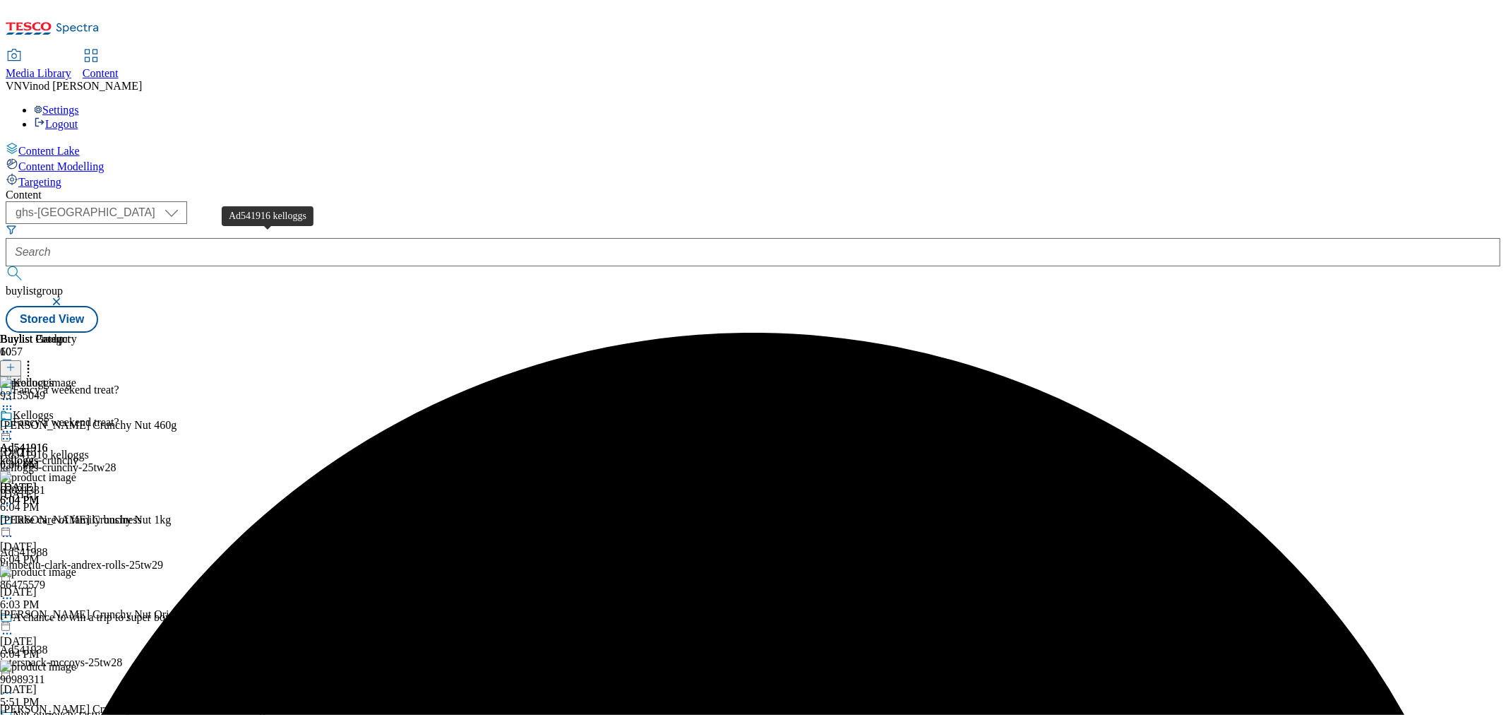
drag, startPoint x: 269, startPoint y: 241, endPoint x: 658, endPoint y: 11, distance: 451.6
click at [89, 448] on div "Ad541916 kelloggs" at bounding box center [44, 454] width 89 height 13
